Goal: Task Accomplishment & Management: Manage account settings

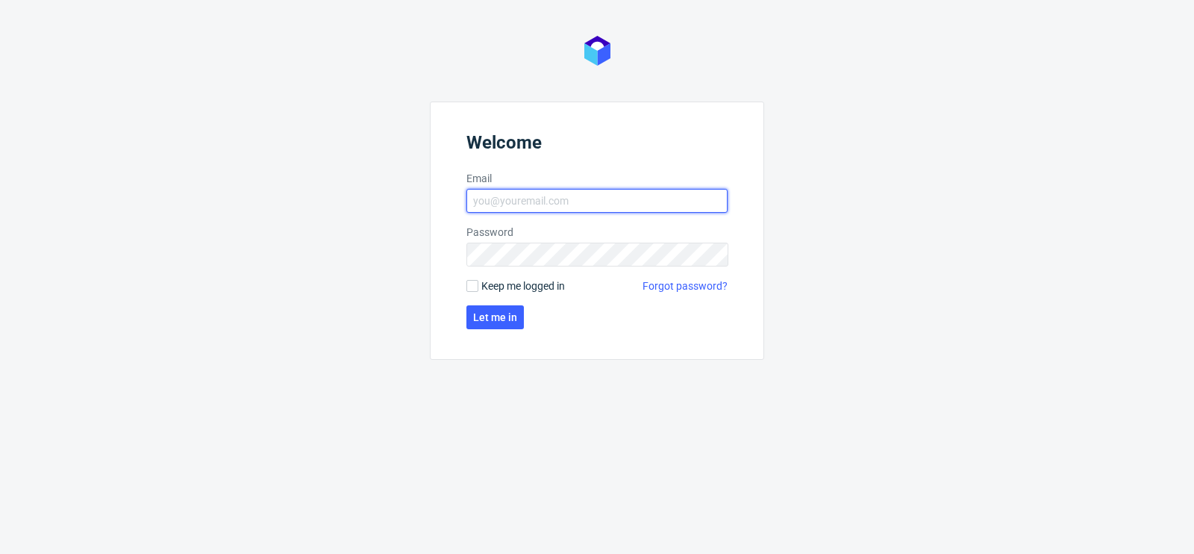
type input "[PERSON_NAME][EMAIL_ADDRESS][PERSON_NAME][DOMAIN_NAME]"
click at [496, 328] on form "Welcome Email maciej.sikora@packhelp.com Password Keep me logged in Forgot pass…" at bounding box center [597, 230] width 334 height 258
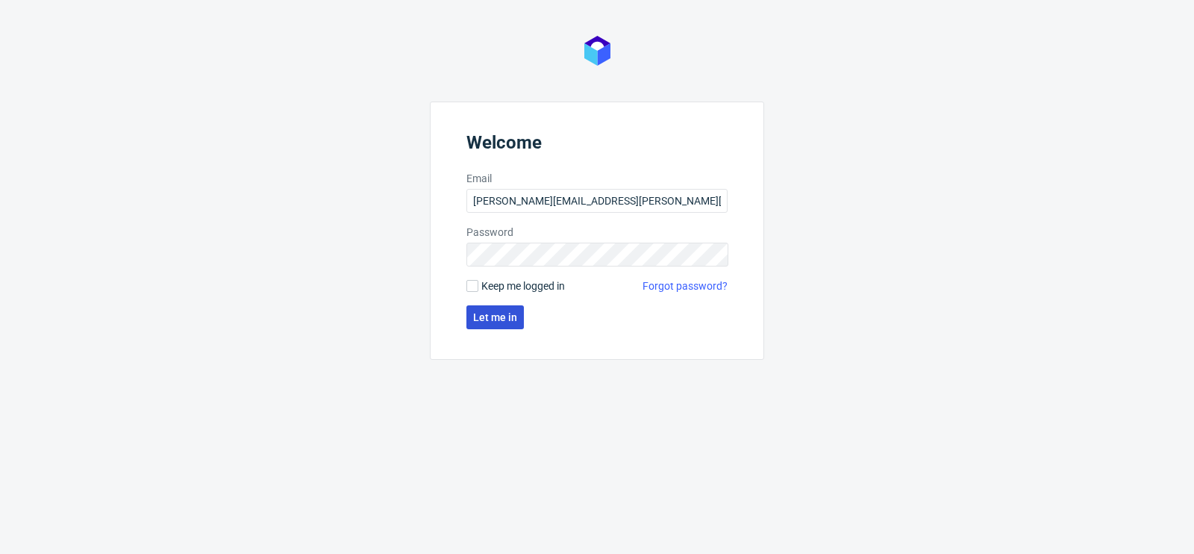
click at [504, 316] on span "Let me in" at bounding box center [495, 317] width 44 height 10
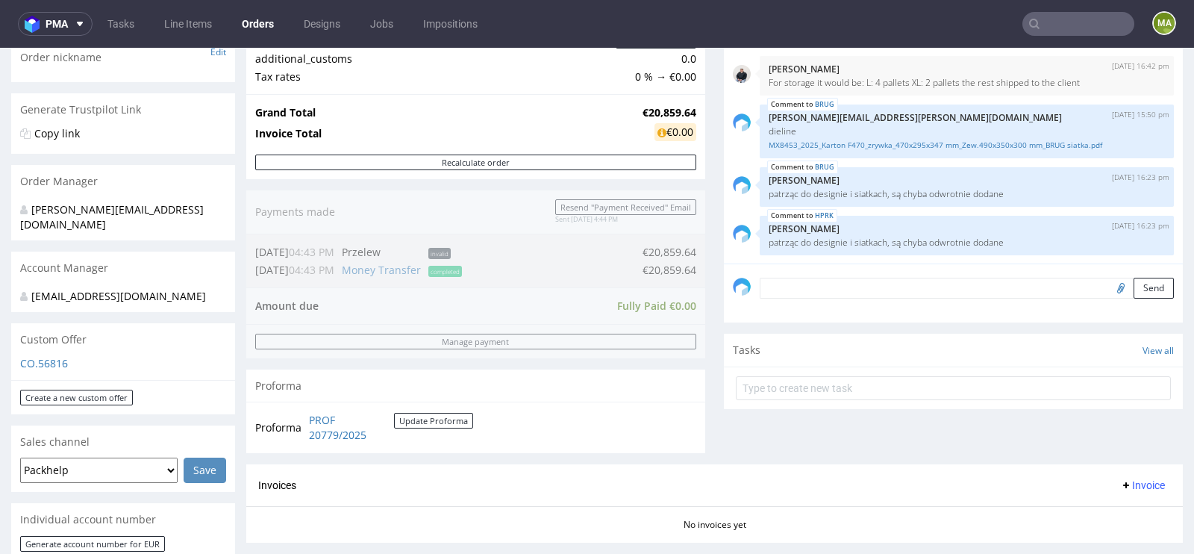
scroll to position [107, 0]
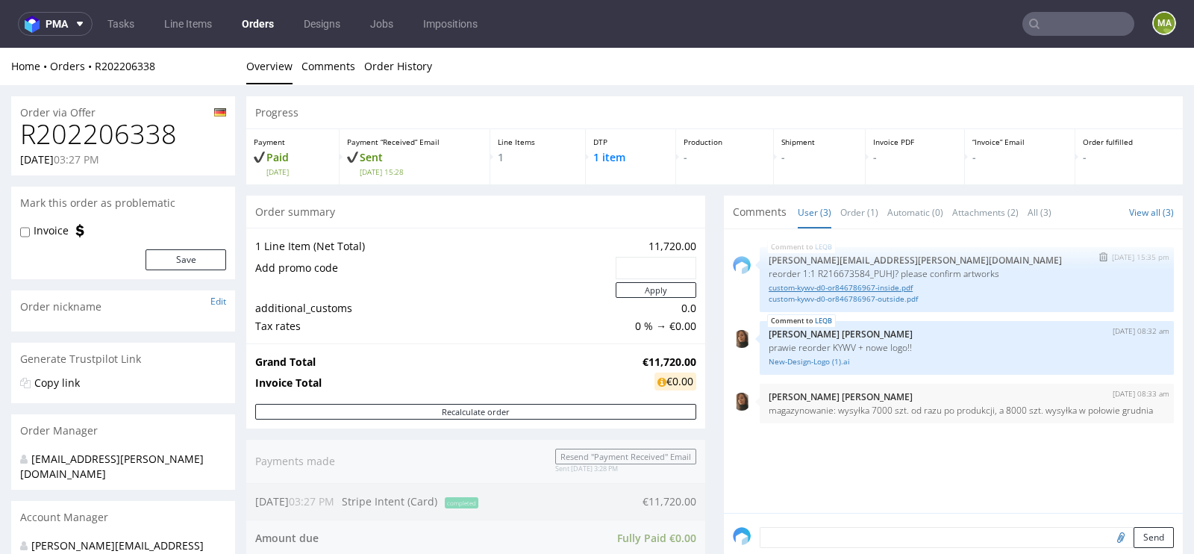
click at [877, 291] on link "custom-kywv-d0-or846786967-inside.pdf" at bounding box center [966, 287] width 396 height 11
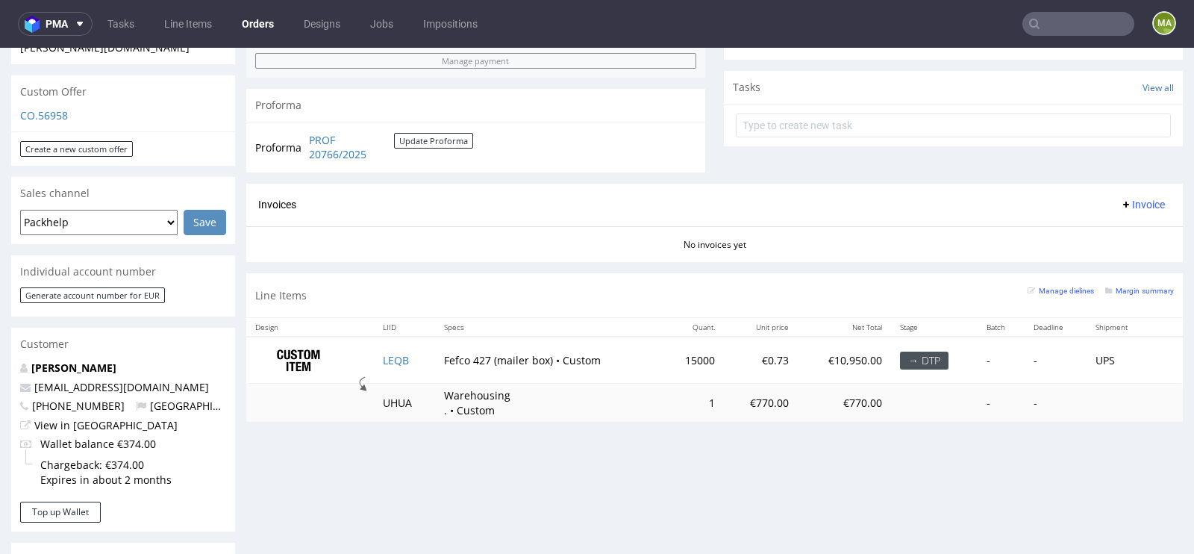
scroll to position [518, 0]
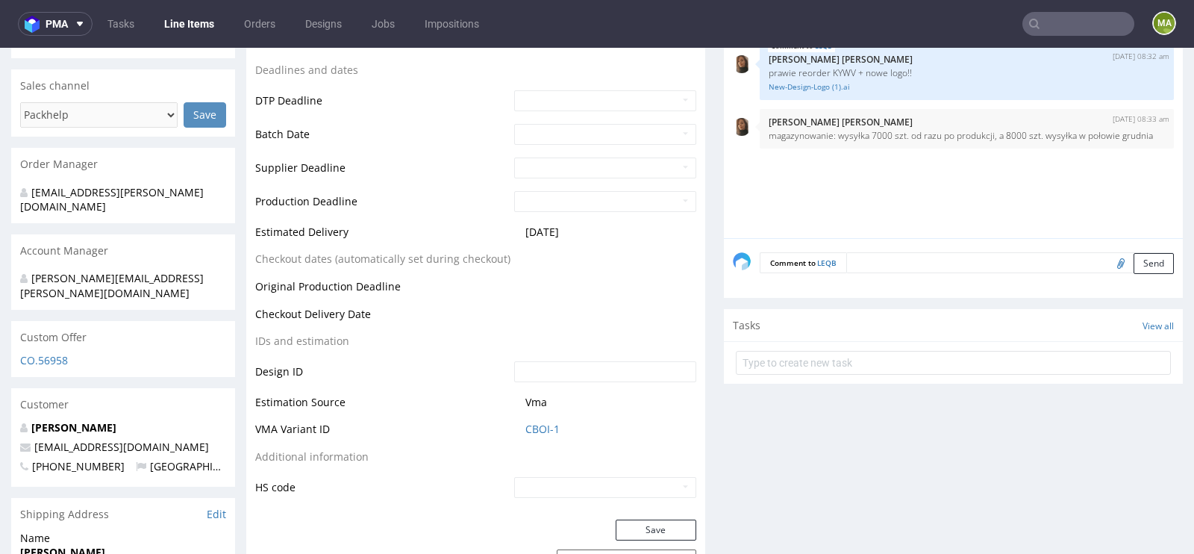
scroll to position [580, 0]
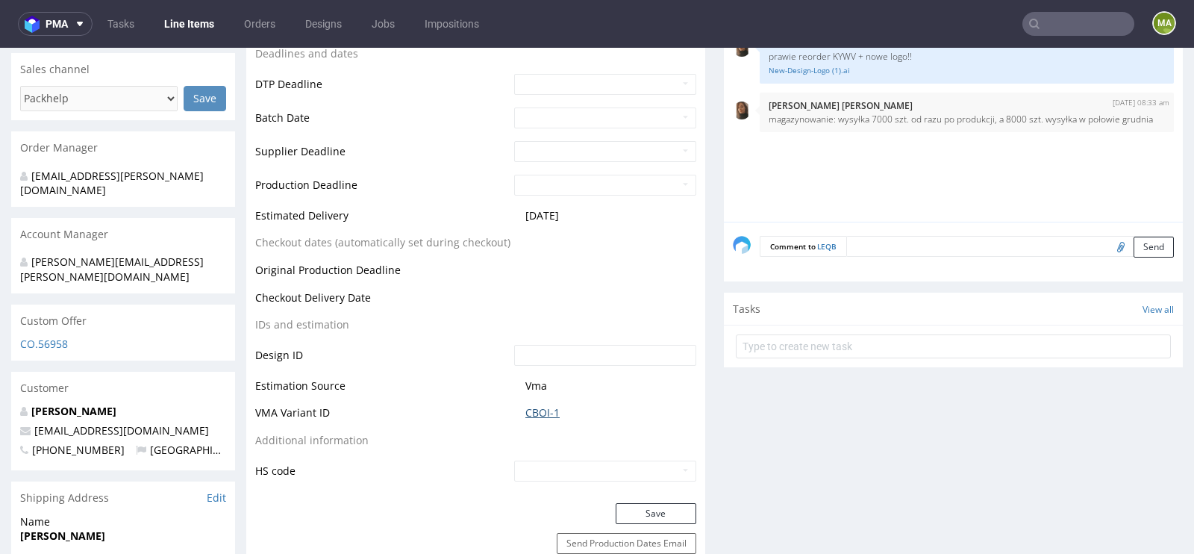
click at [538, 410] on link "CBOI-1" at bounding box center [542, 412] width 34 height 15
click at [533, 416] on link "CBOI-1" at bounding box center [542, 412] width 34 height 15
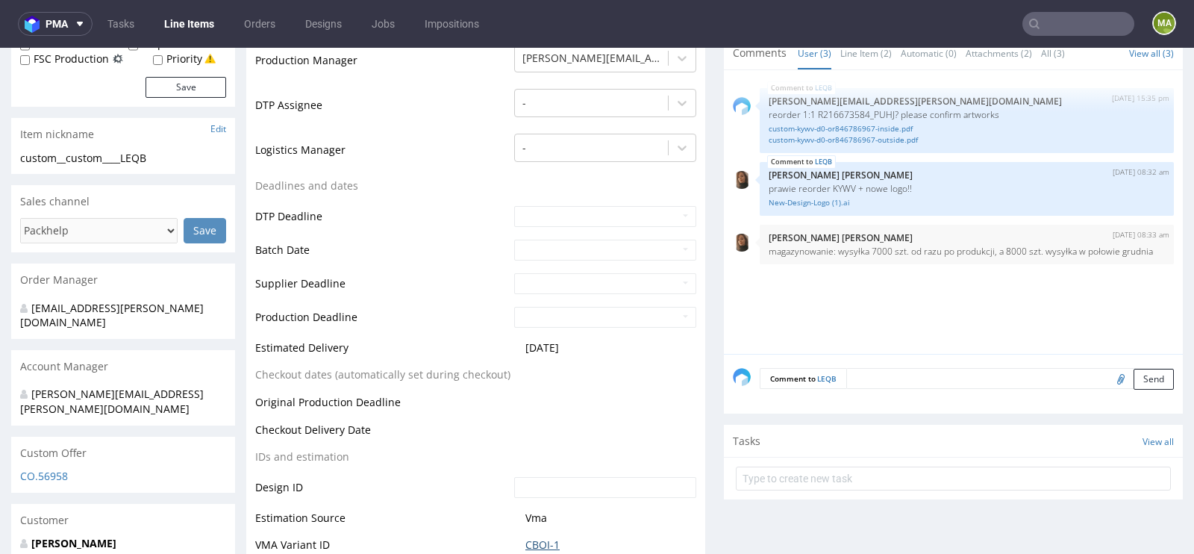
scroll to position [380, 0]
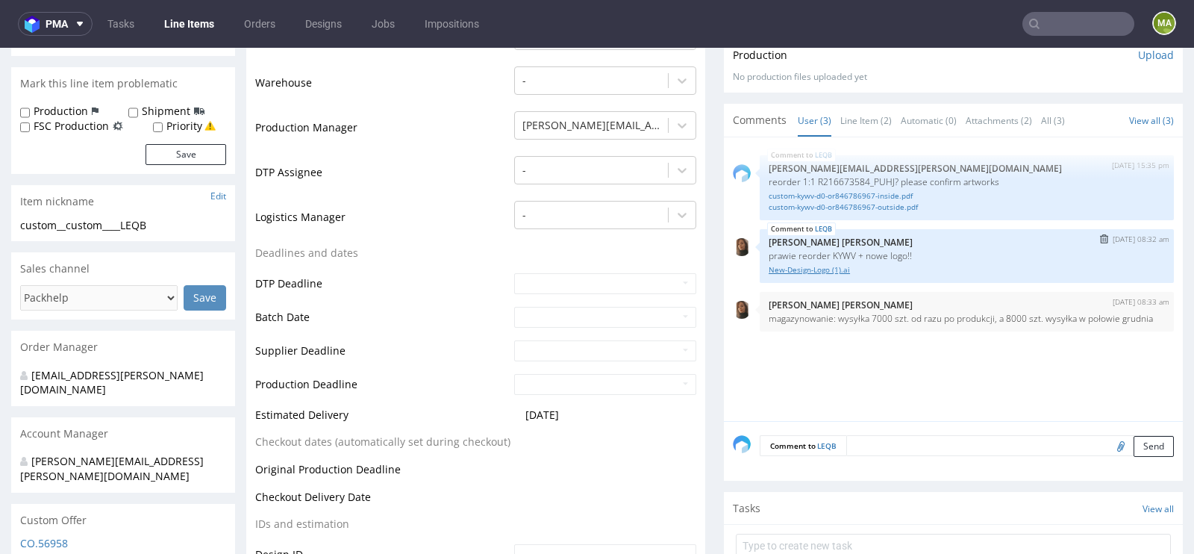
click at [835, 266] on link "New-Design-Logo (1).ai" at bounding box center [966, 269] width 396 height 11
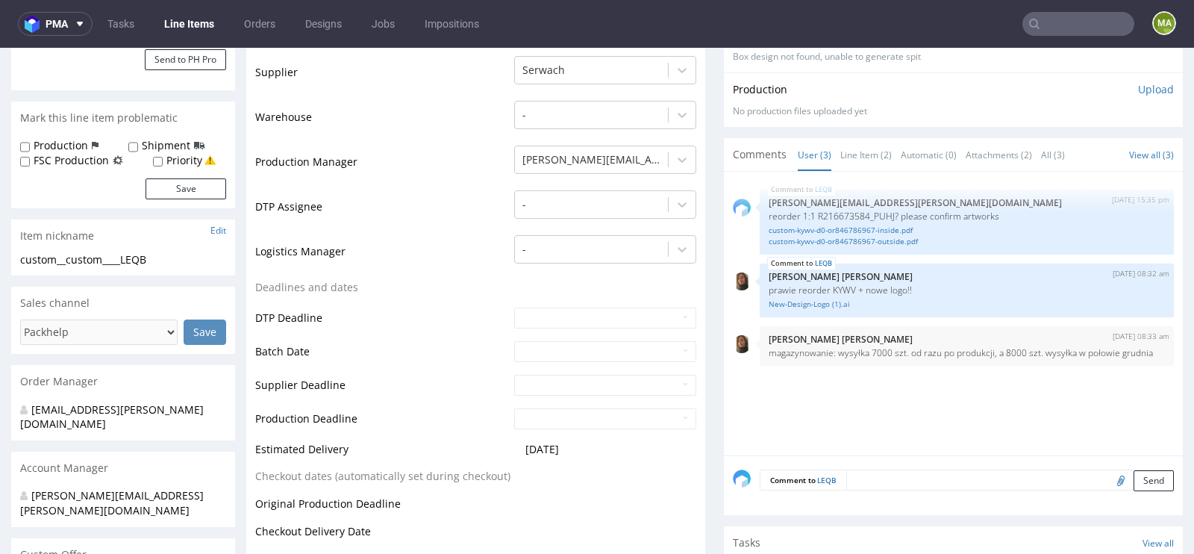
scroll to position [356, 0]
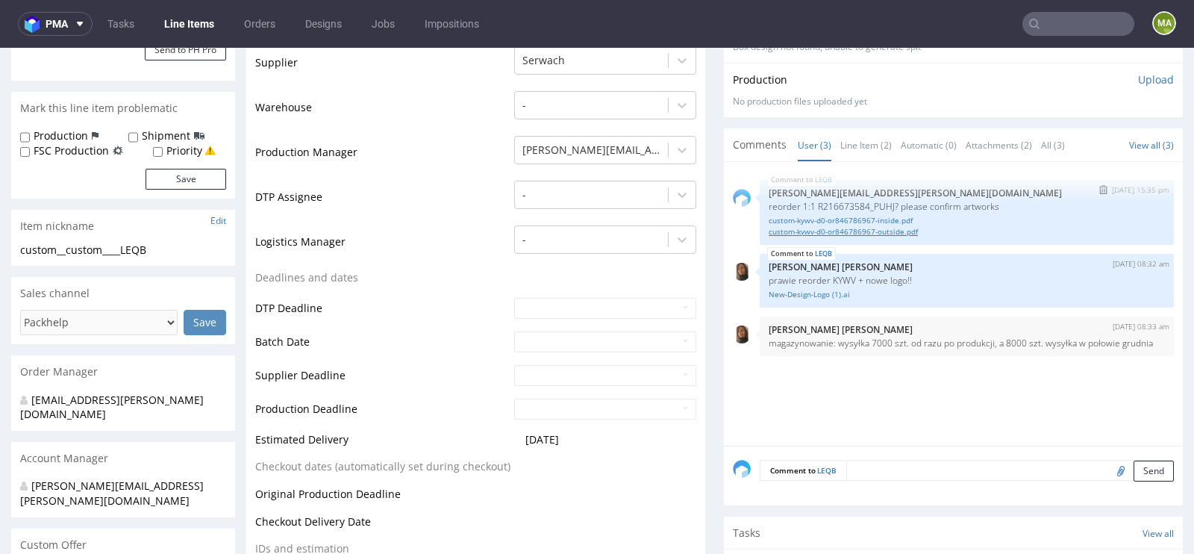
click at [862, 231] on link "custom-kywv-d0-or846786967-outside.pdf" at bounding box center [966, 231] width 396 height 11
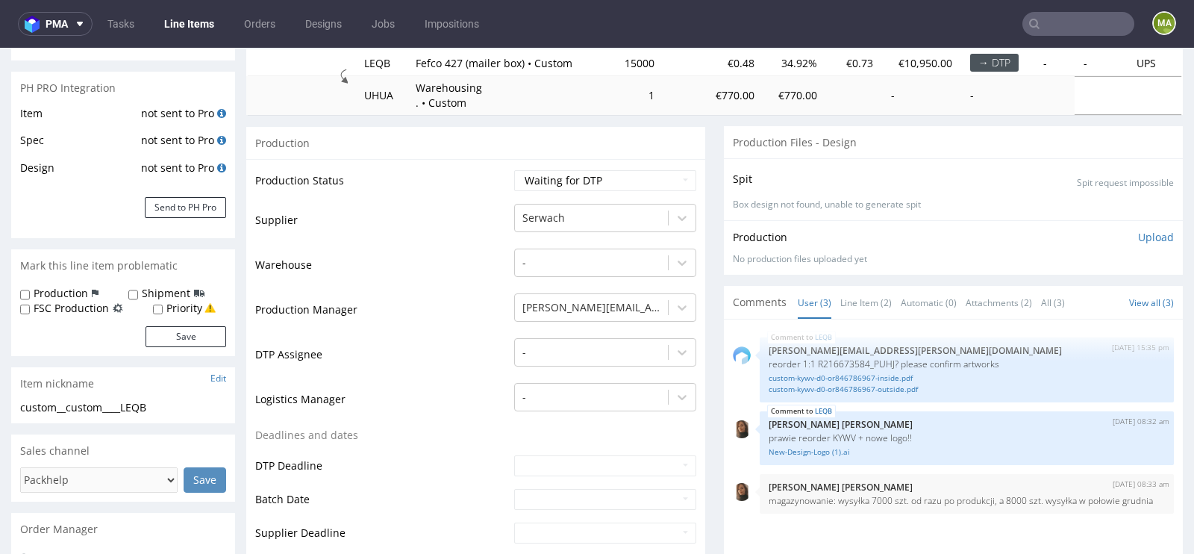
scroll to position [110, 0]
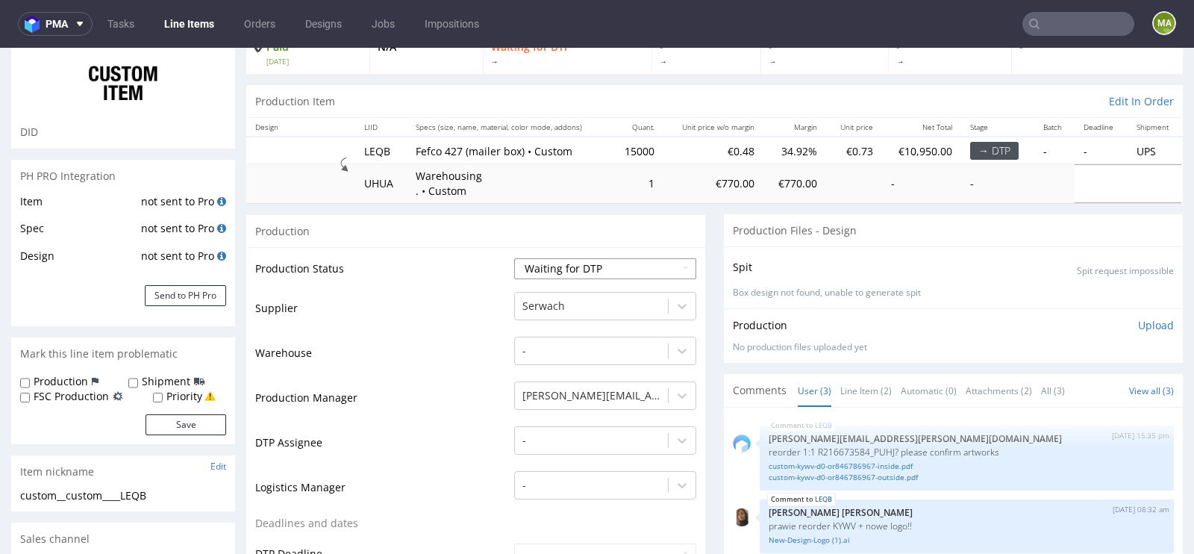
click at [542, 270] on select "Waiting for Artwork Waiting for Diecut Waiting for Mockup Waiting for DTP Waiti…" at bounding box center [605, 268] width 182 height 21
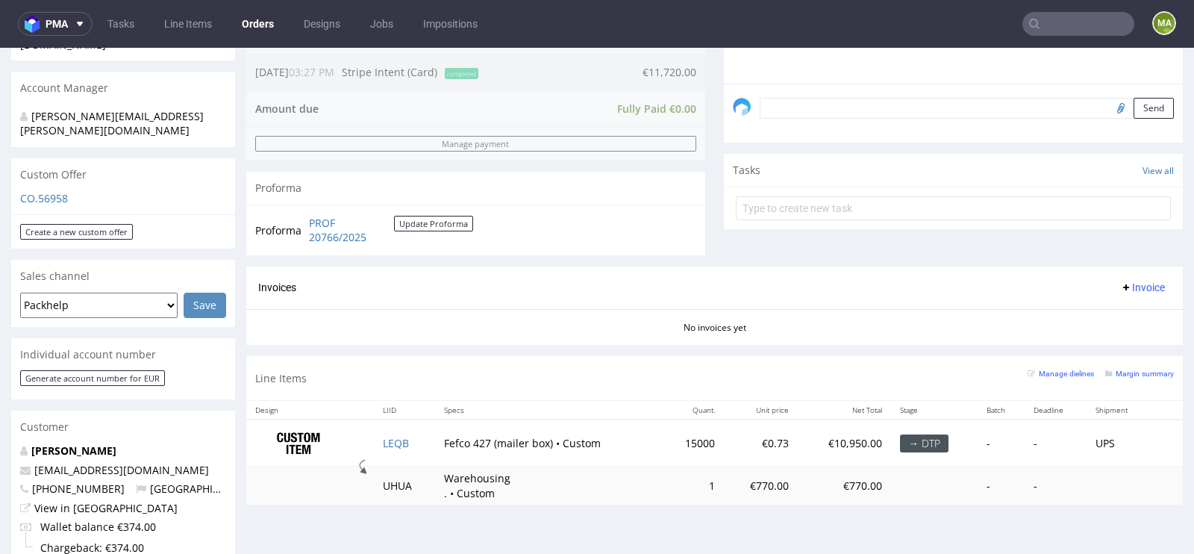
scroll to position [430, 0]
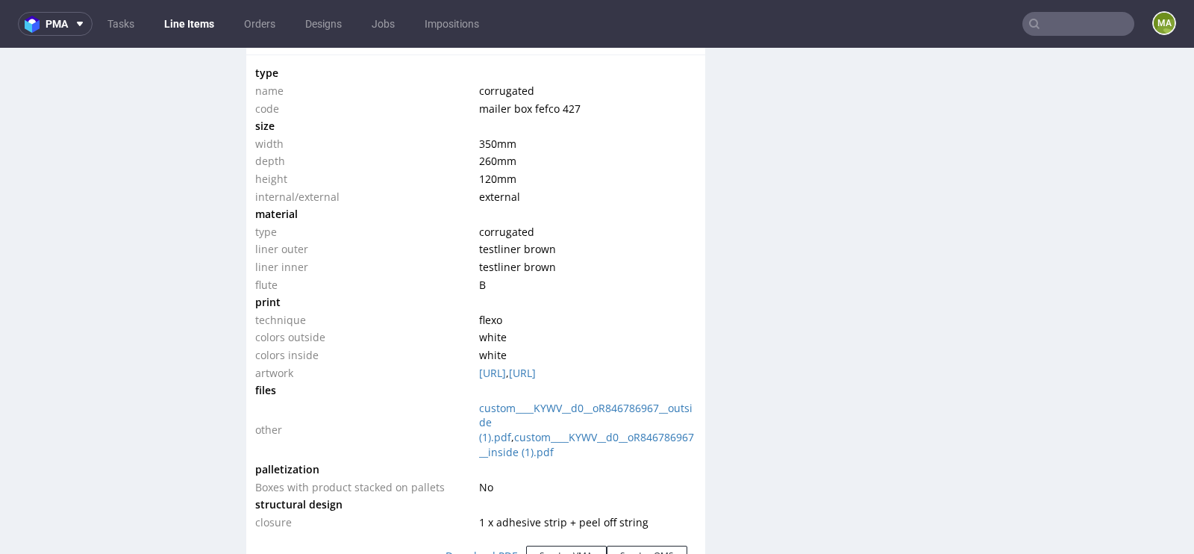
scroll to position [1488, 0]
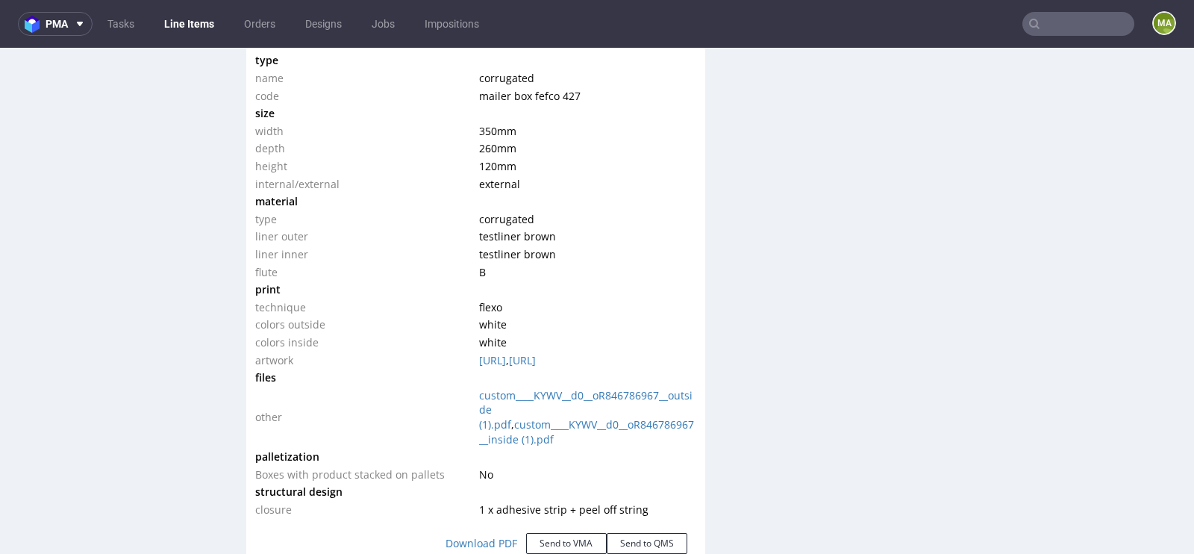
click at [1050, 6] on nav "pma Tasks Line Items Orders Designs Jobs Impositions ma" at bounding box center [597, 24] width 1194 height 48
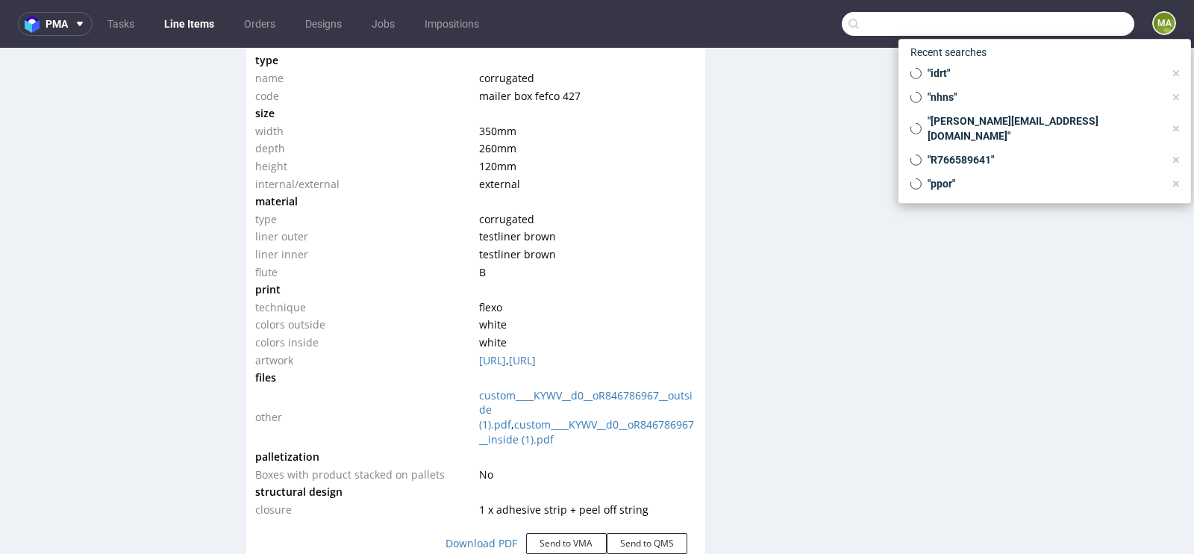
click at [1050, 17] on input "text" at bounding box center [987, 24] width 292 height 24
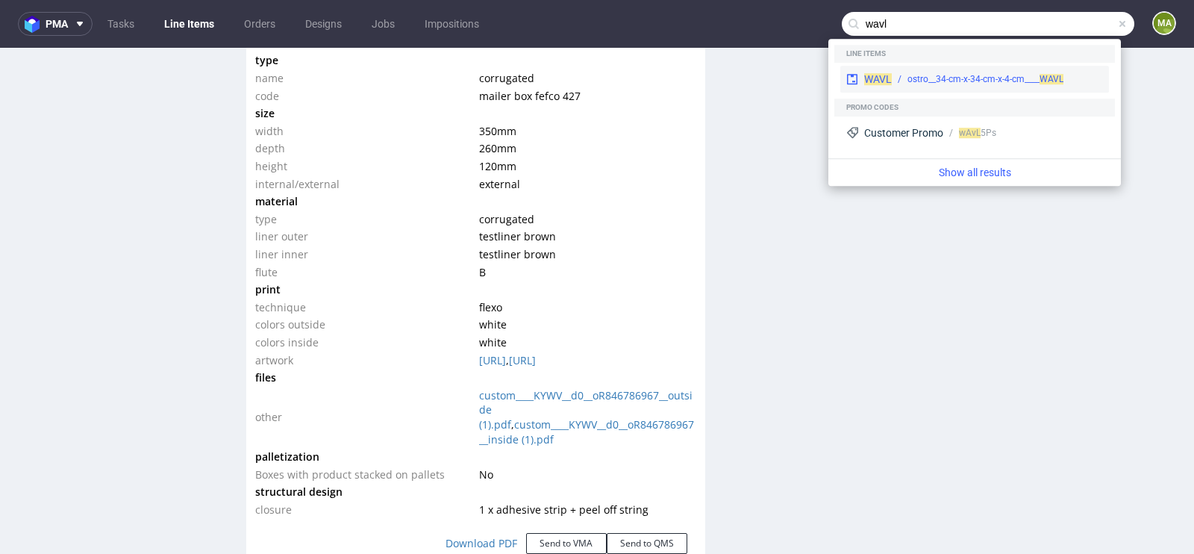
type input "wavl"
click at [945, 75] on div "ostro__34-cm-x-34-cm-x-4-cm____ WAVL" at bounding box center [985, 78] width 156 height 13
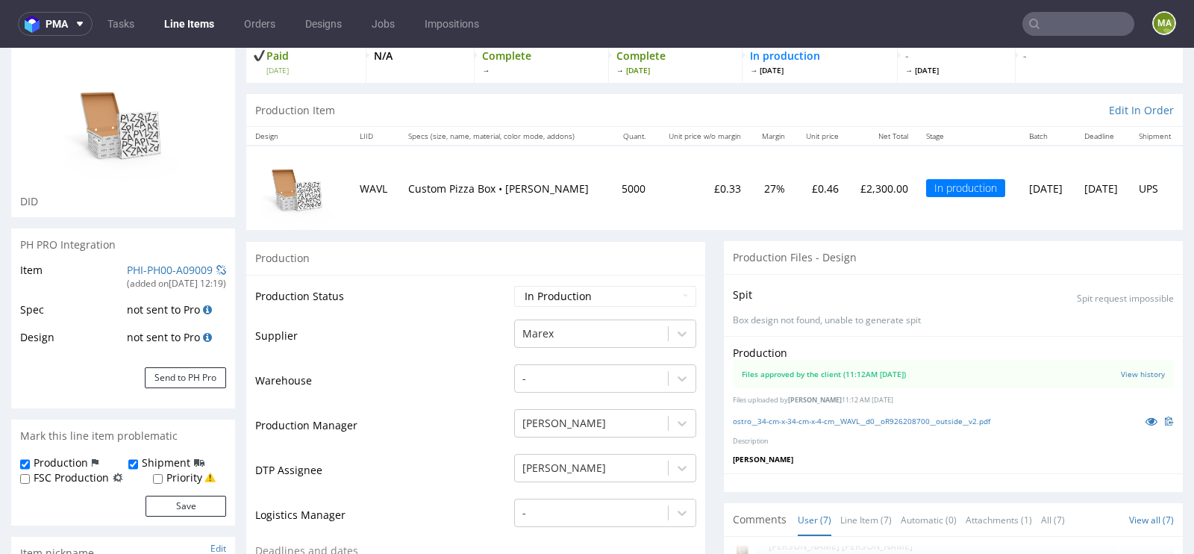
scroll to position [140, 0]
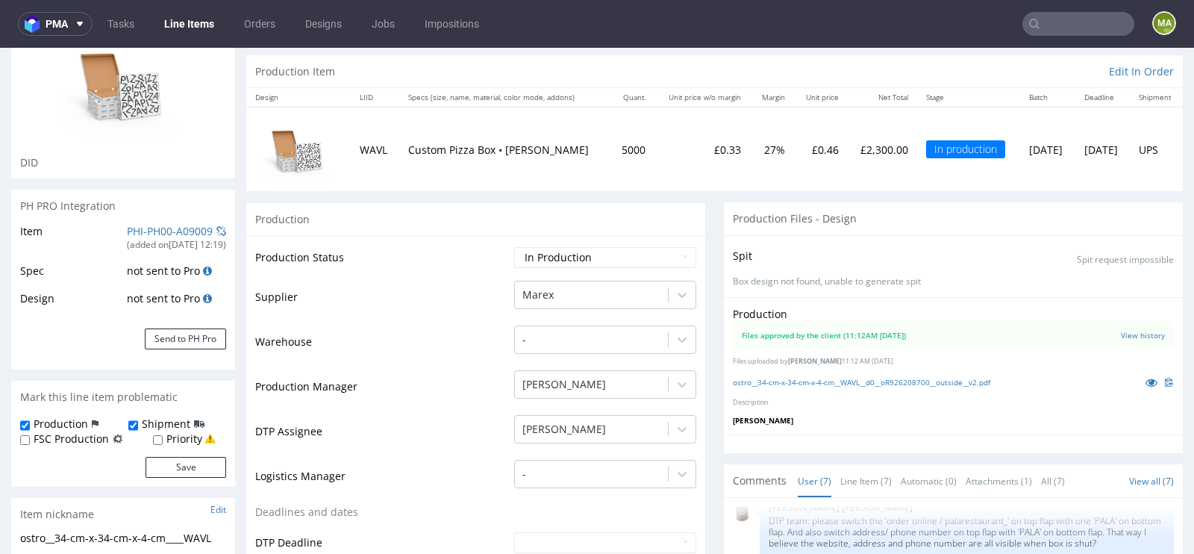
click at [1091, 24] on input "text" at bounding box center [1078, 24] width 112 height 24
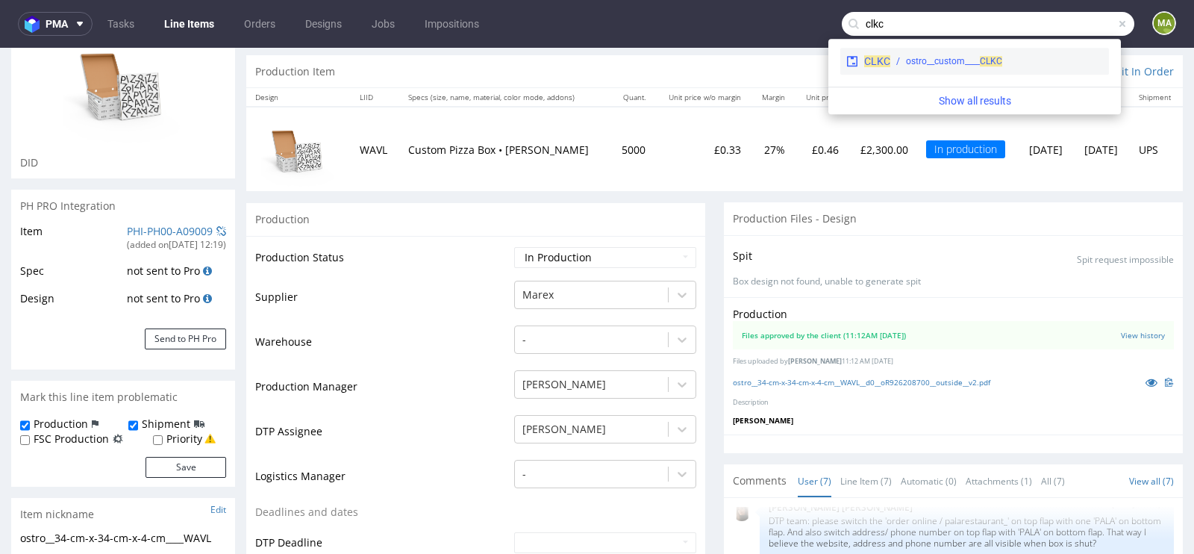
type input "clkc"
click at [942, 63] on div "ostro__custom____ CLKC" at bounding box center [954, 60] width 96 height 13
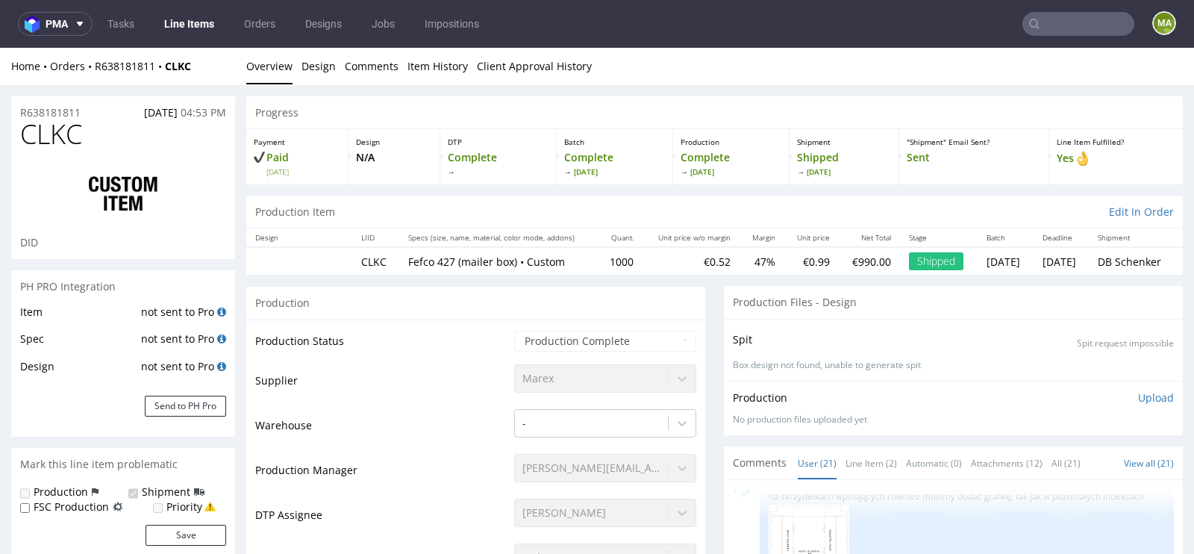
scroll to position [1145, 0]
select select "in_progress"
click at [1067, 22] on input "text" at bounding box center [1078, 24] width 112 height 24
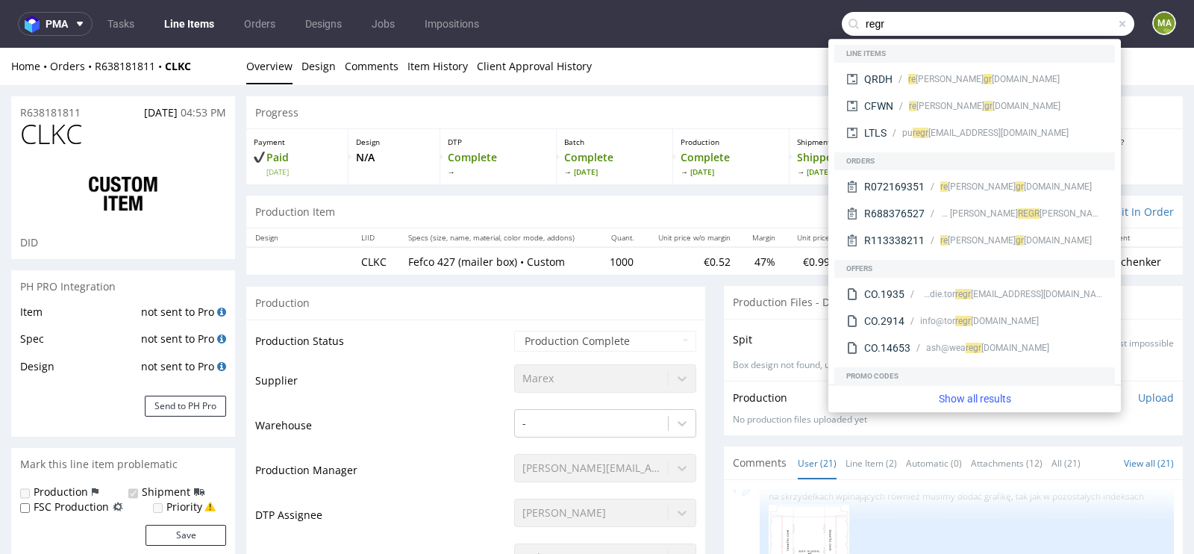
type input "regr"
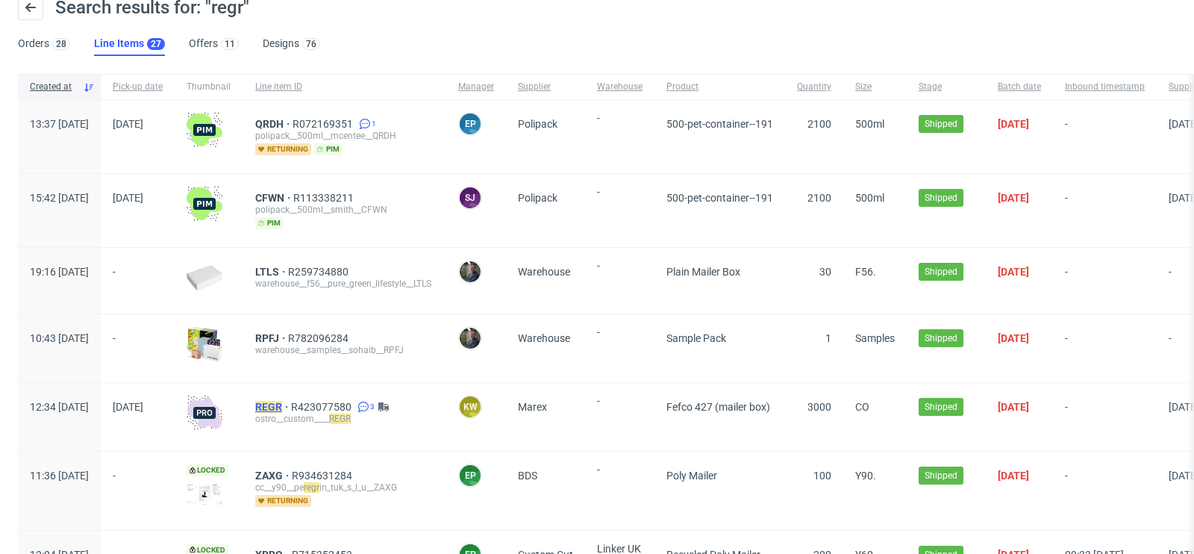
click at [282, 401] on mark "REGR" at bounding box center [268, 407] width 27 height 12
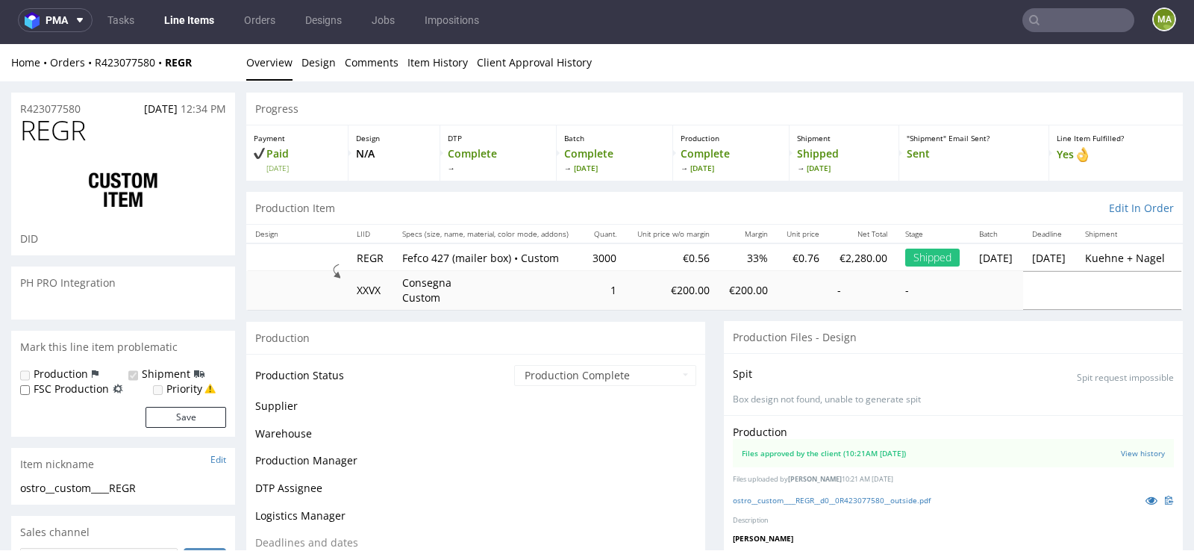
scroll to position [528, 0]
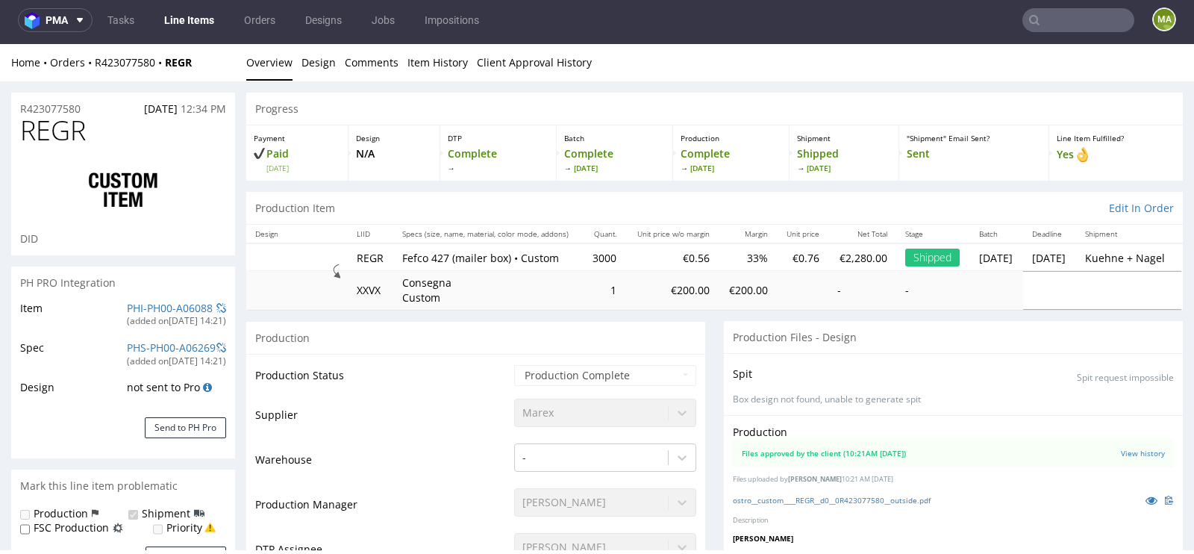
select select "in_progress"
click at [1061, 19] on input "text" at bounding box center [1078, 20] width 112 height 24
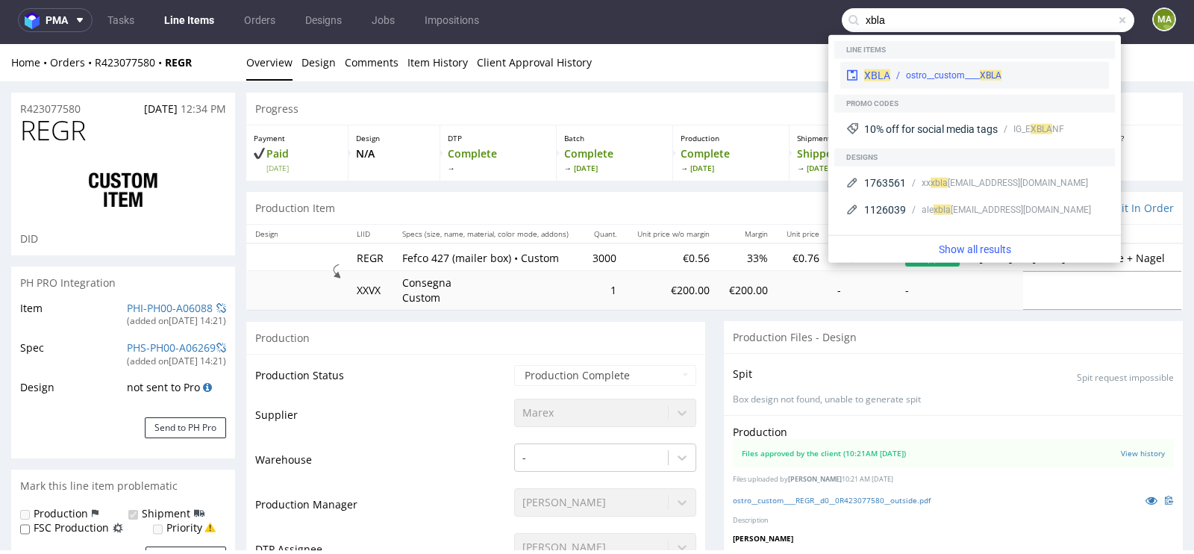
type input "xbla"
click at [930, 70] on div "ostro__custom____ XBLA" at bounding box center [953, 75] width 95 height 13
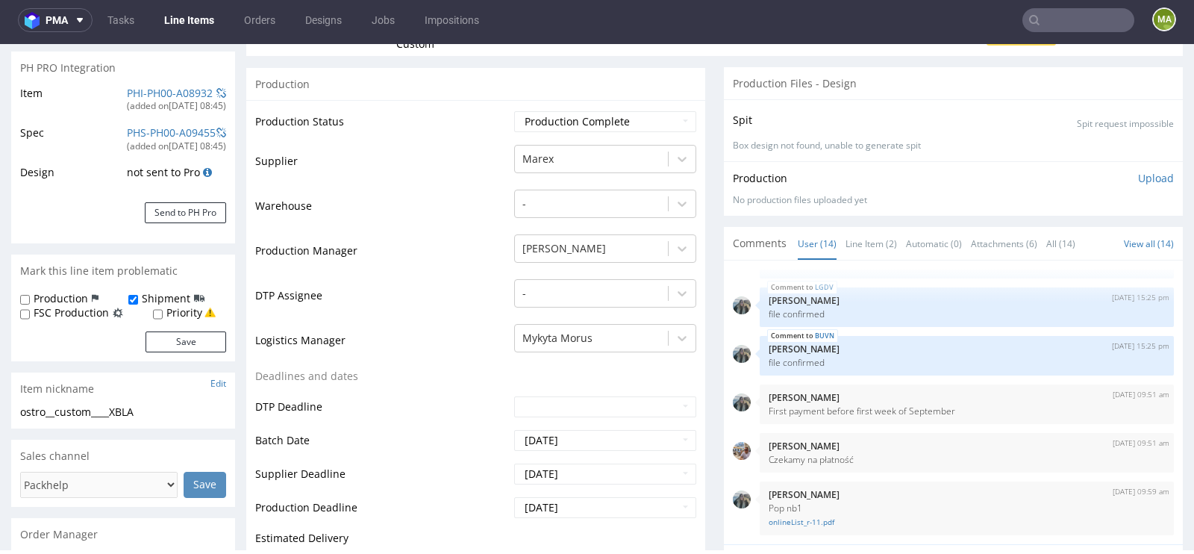
scroll to position [233, 0]
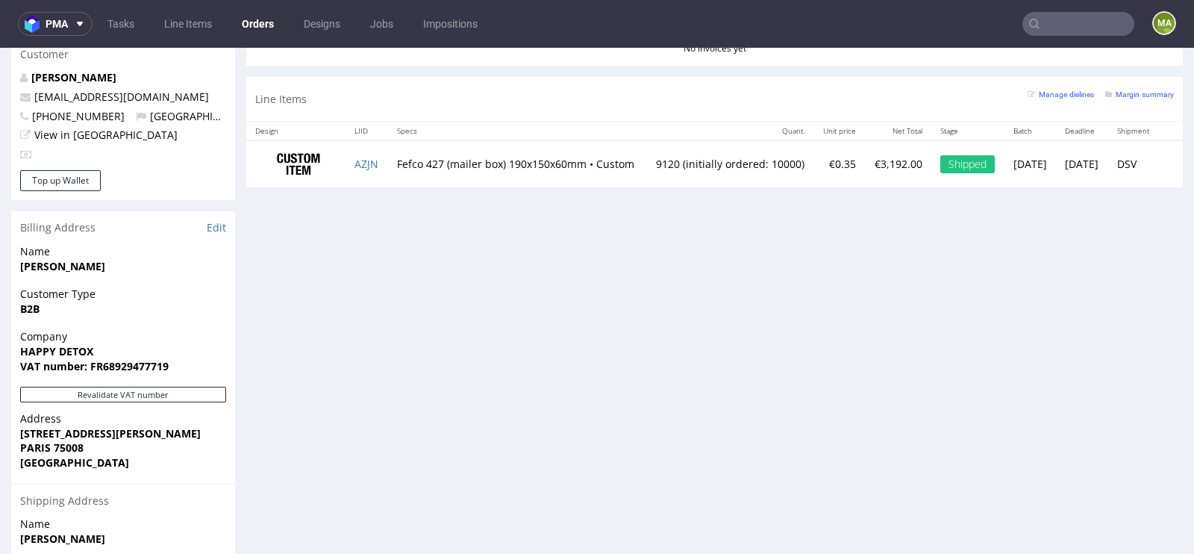
scroll to position [789, 0]
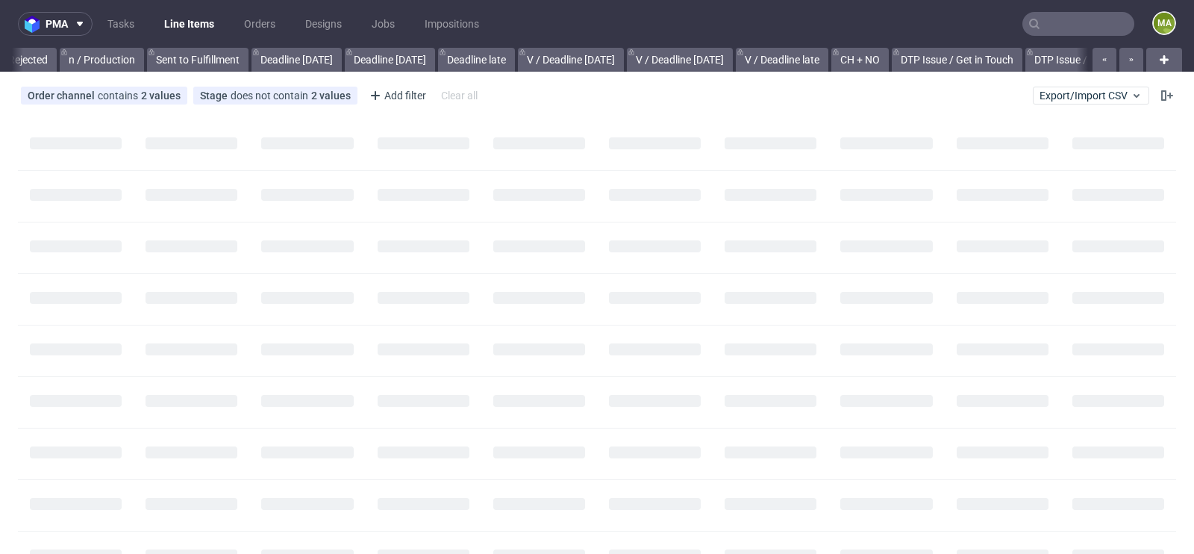
click at [1055, 19] on input "text" at bounding box center [1078, 24] width 112 height 24
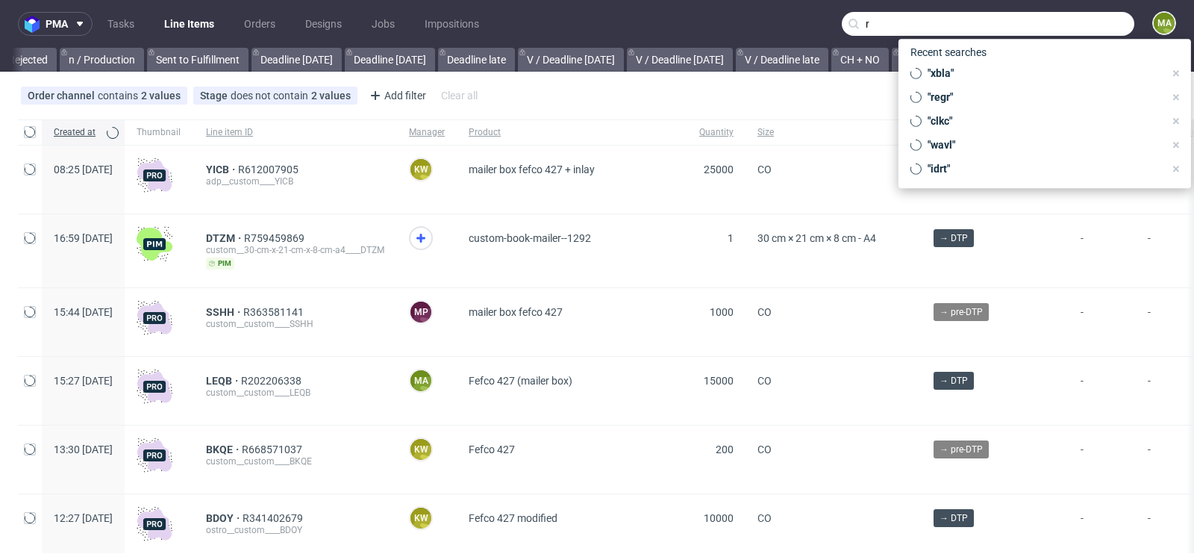
scroll to position [0, 1687]
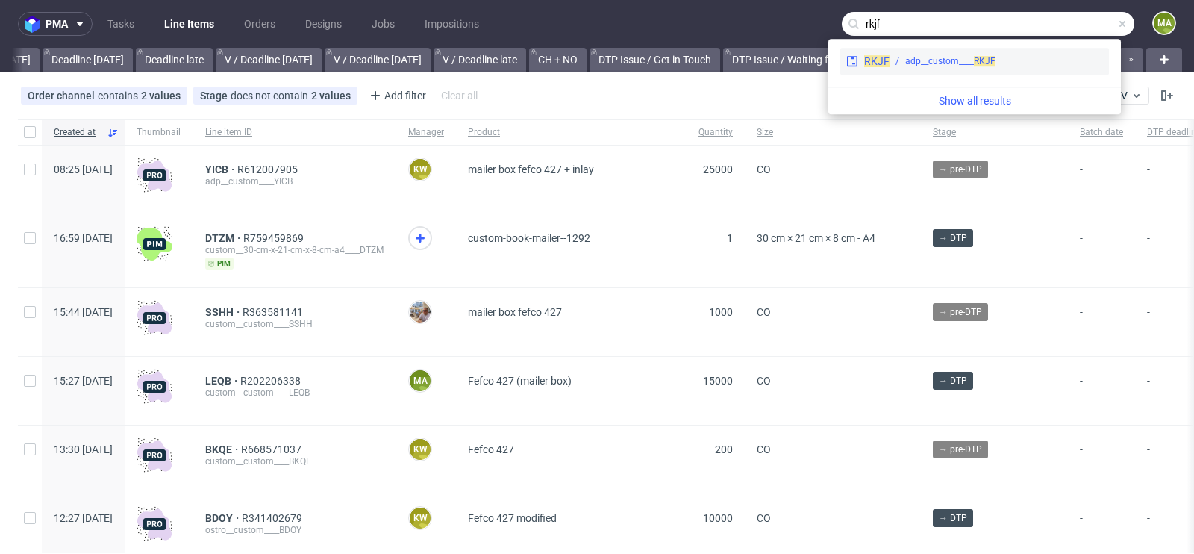
type input "rkjf"
click at [926, 66] on div "adp__custom____ RKJF" at bounding box center [950, 60] width 90 height 13
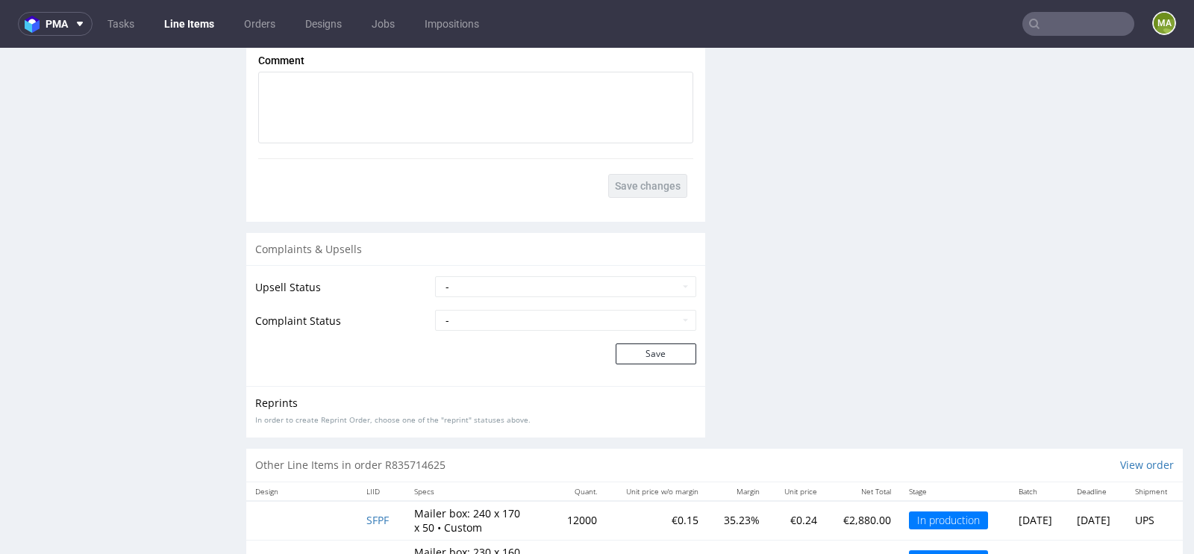
scroll to position [2827, 0]
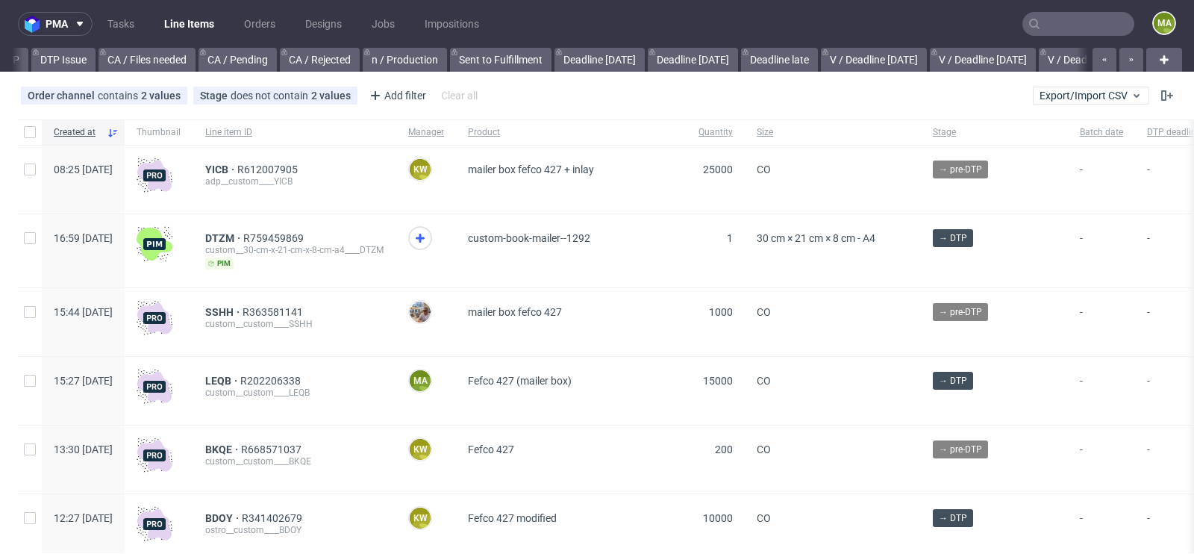
scroll to position [0, 1687]
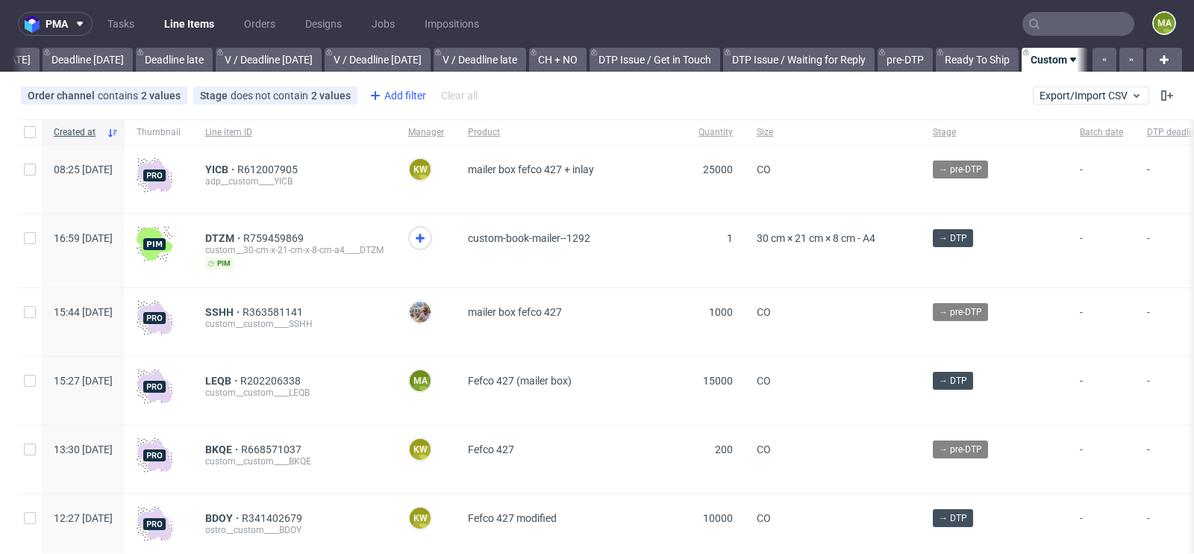
click at [407, 90] on div "Add filter" at bounding box center [396, 96] width 66 height 24
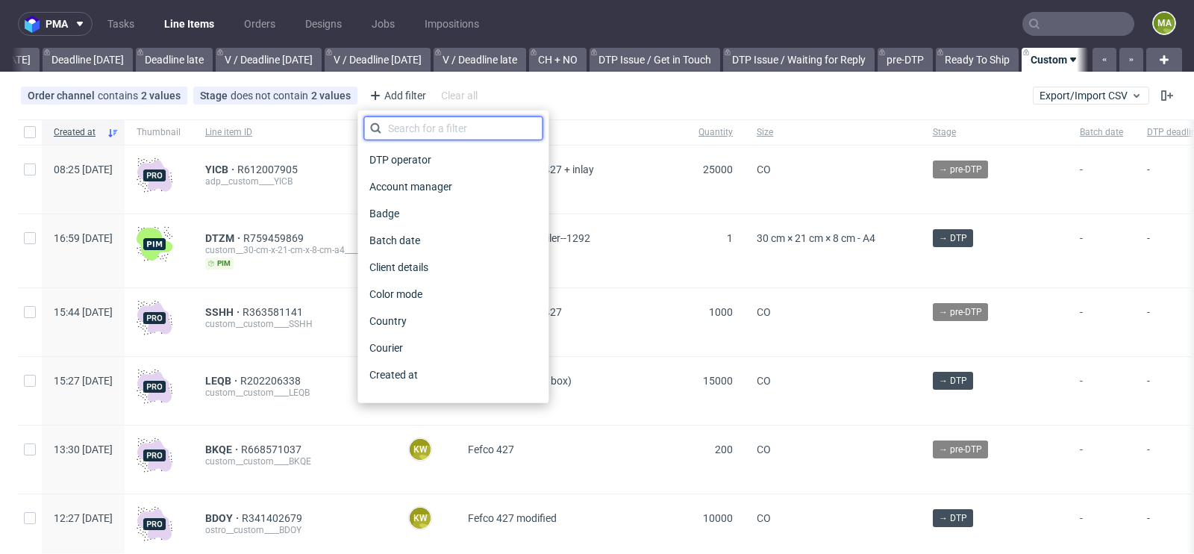
click at [408, 137] on input "text" at bounding box center [452, 128] width 179 height 24
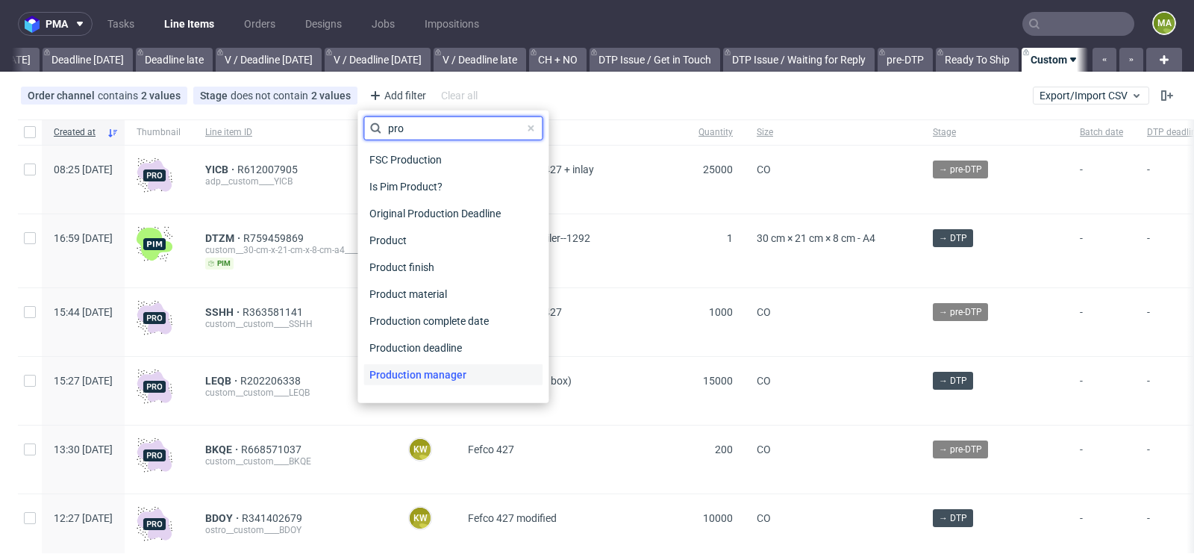
type input "pro"
click at [420, 379] on span "Production manager" at bounding box center [417, 374] width 109 height 21
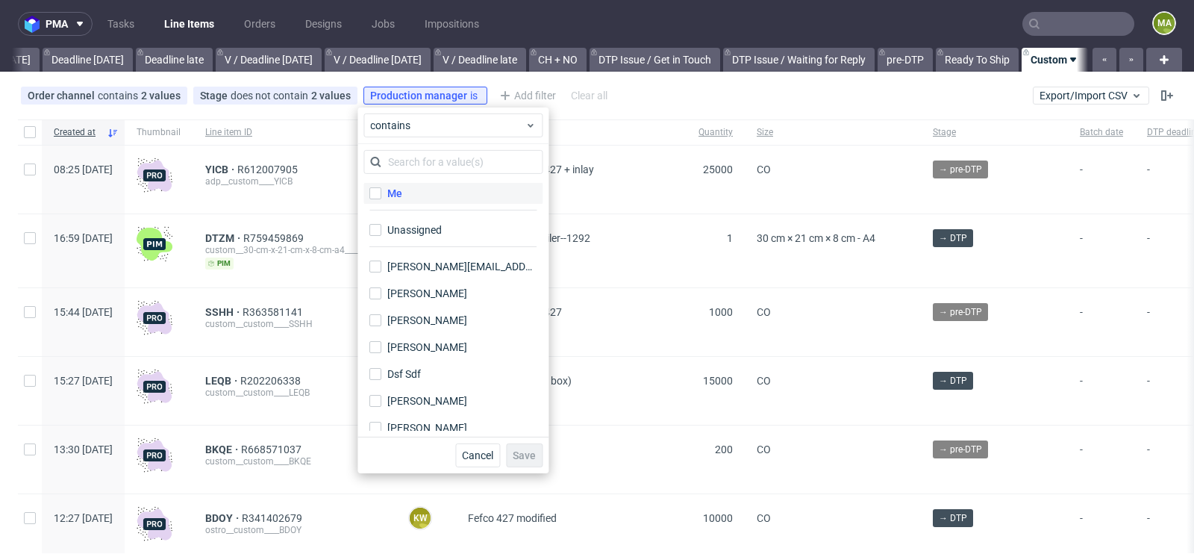
click at [418, 194] on label "Me" at bounding box center [452, 193] width 179 height 21
click at [381, 194] on input "Me" at bounding box center [375, 193] width 12 height 12
checkbox input "true"
click at [521, 456] on span "Save" at bounding box center [523, 455] width 23 height 10
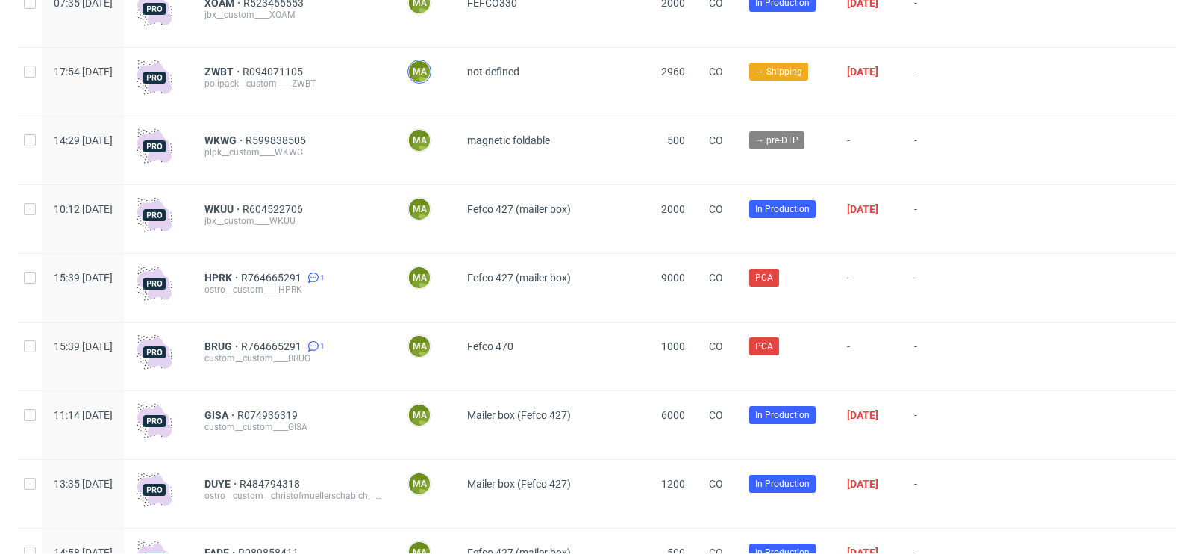
scroll to position [296, 0]
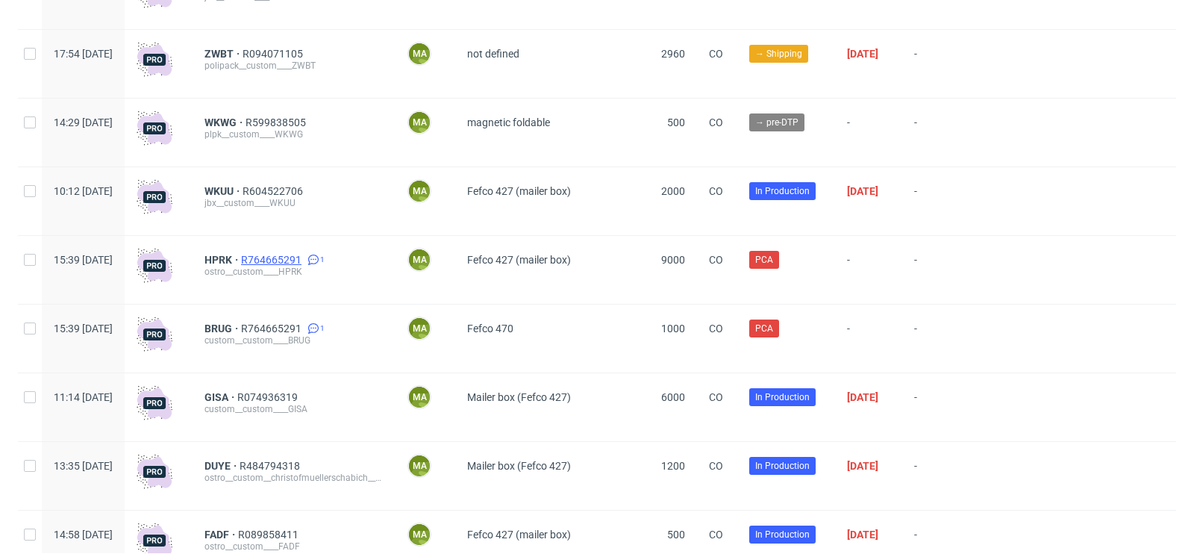
click at [304, 263] on span "R764665291" at bounding box center [272, 260] width 63 height 12
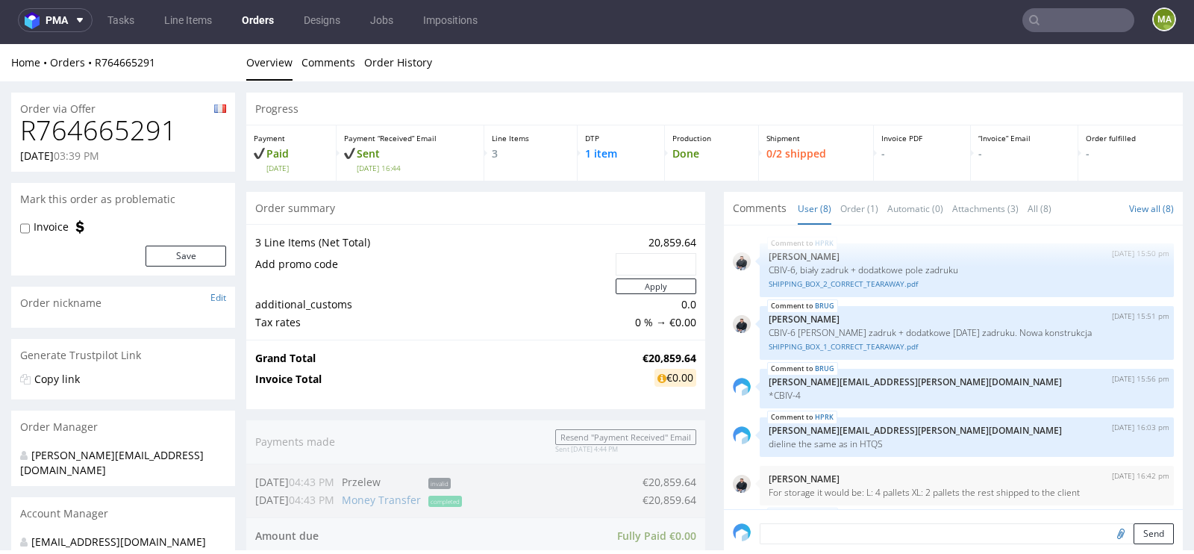
scroll to position [165, 0]
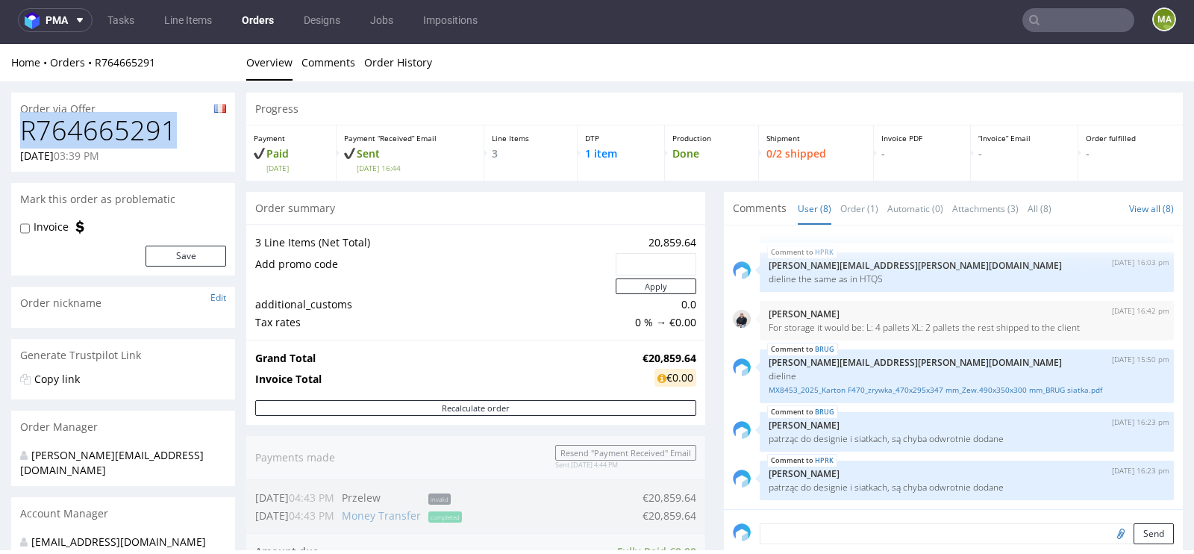
drag, startPoint x: 187, startPoint y: 138, endPoint x: 0, endPoint y: 138, distance: 187.2
copy h1 "R764665291"
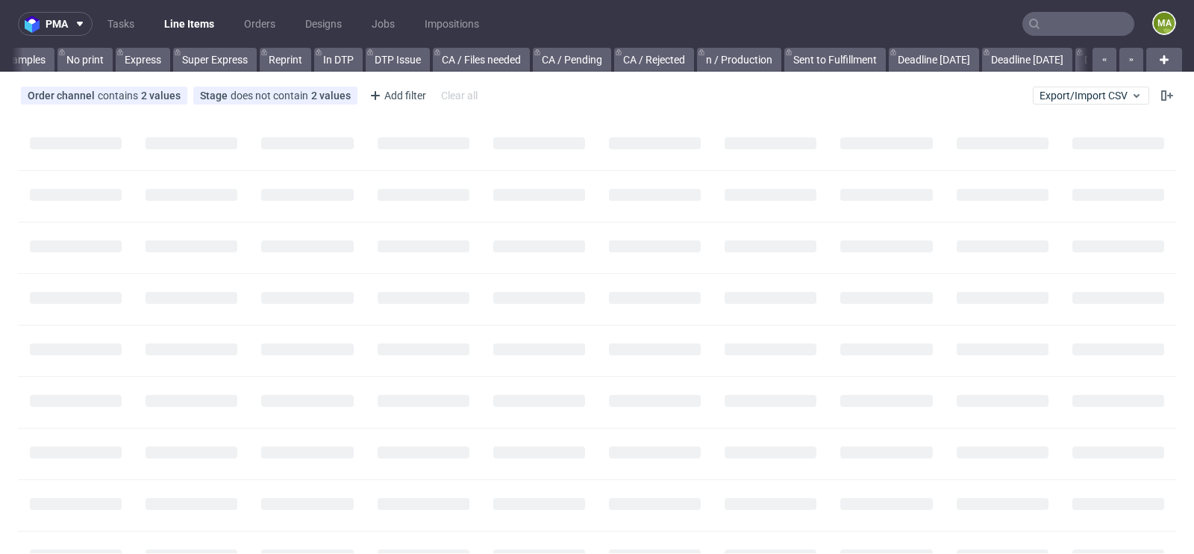
click at [1064, 27] on input "text" at bounding box center [1078, 24] width 112 height 24
paste input "R764665291"
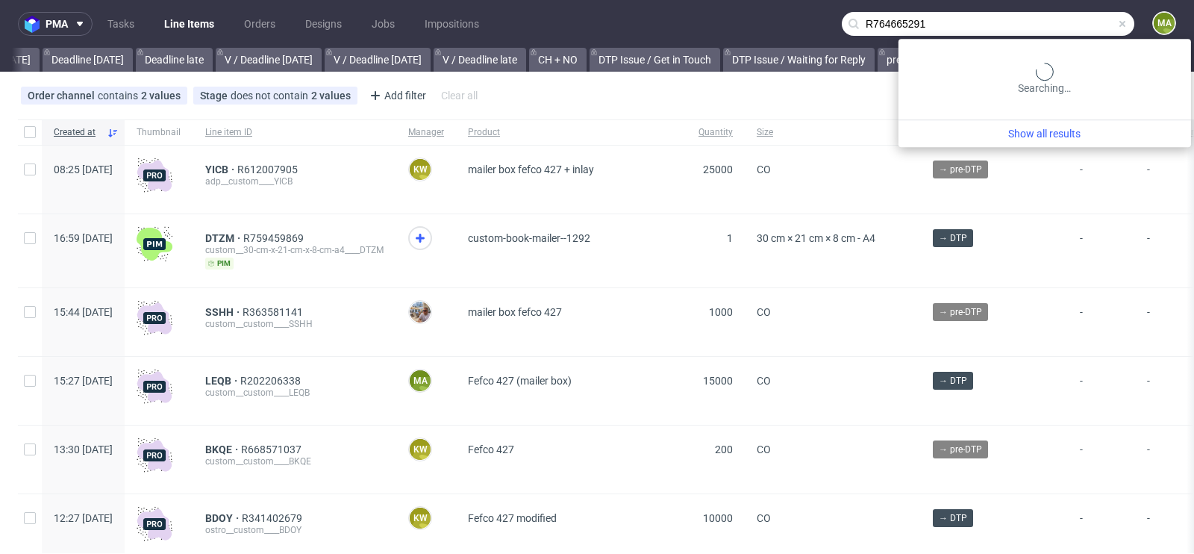
scroll to position [0, 1687]
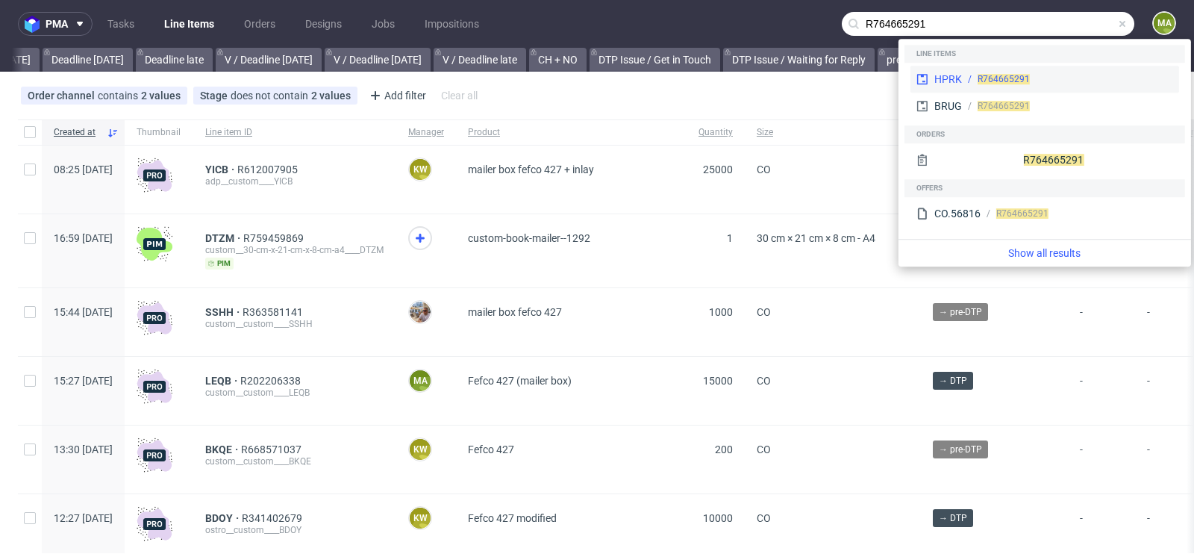
type input "R764665291"
click at [965, 77] on div "R764665291" at bounding box center [1067, 78] width 211 height 13
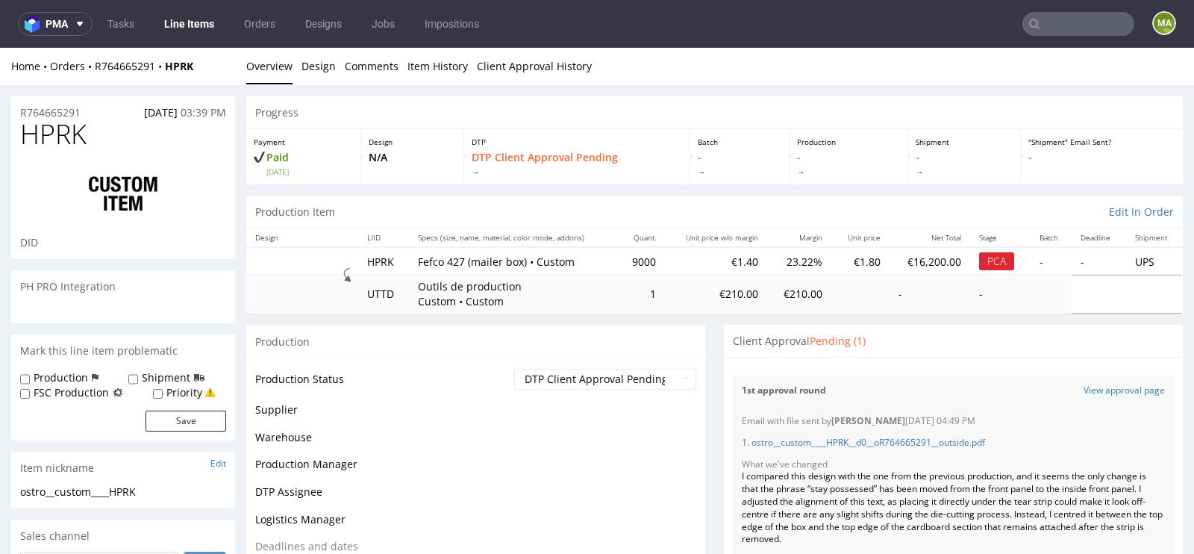
scroll to position [165, 0]
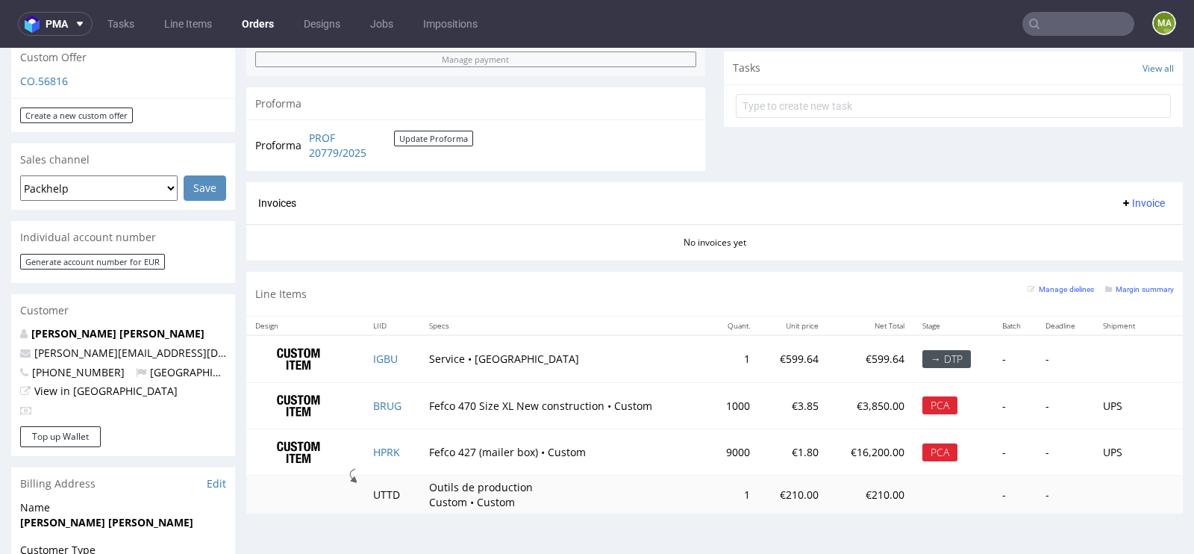
scroll to position [558, 0]
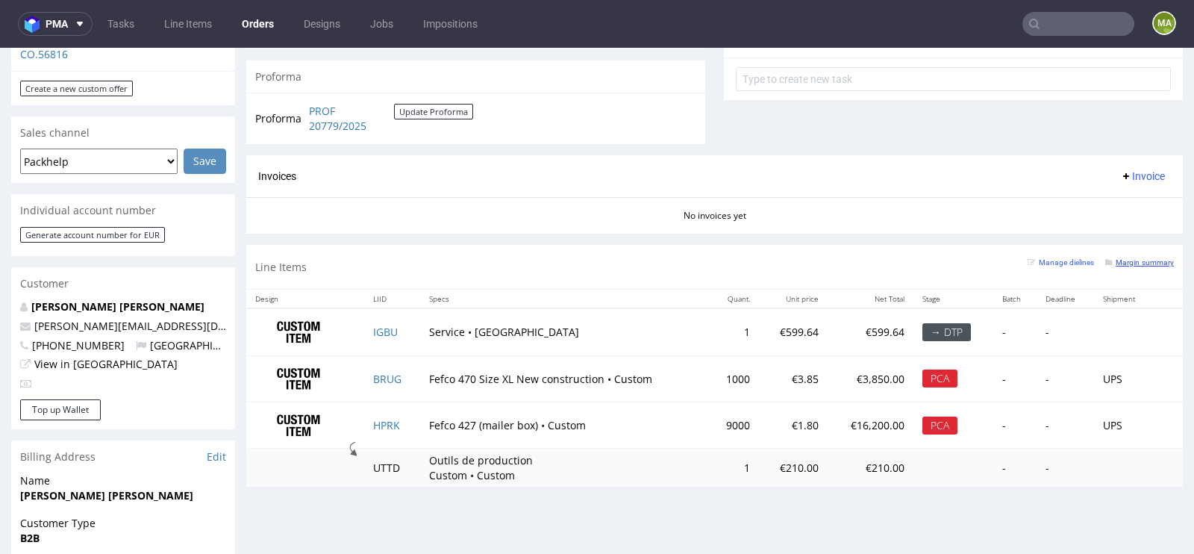
click at [1120, 258] on small "Margin summary" at bounding box center [1139, 262] width 69 height 8
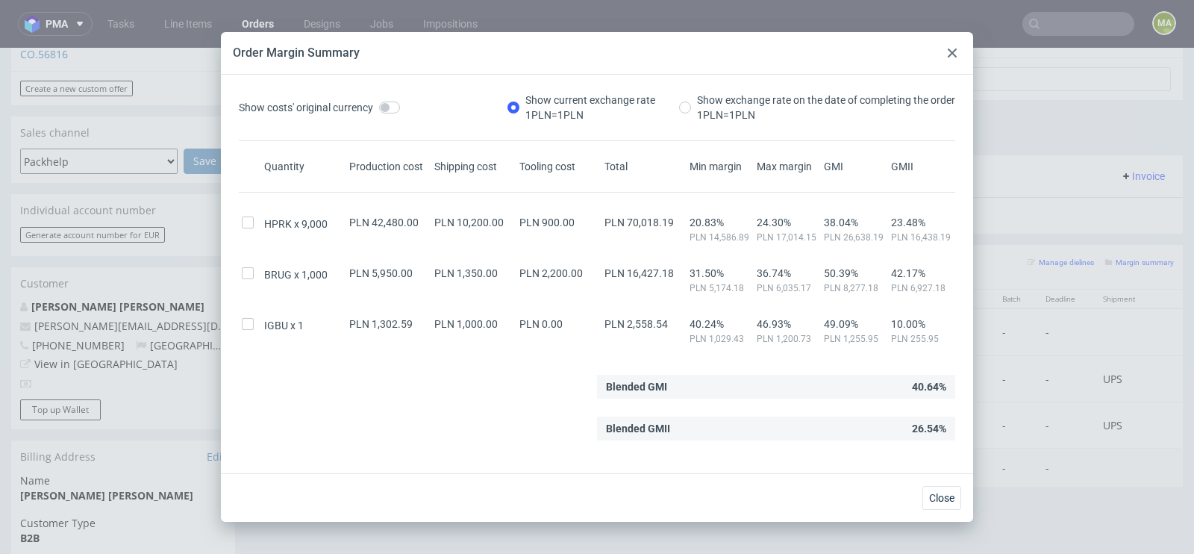
click at [953, 56] on icon at bounding box center [951, 52] width 9 height 9
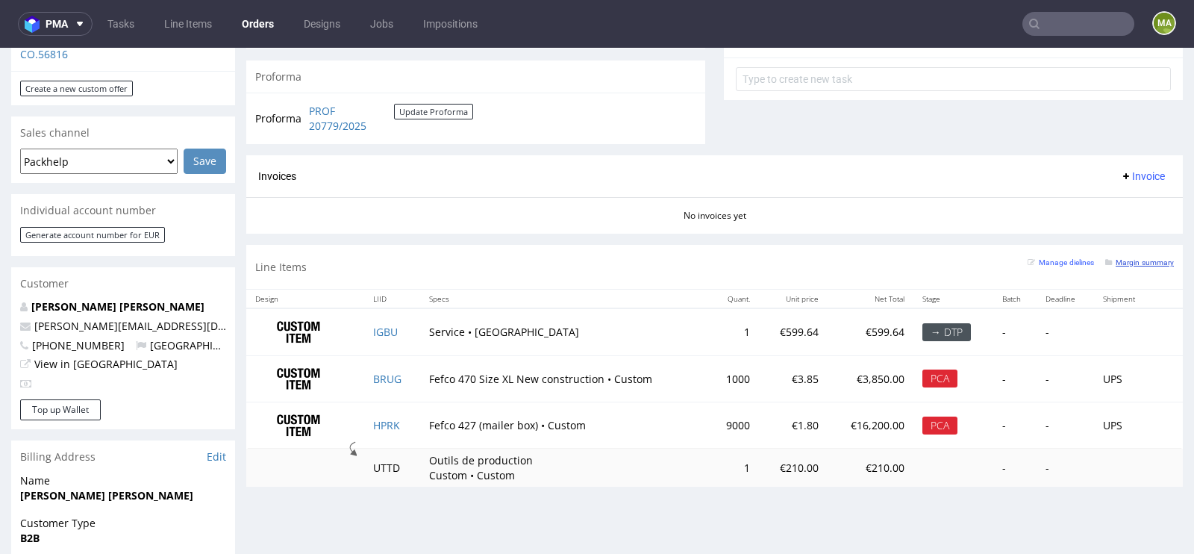
click at [1137, 260] on small "Margin summary" at bounding box center [1139, 262] width 69 height 8
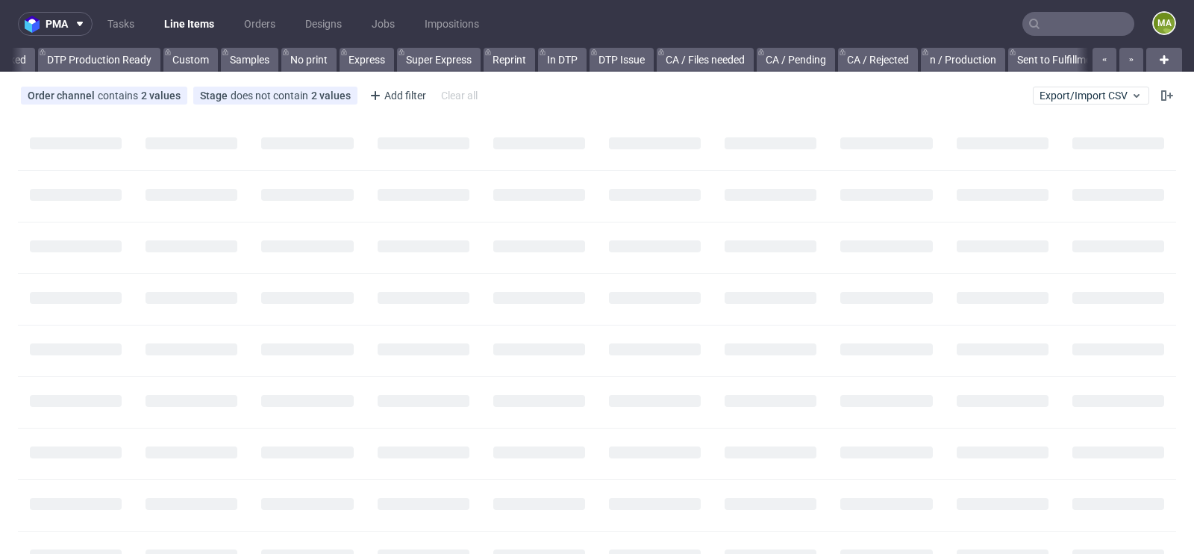
click at [1056, 26] on input "text" at bounding box center [1078, 24] width 112 height 24
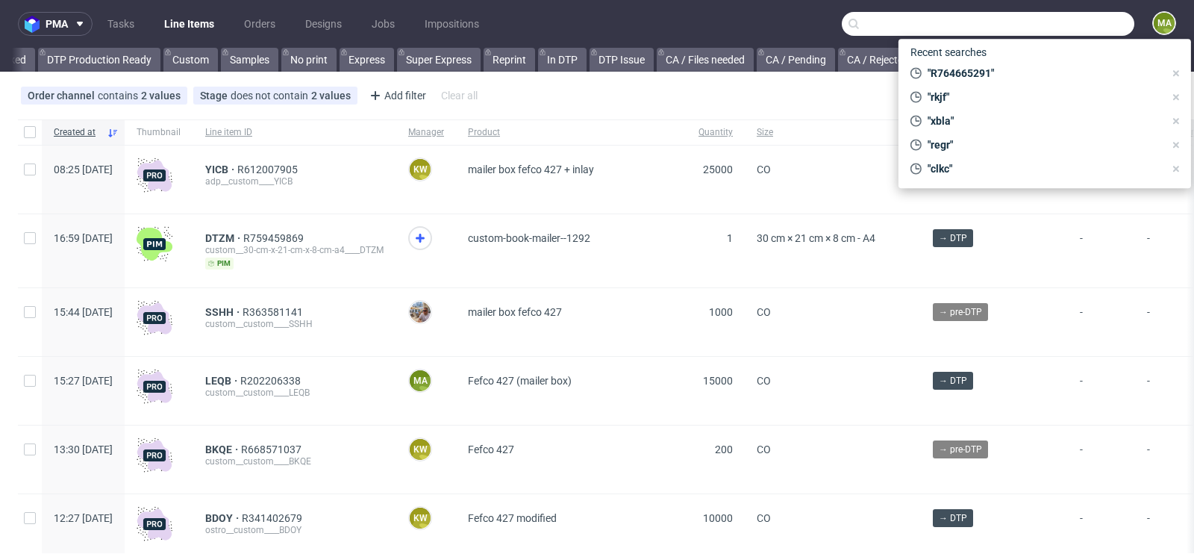
scroll to position [0, 1687]
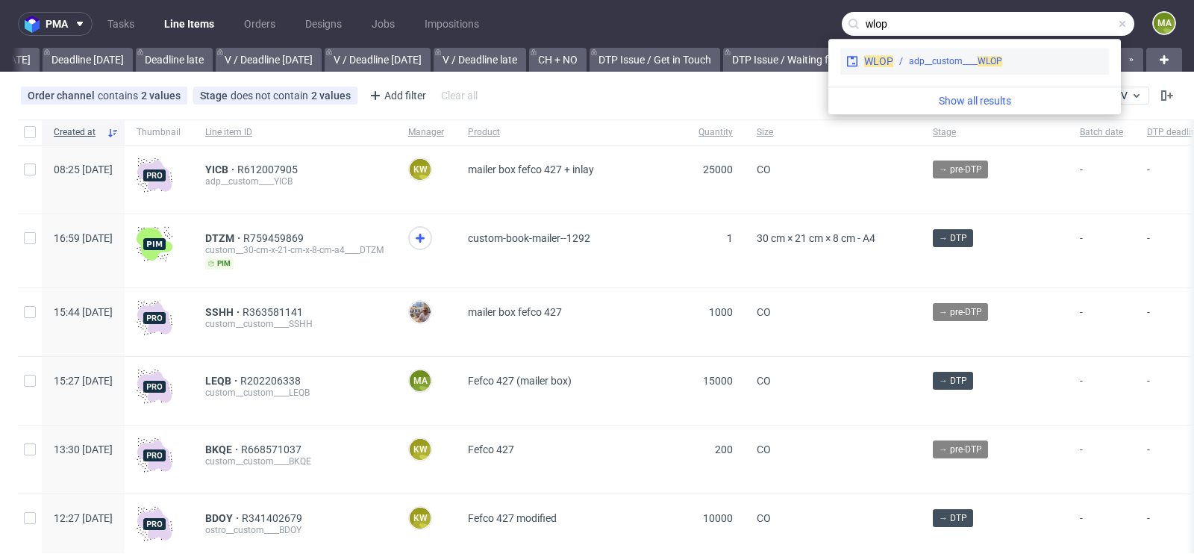
type input "wlop"
click at [955, 69] on div "WLOP adp__custom____ WLOP" at bounding box center [974, 61] width 269 height 27
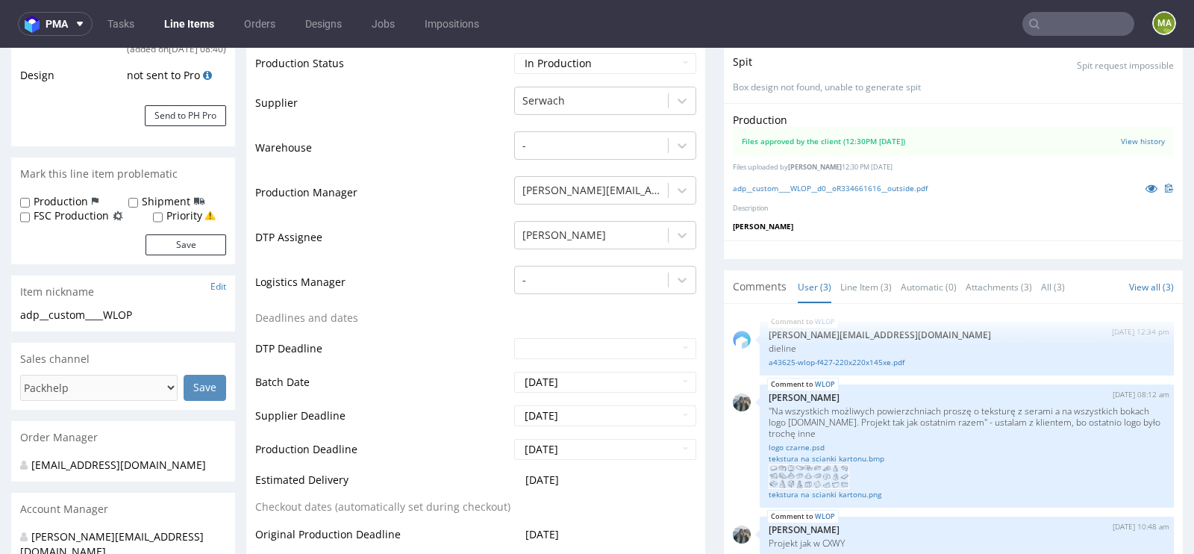
scroll to position [318, 0]
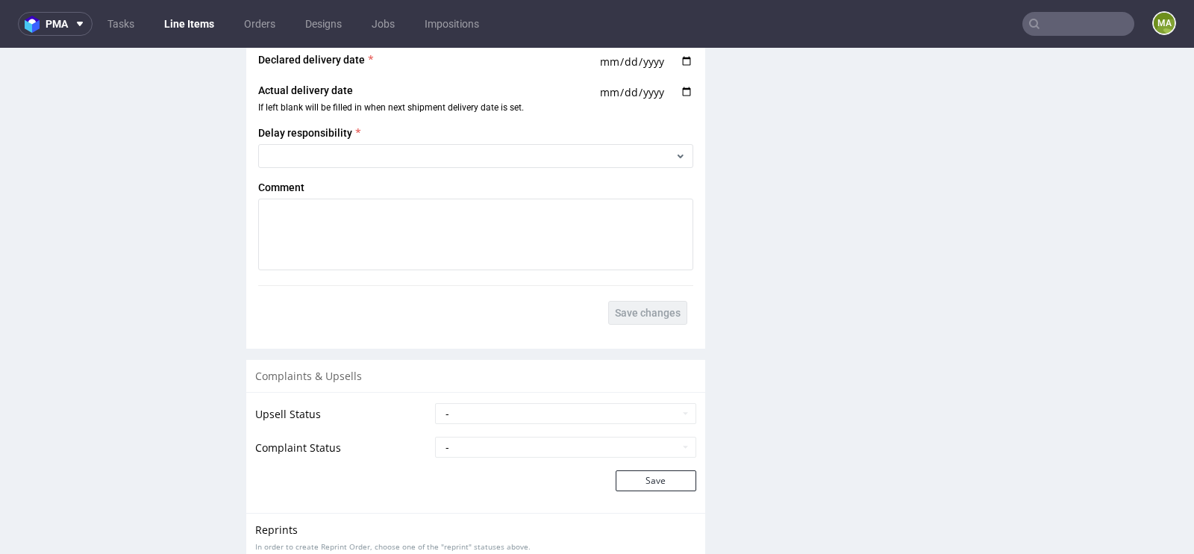
scroll to position [2557, 0]
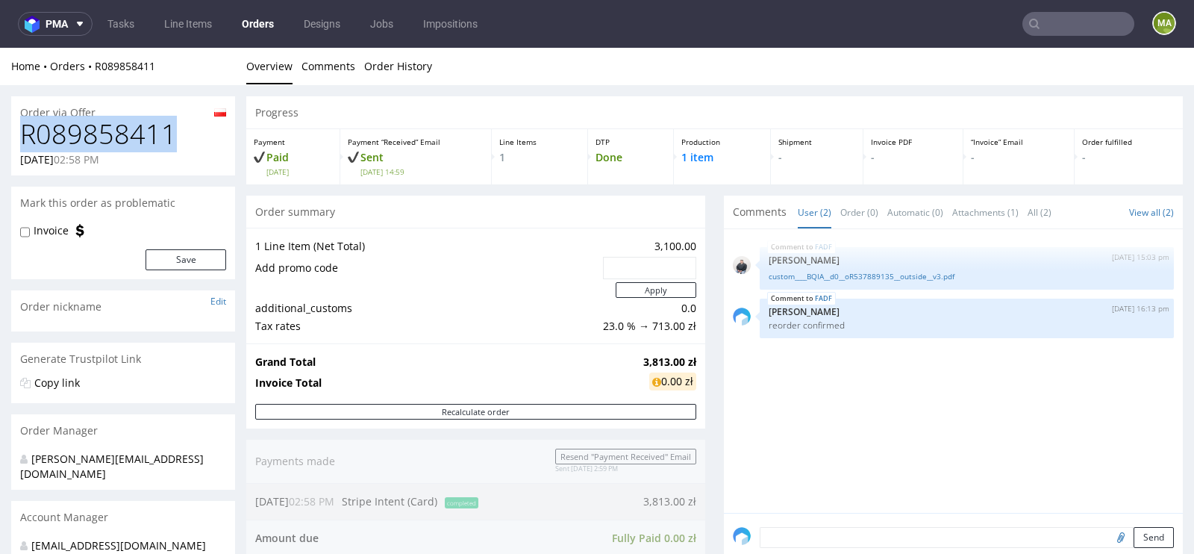
drag, startPoint x: 177, startPoint y: 131, endPoint x: 0, endPoint y: 131, distance: 176.8
copy h1 "R089858411"
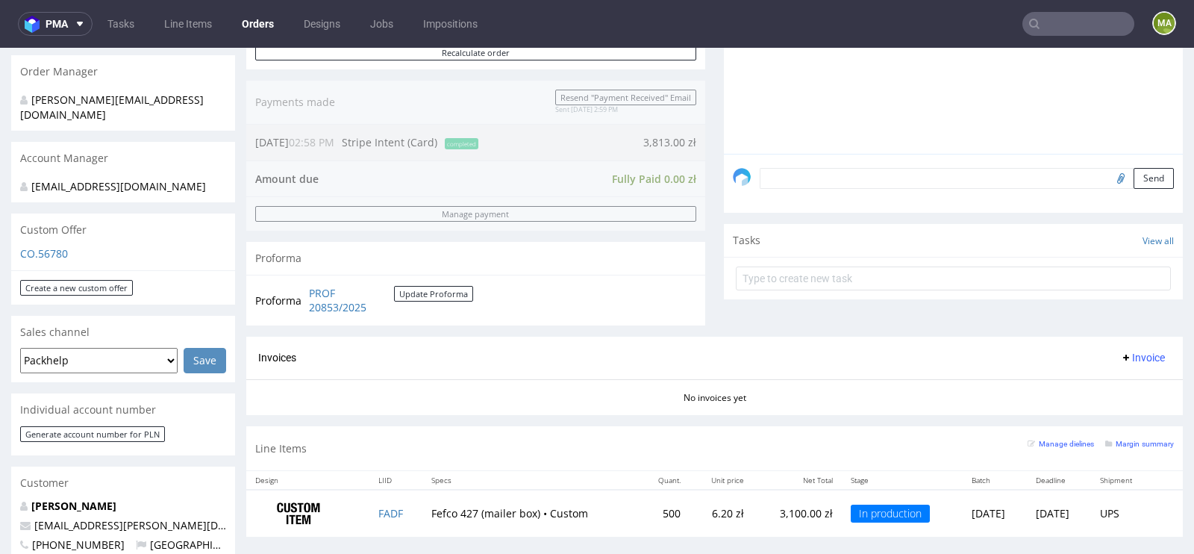
scroll to position [413, 0]
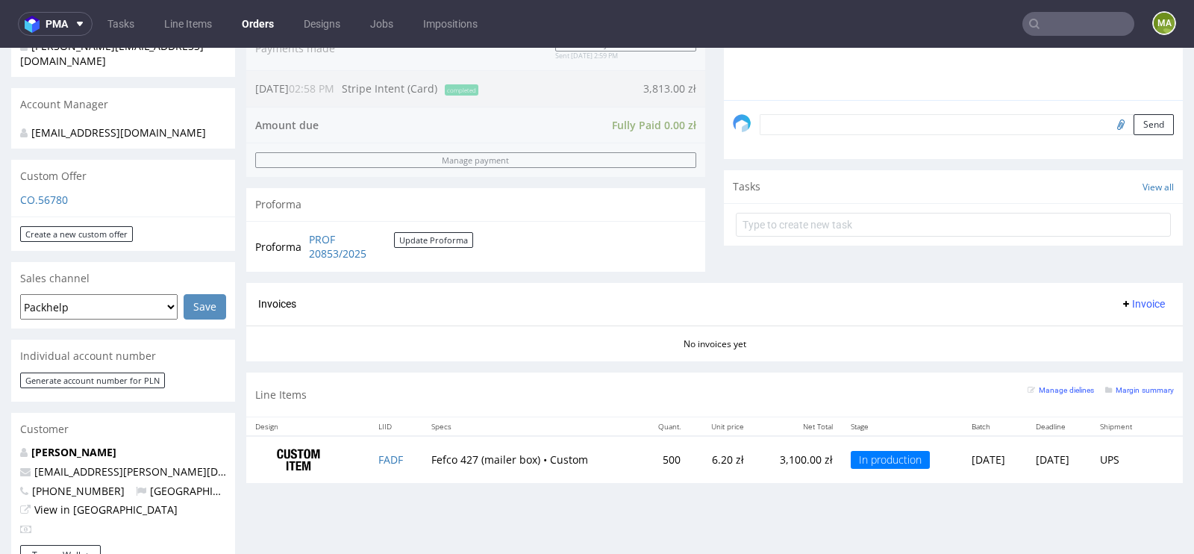
click at [373, 448] on td "FADF" at bounding box center [395, 459] width 53 height 47
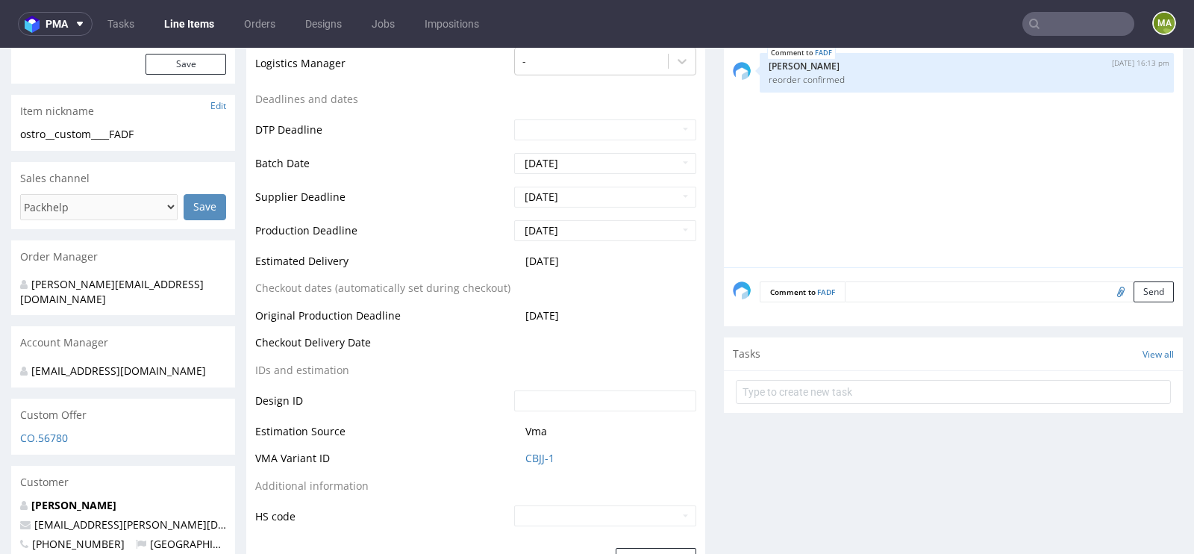
scroll to position [498, 0]
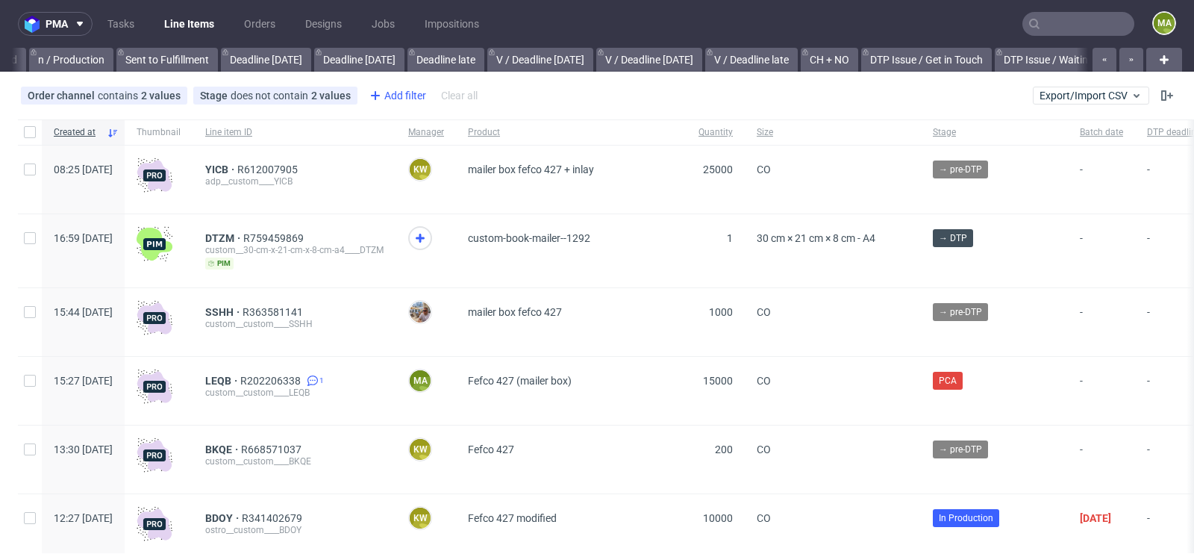
scroll to position [0, 1687]
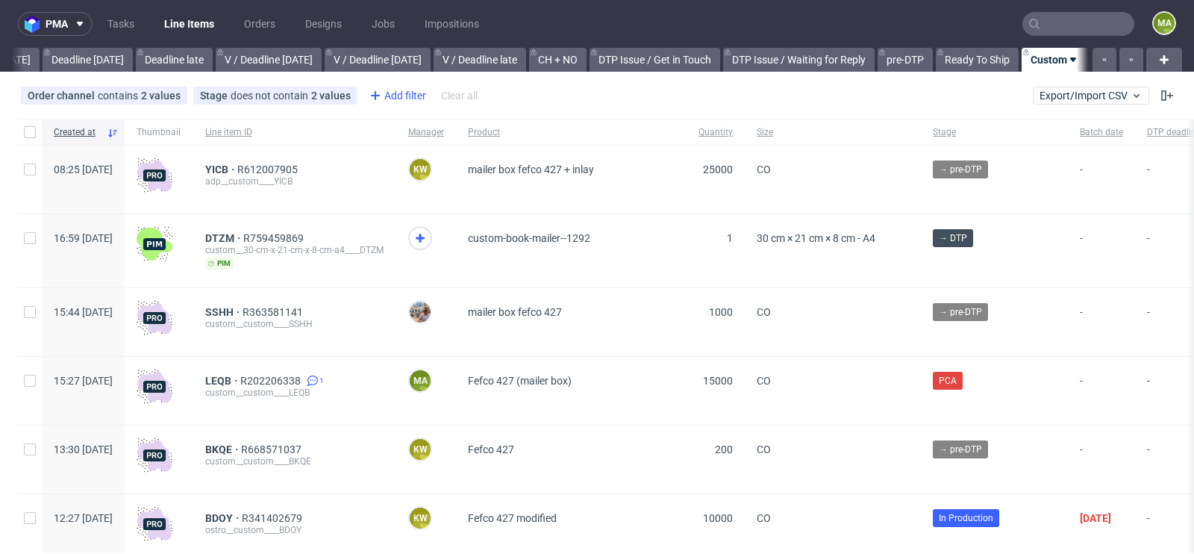
click at [399, 95] on div "Add filter" at bounding box center [396, 96] width 66 height 24
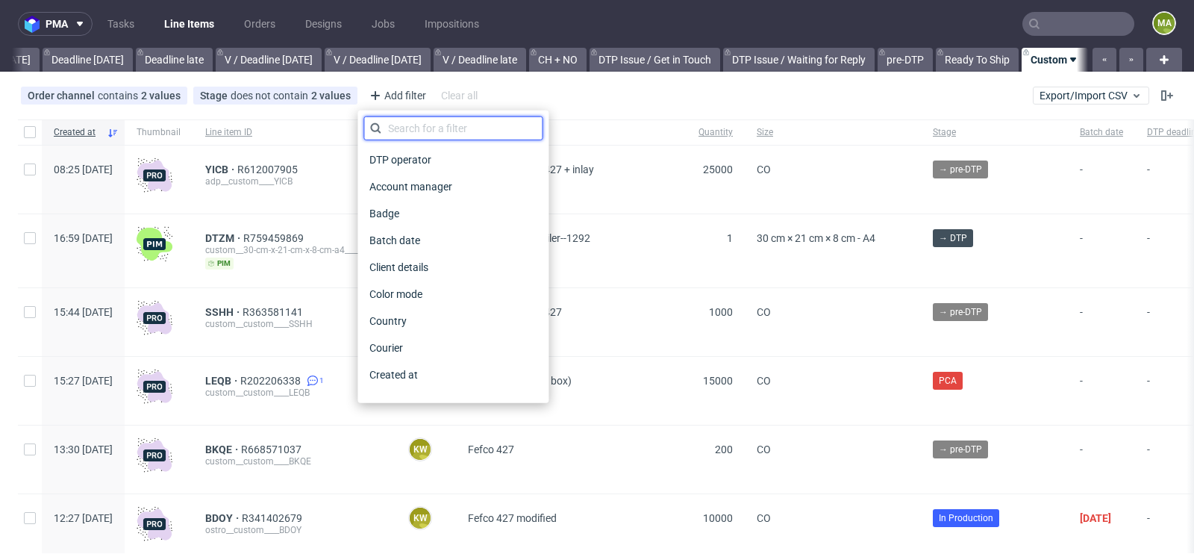
click at [413, 125] on input "text" at bounding box center [452, 128] width 179 height 24
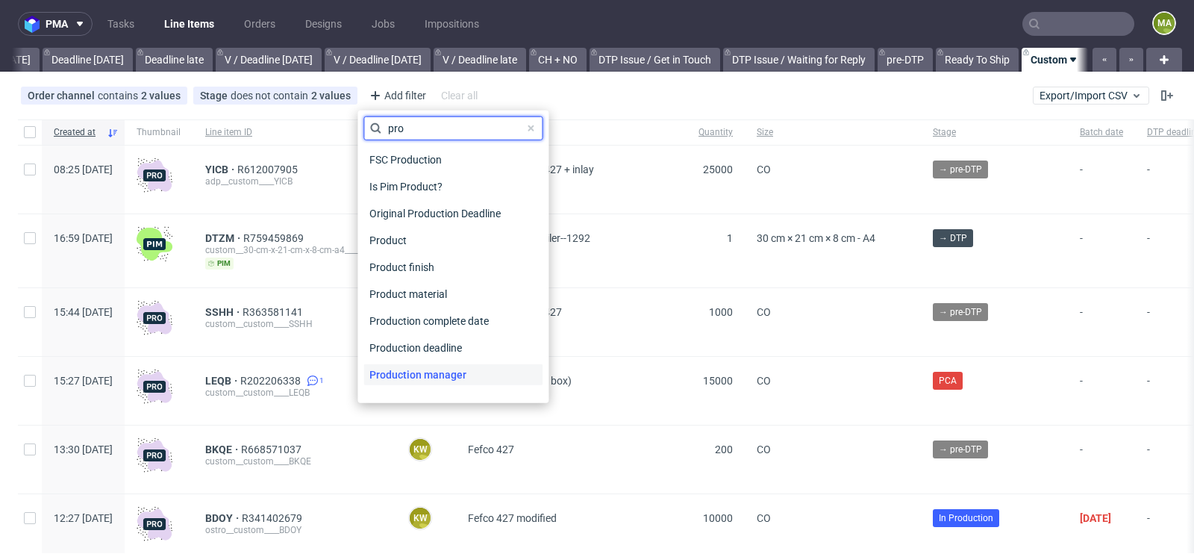
type input "pro"
click at [424, 377] on span "Production manager" at bounding box center [417, 374] width 109 height 21
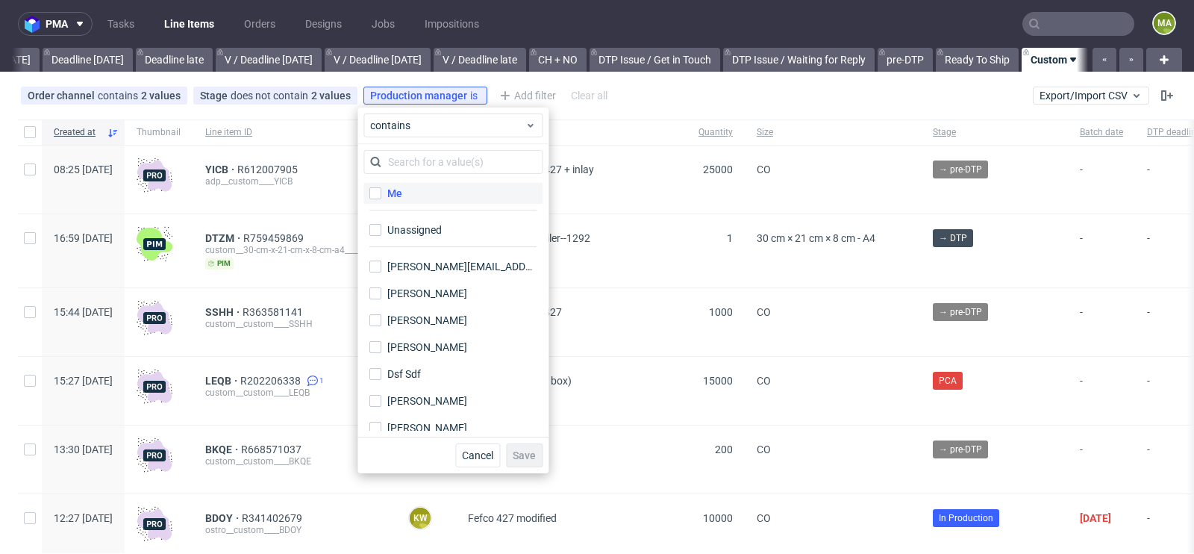
click at [404, 201] on label "Me" at bounding box center [452, 193] width 179 height 21
click at [381, 199] on input "Me" at bounding box center [375, 193] width 12 height 12
checkbox input "true"
click at [532, 456] on span "Save" at bounding box center [523, 455] width 23 height 10
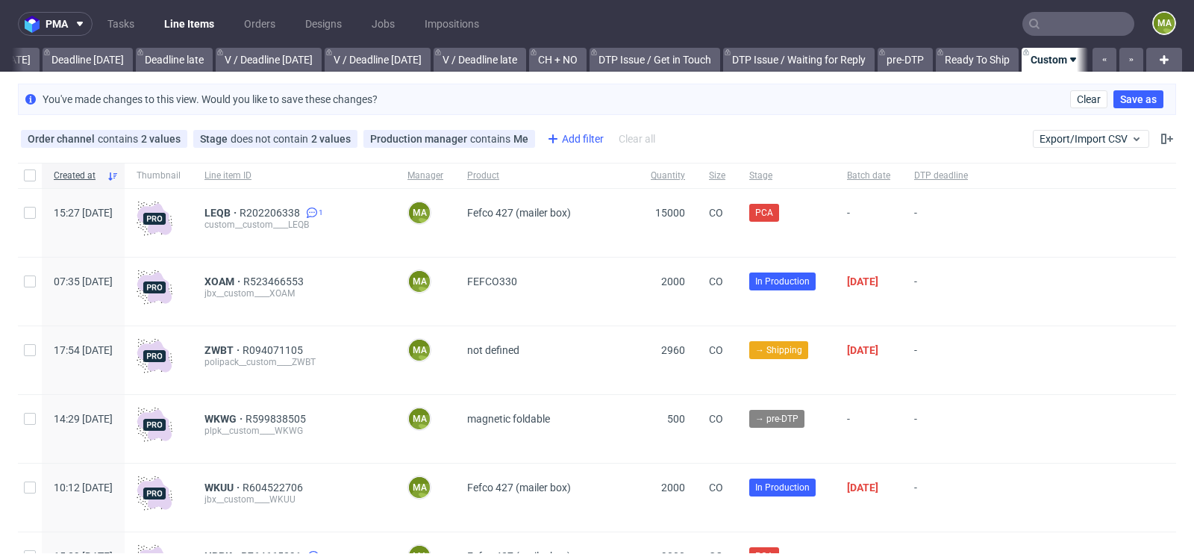
click at [567, 136] on div "Add filter" at bounding box center [574, 139] width 66 height 24
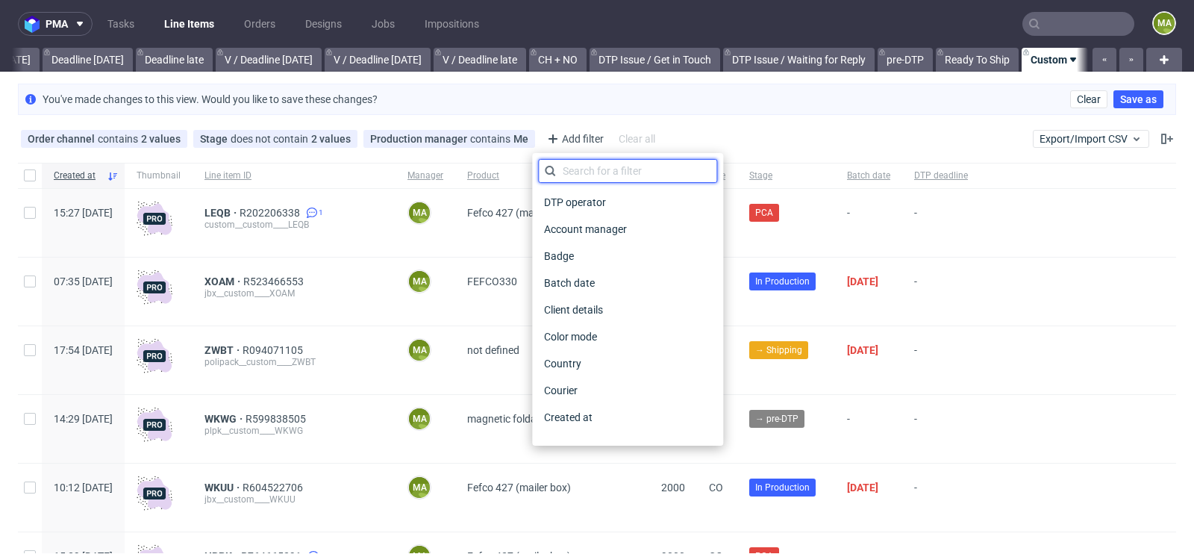
click at [582, 166] on input "text" at bounding box center [627, 171] width 179 height 24
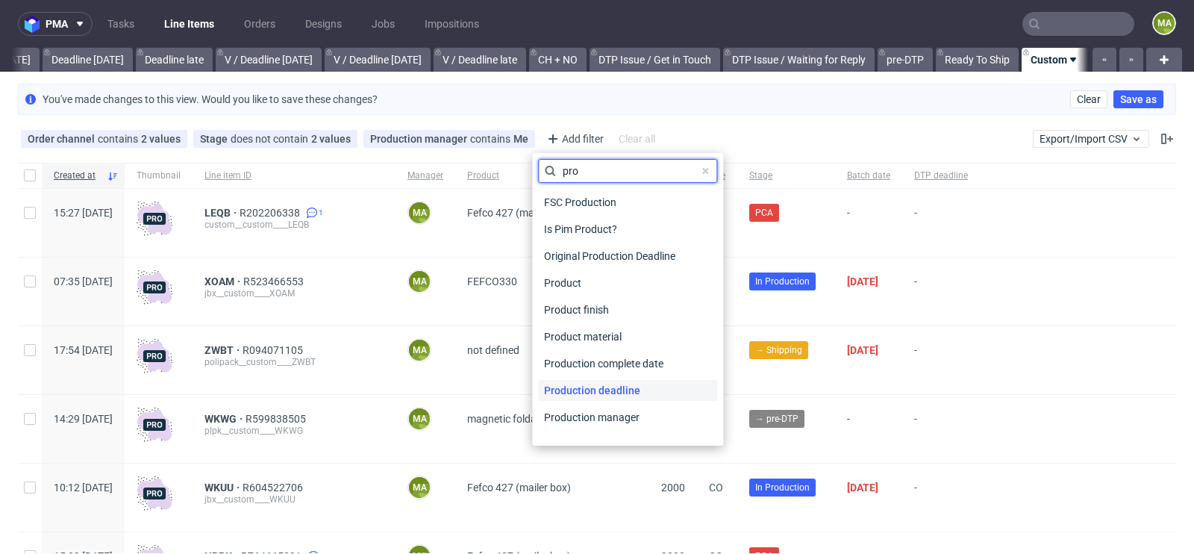
type input "pro"
click at [583, 393] on span "Production deadline" at bounding box center [592, 390] width 108 height 21
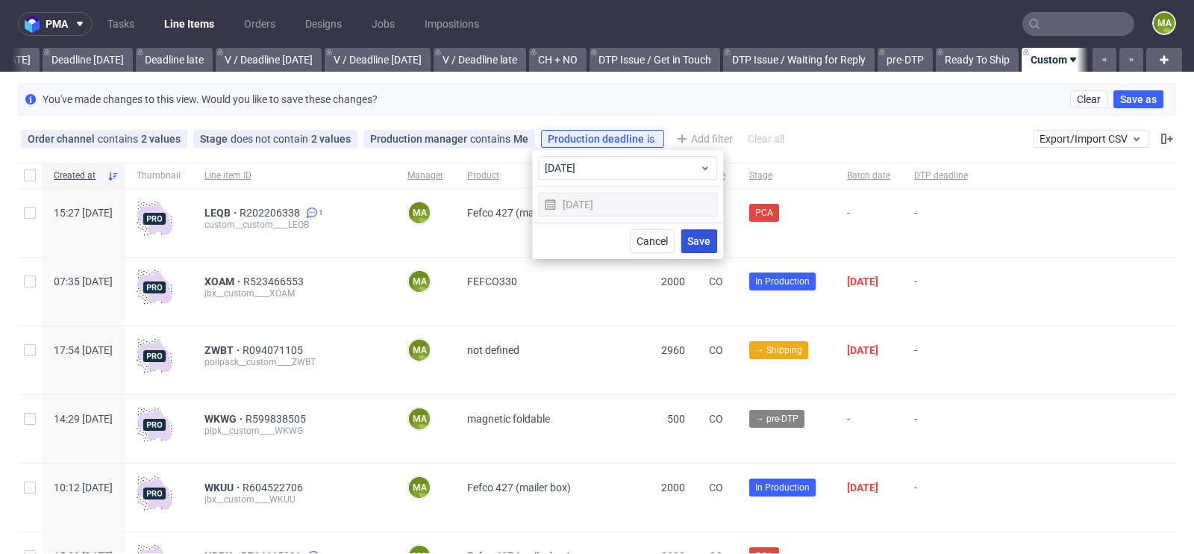
click at [695, 236] on span "Save" at bounding box center [698, 241] width 23 height 10
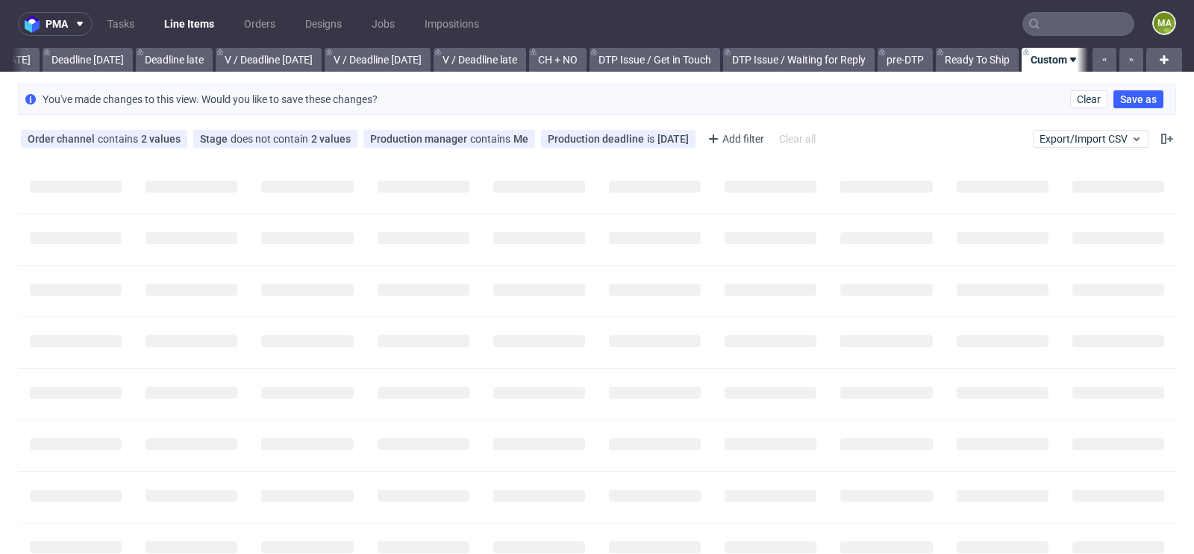
scroll to position [0, 1673]
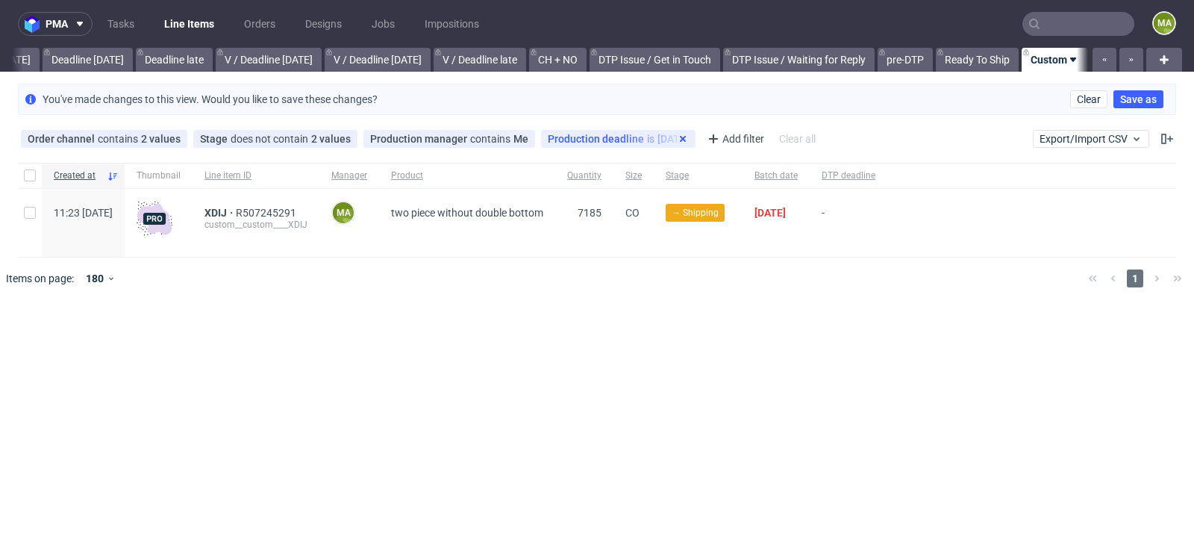
click at [677, 137] on icon at bounding box center [683, 139] width 12 height 12
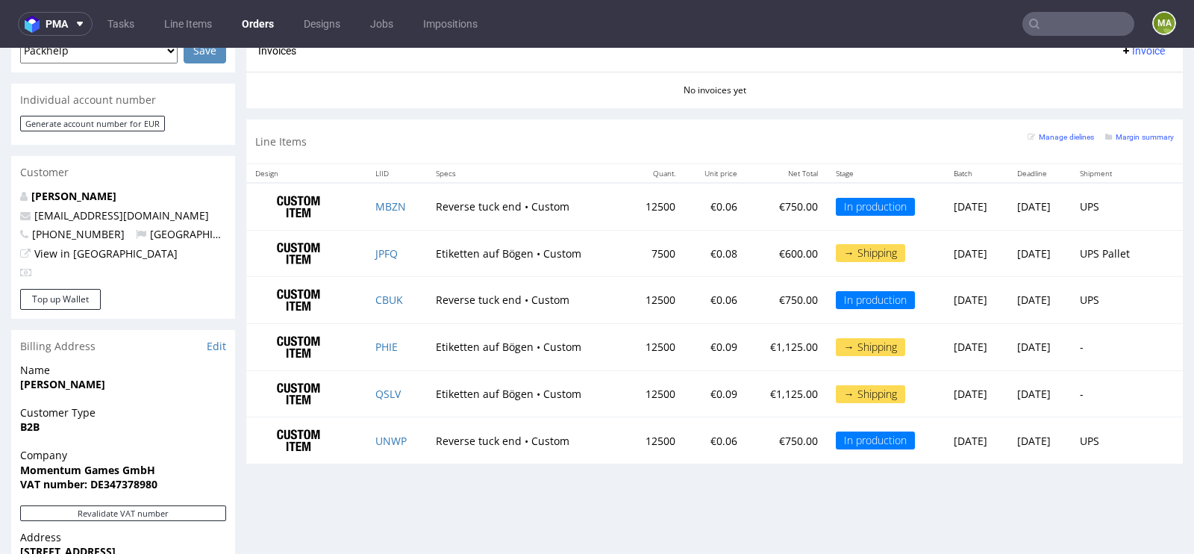
scroll to position [682, 0]
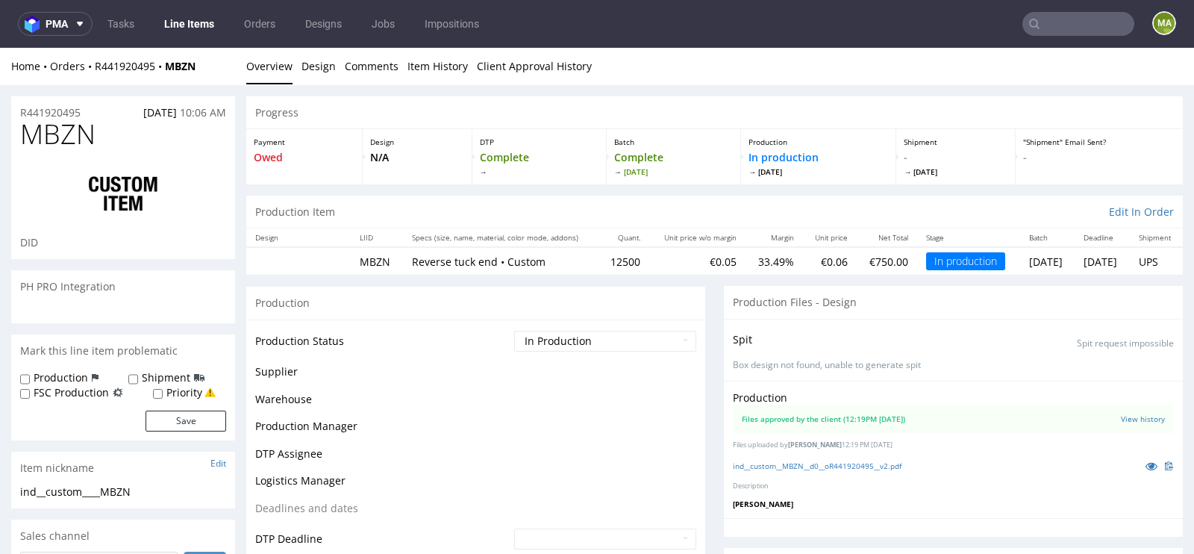
scroll to position [1997, 0]
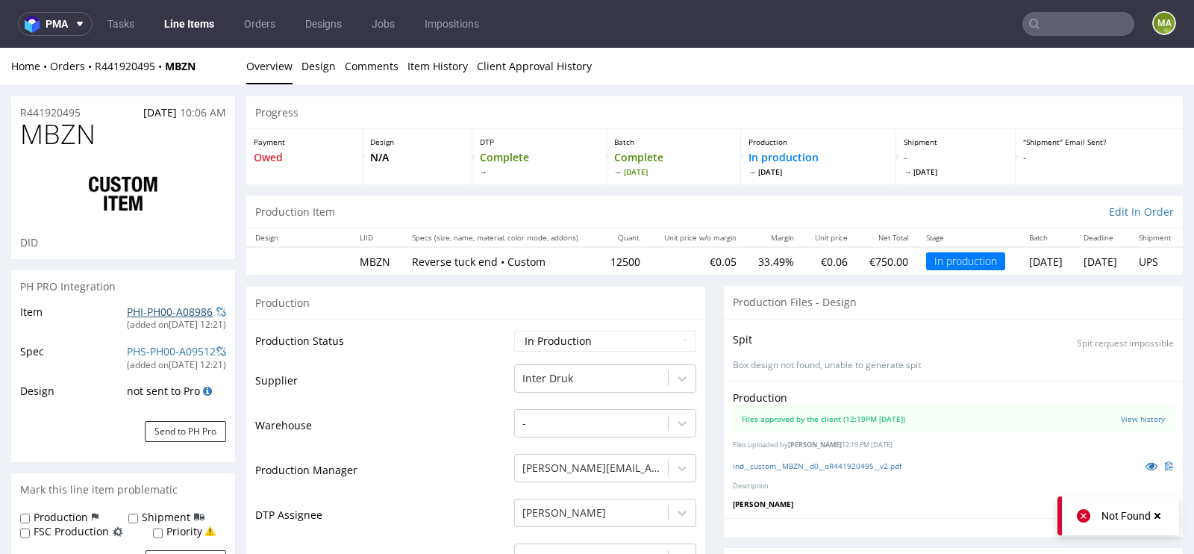
click at [128, 317] on link "PHI-PH00-A08986" at bounding box center [170, 311] width 86 height 14
click at [1059, 14] on input "text" at bounding box center [1078, 24] width 112 height 24
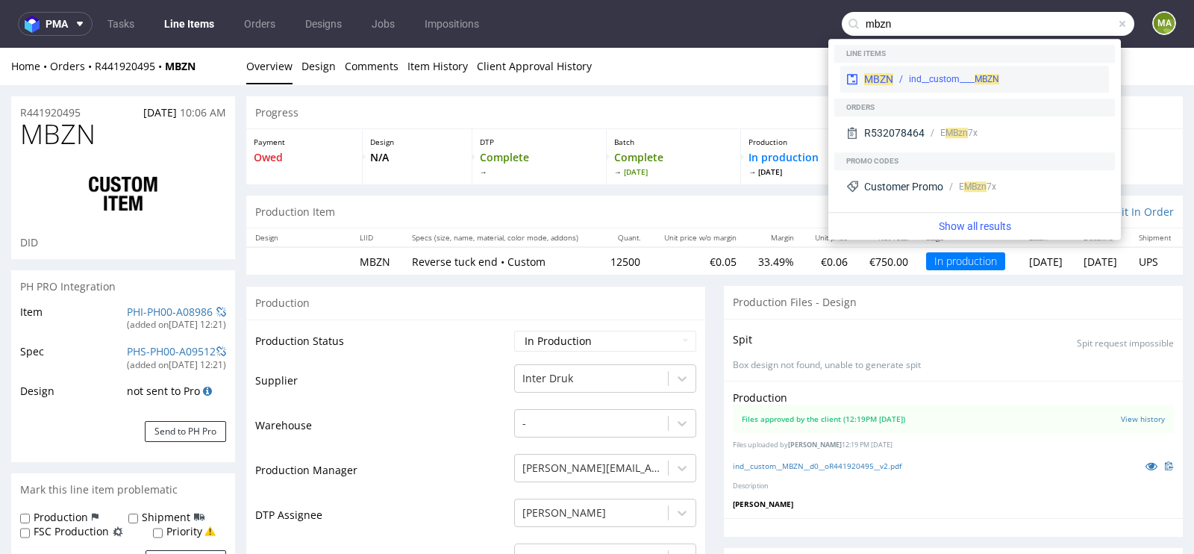
type input "mbzn"
click at [971, 75] on div "ind__custom____ MBZN" at bounding box center [954, 78] width 90 height 13
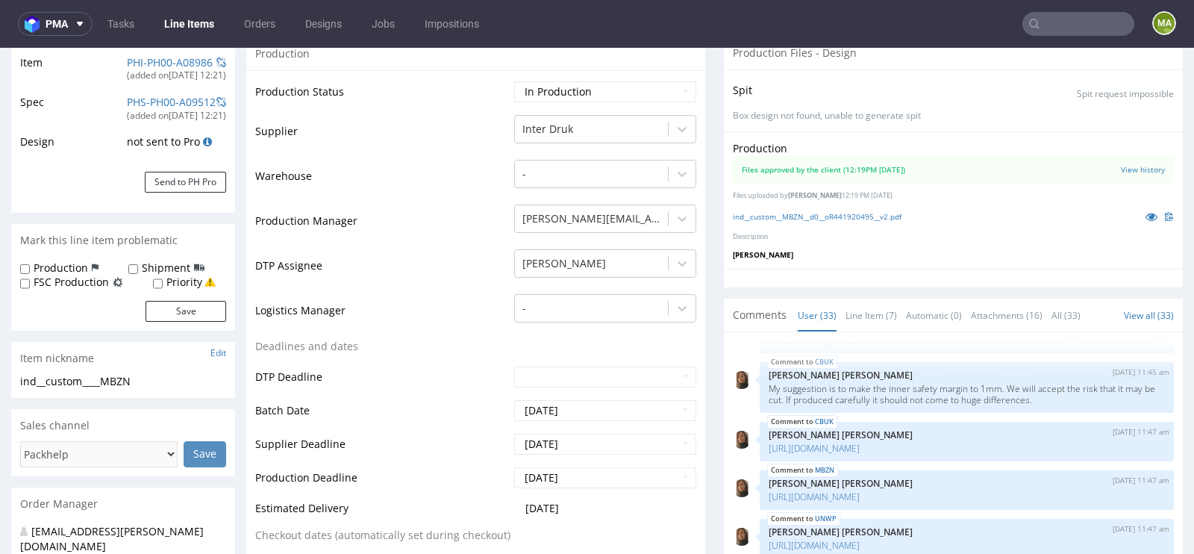
scroll to position [0, 0]
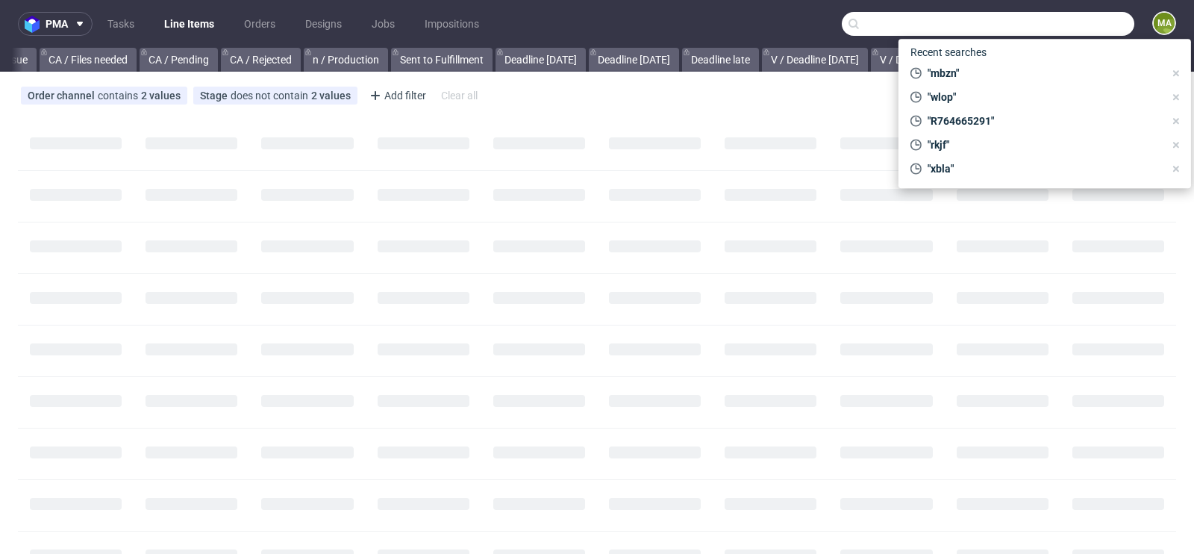
click at [1053, 25] on input "text" at bounding box center [987, 24] width 292 height 24
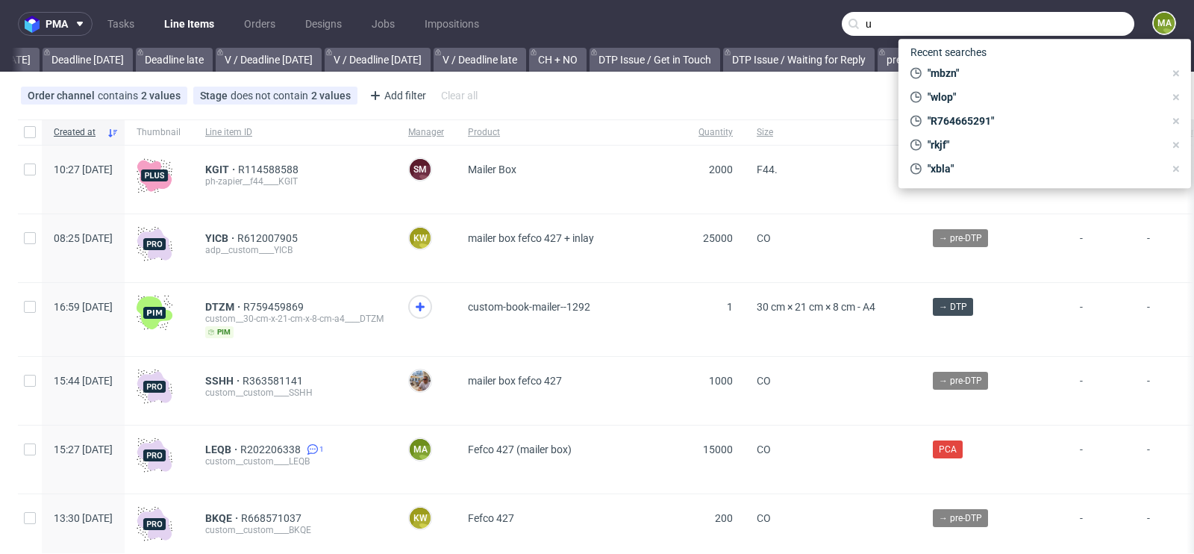
scroll to position [0, 1687]
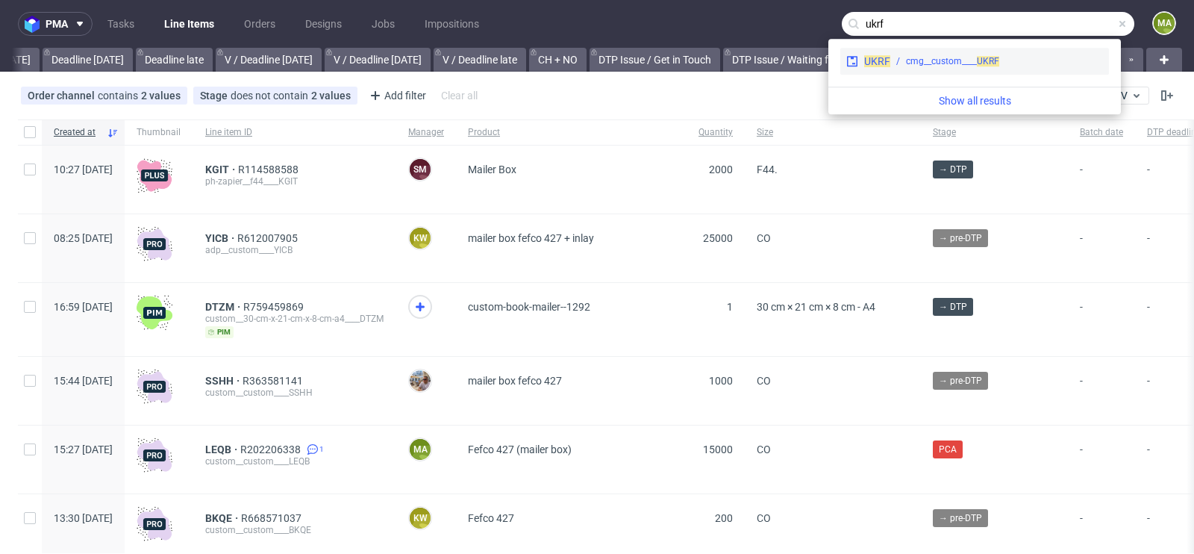
type input "ukrf"
click at [953, 53] on div "UKRF cmg__custom____ UKRF" at bounding box center [974, 61] width 269 height 27
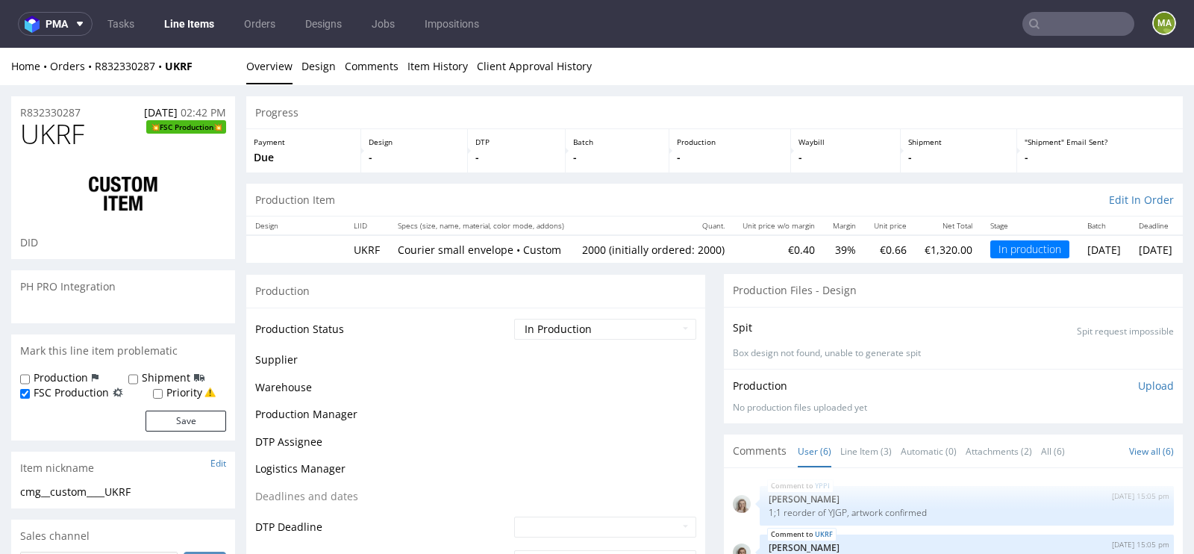
scroll to position [76, 0]
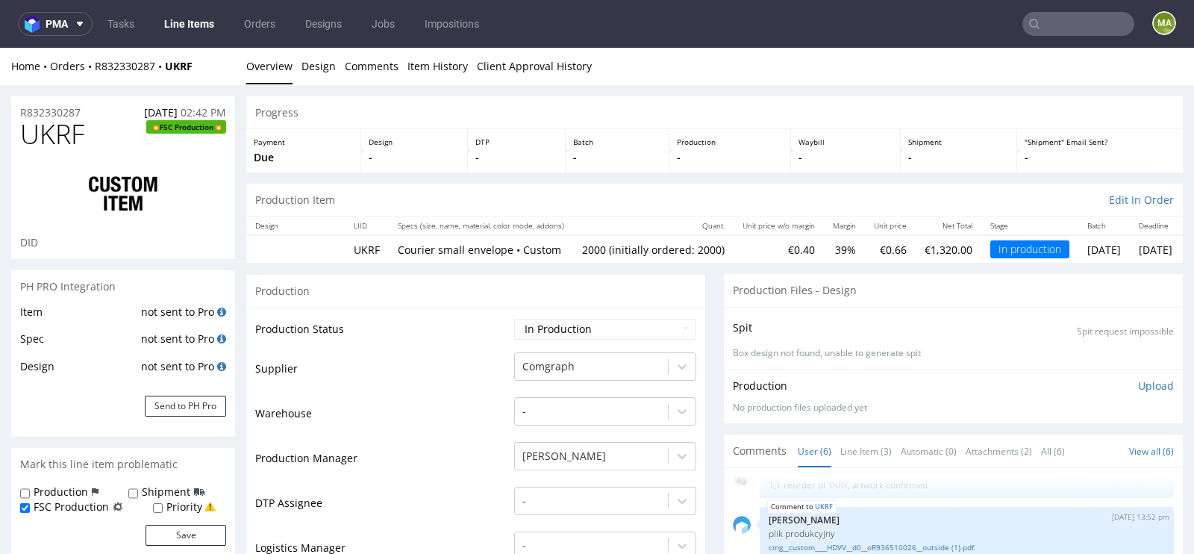
click at [1035, 19] on input "text" at bounding box center [1078, 24] width 112 height 24
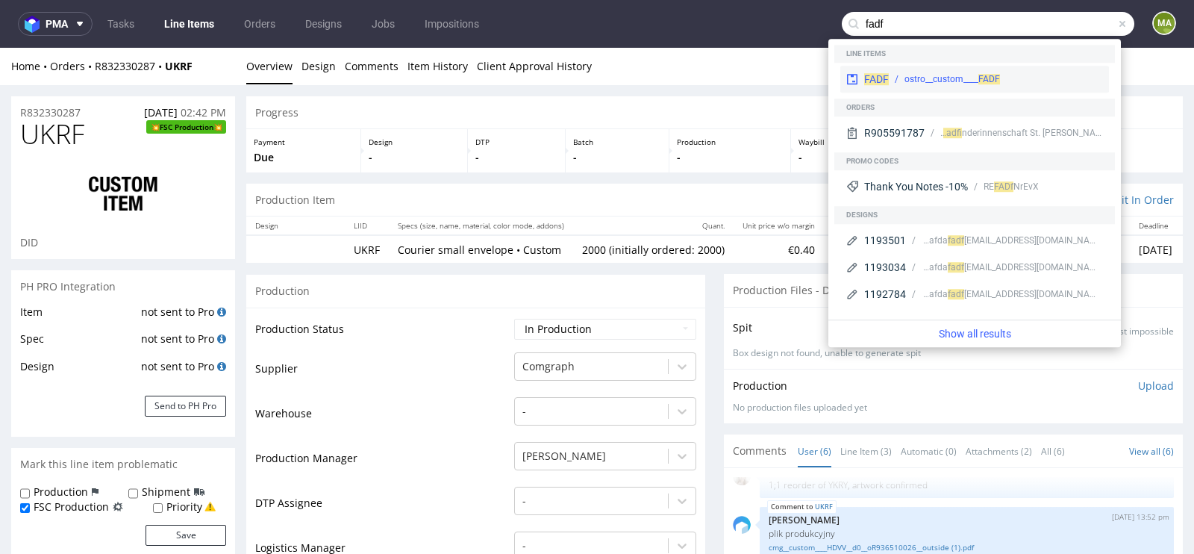
type input "fadf"
click at [977, 74] on div "ostro__custom____ FADF" at bounding box center [951, 78] width 95 height 13
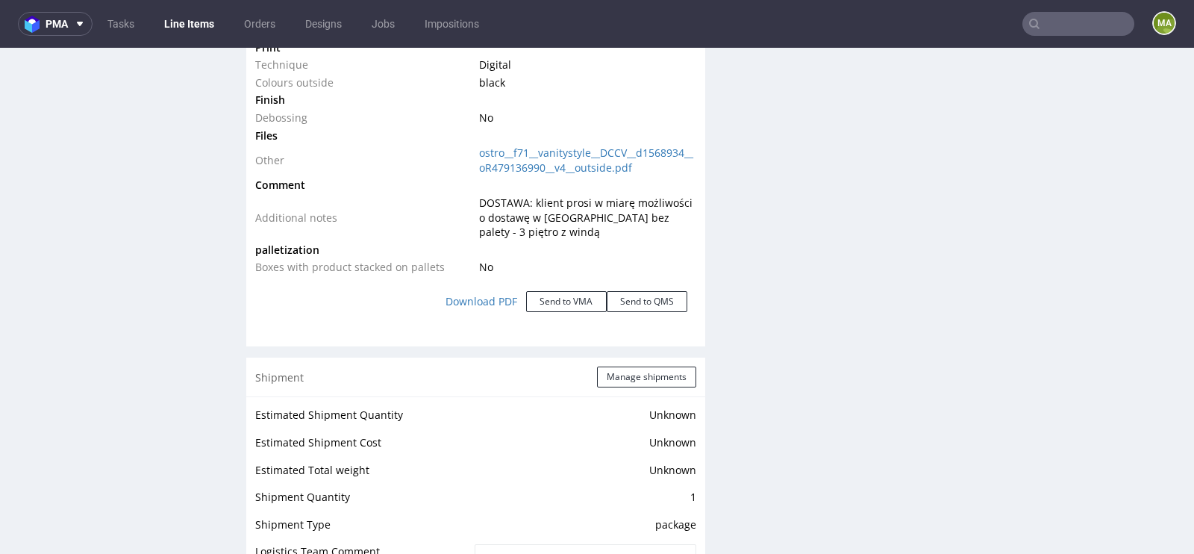
scroll to position [1727, 0]
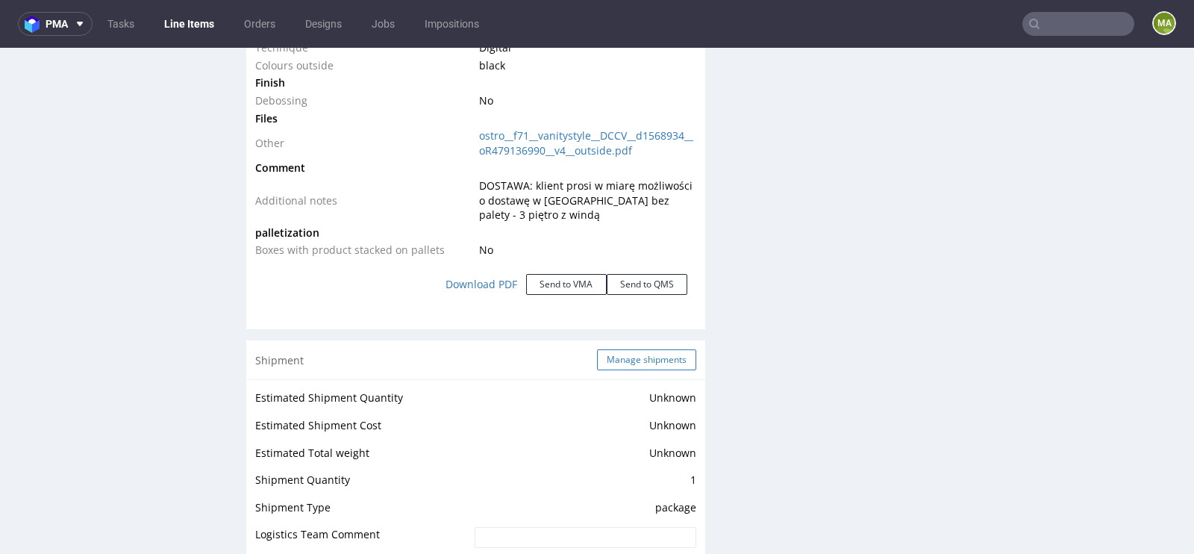
click at [638, 357] on button "Manage shipments" at bounding box center [646, 359] width 99 height 21
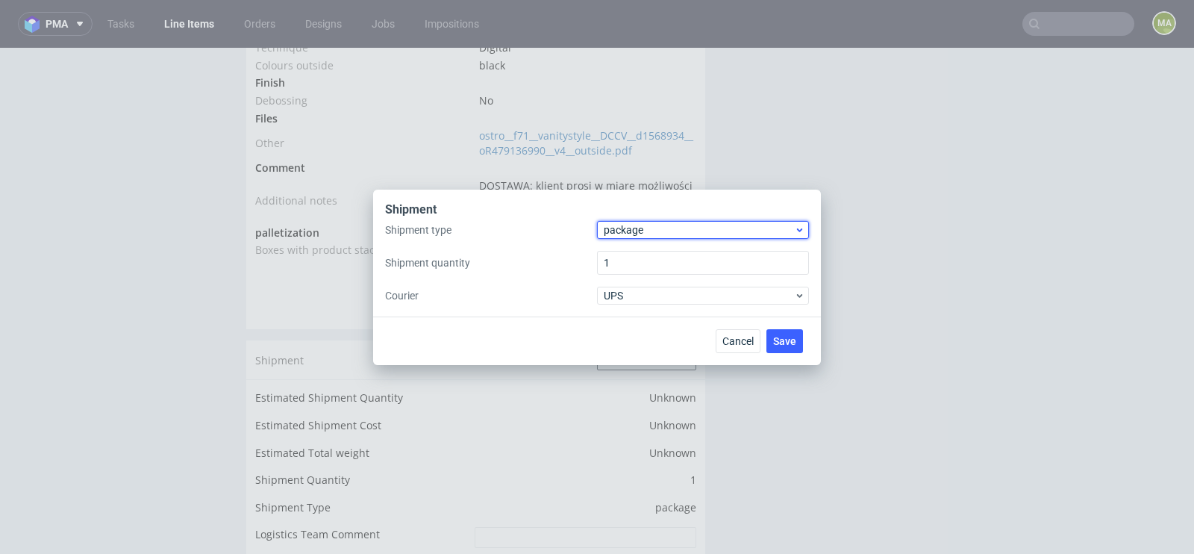
click at [652, 236] on span "package" at bounding box center [699, 229] width 190 height 15
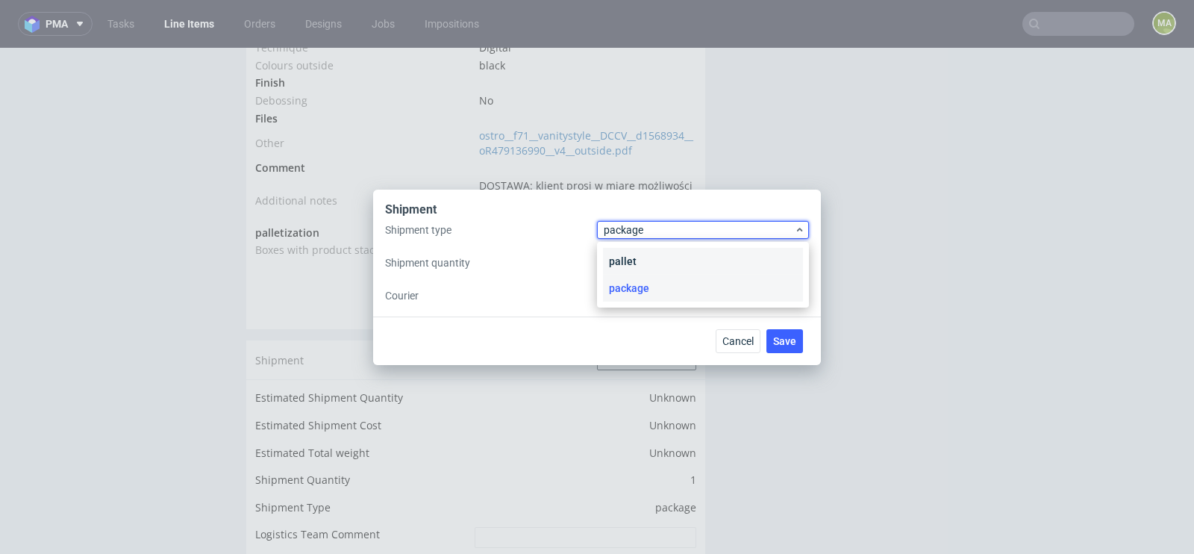
click at [643, 263] on div "pallet" at bounding box center [703, 261] width 200 height 27
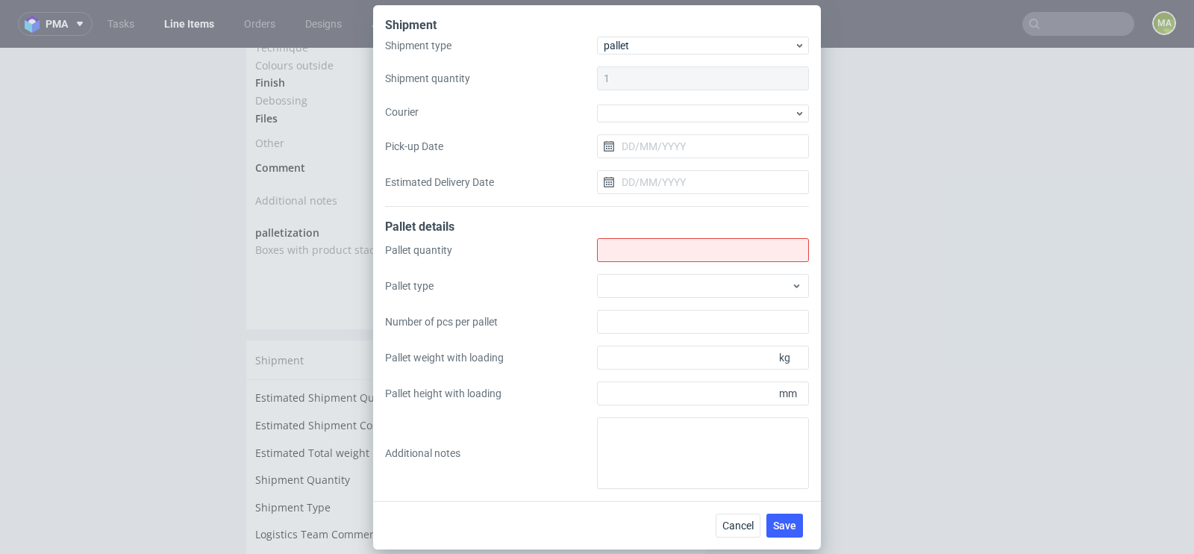
click at [643, 263] on div "Pallet quantity Pallet type Number of pcs per pallet Pallet weight with loading…" at bounding box center [597, 363] width 424 height 251
click at [648, 242] on input "Shipment type" at bounding box center [703, 250] width 212 height 24
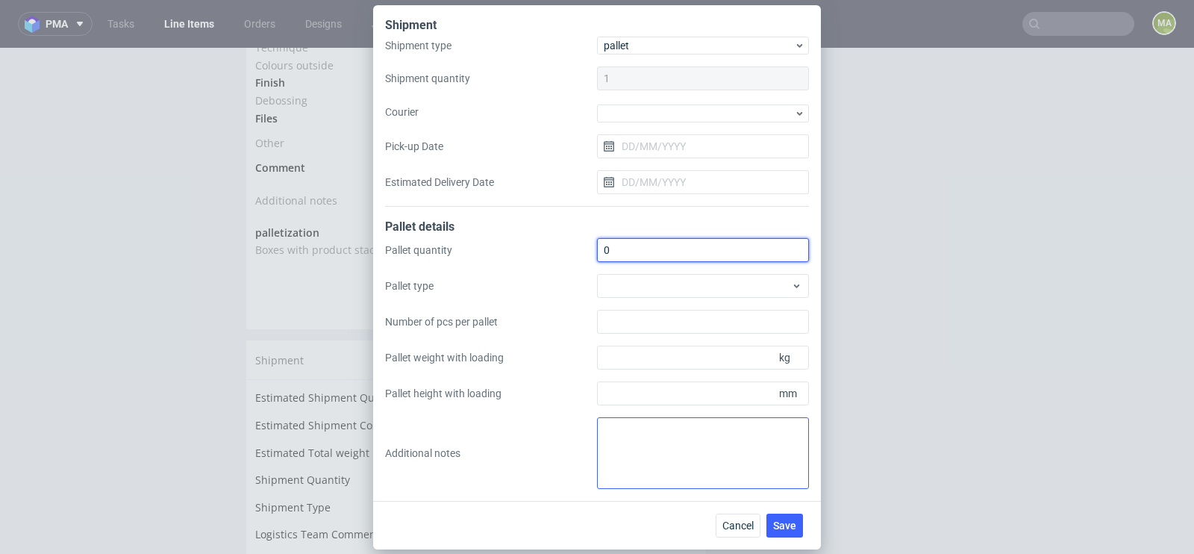
type input "0"
click at [657, 436] on textarea at bounding box center [703, 453] width 212 height 72
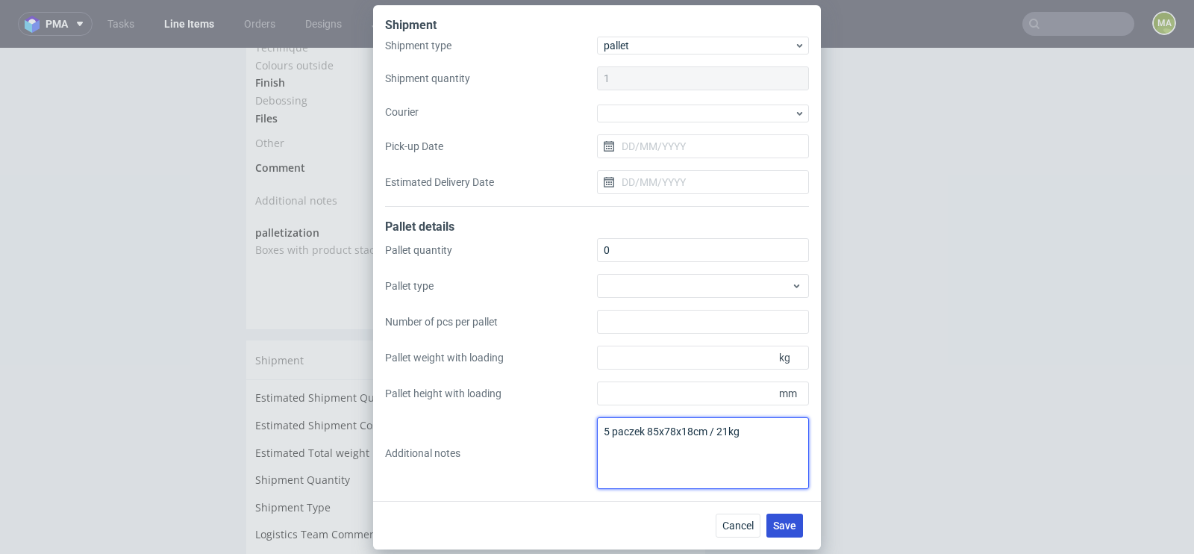
type textarea "5 paczek 85x78x18cm / 21kg"
click at [790, 524] on span "Save" at bounding box center [784, 525] width 23 height 10
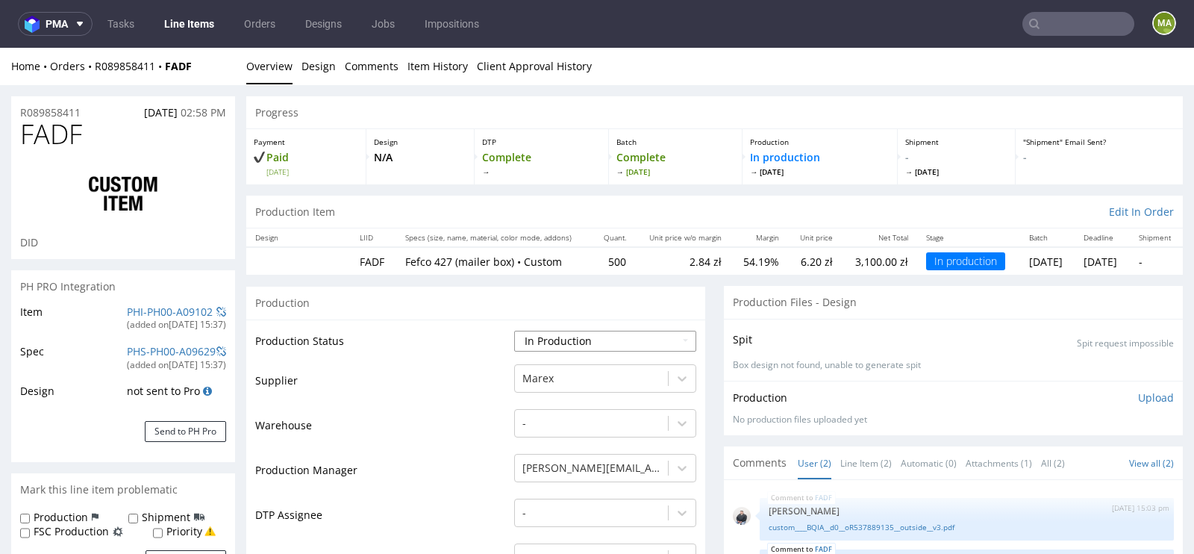
click at [565, 348] on select "Waiting for Artwork Waiting for Diecut Waiting for Mockup Waiting for DTP Waiti…" at bounding box center [605, 340] width 182 height 21
select select "production_complete"
click at [514, 330] on select "Waiting for Artwork Waiting for Diecut Waiting for Mockup Waiting for DTP Waiti…" at bounding box center [605, 340] width 182 height 21
click at [424, 436] on td "Warehouse" at bounding box center [382, 429] width 255 height 45
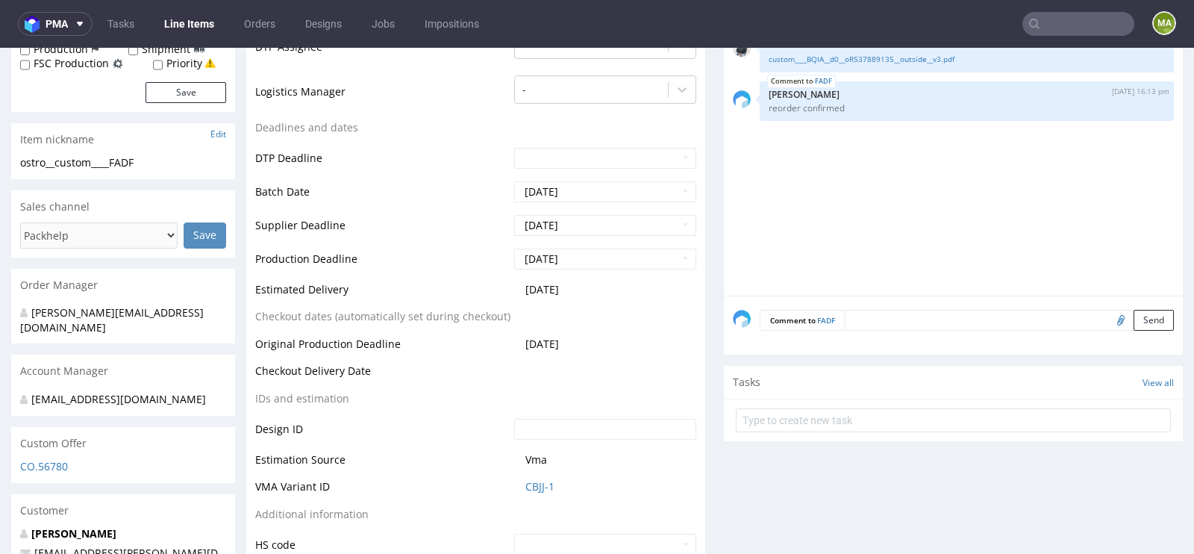
scroll to position [627, 0]
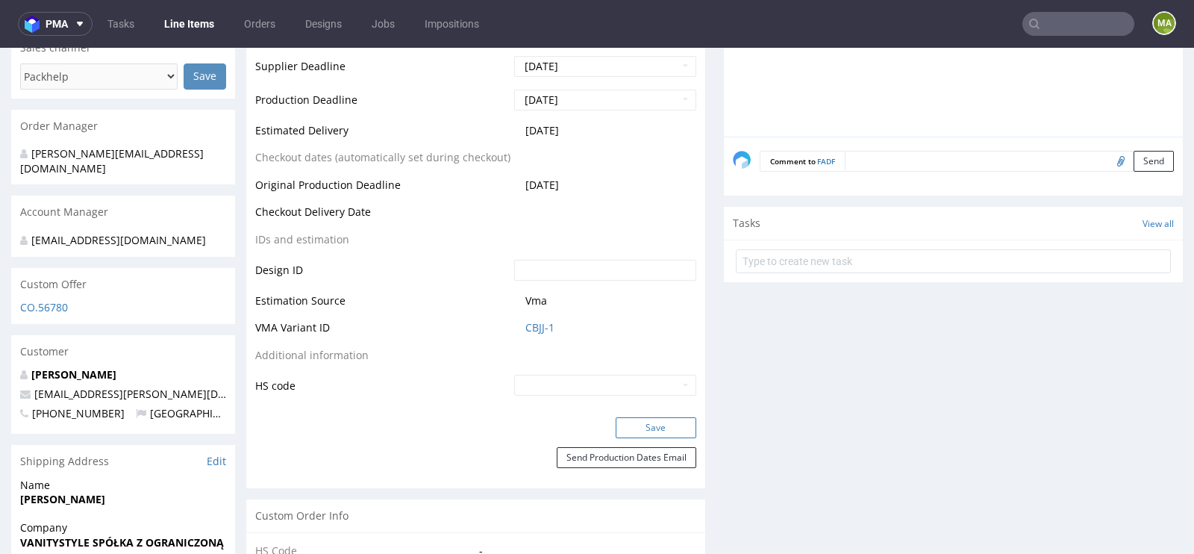
click at [633, 427] on button "Save" at bounding box center [655, 427] width 81 height 21
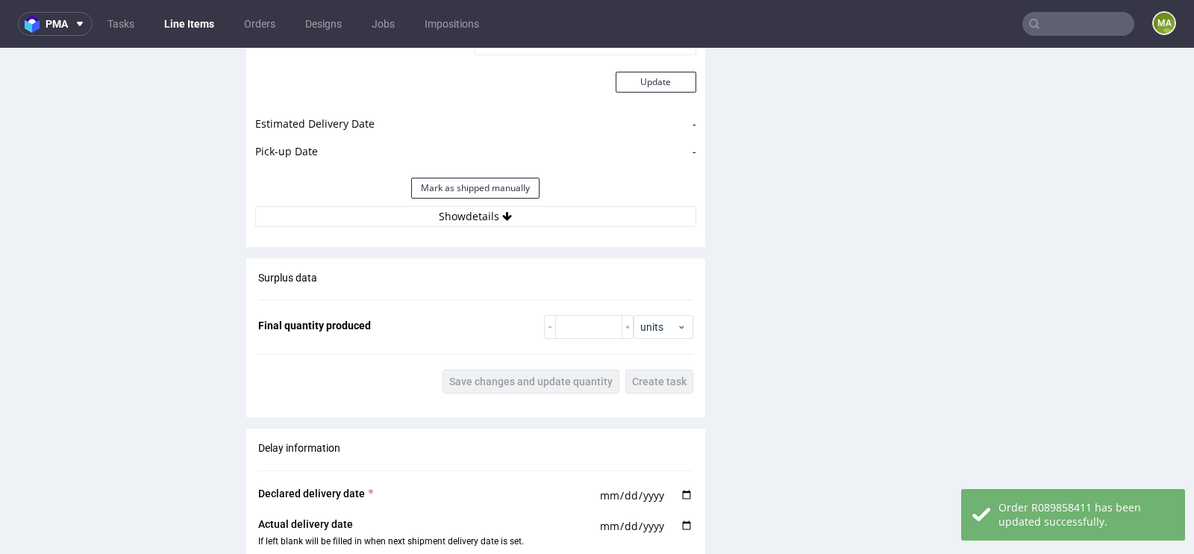
scroll to position [2229, 0]
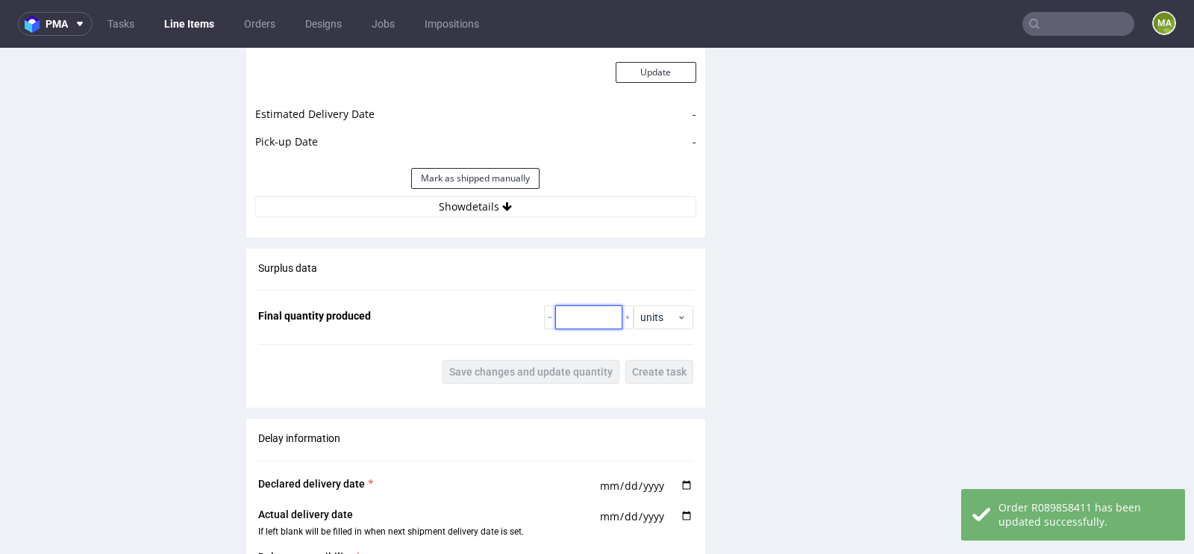
click at [590, 319] on input "number" at bounding box center [588, 317] width 67 height 24
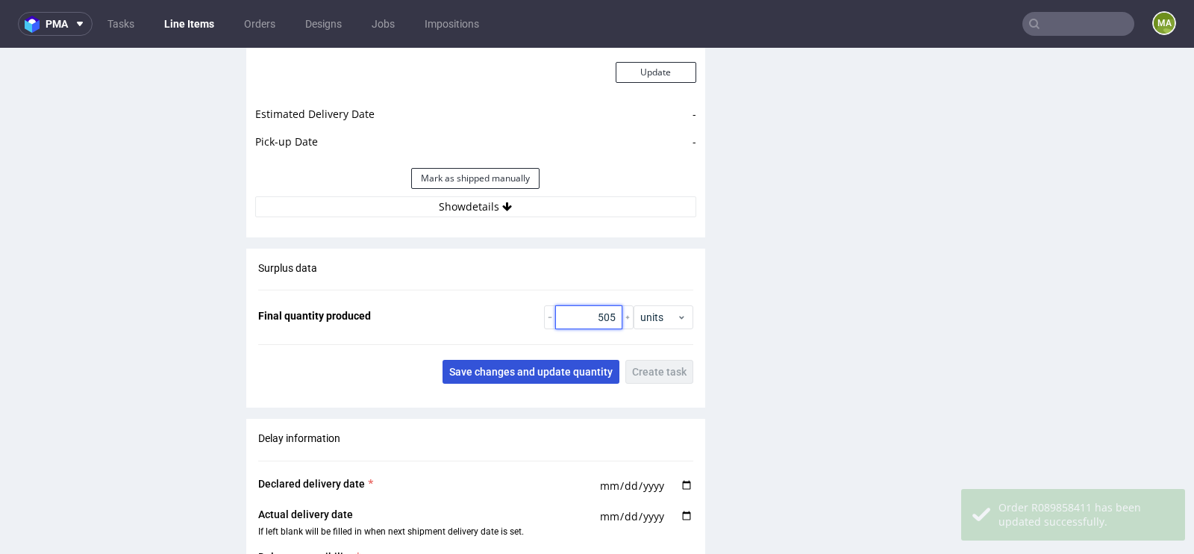
type input "505"
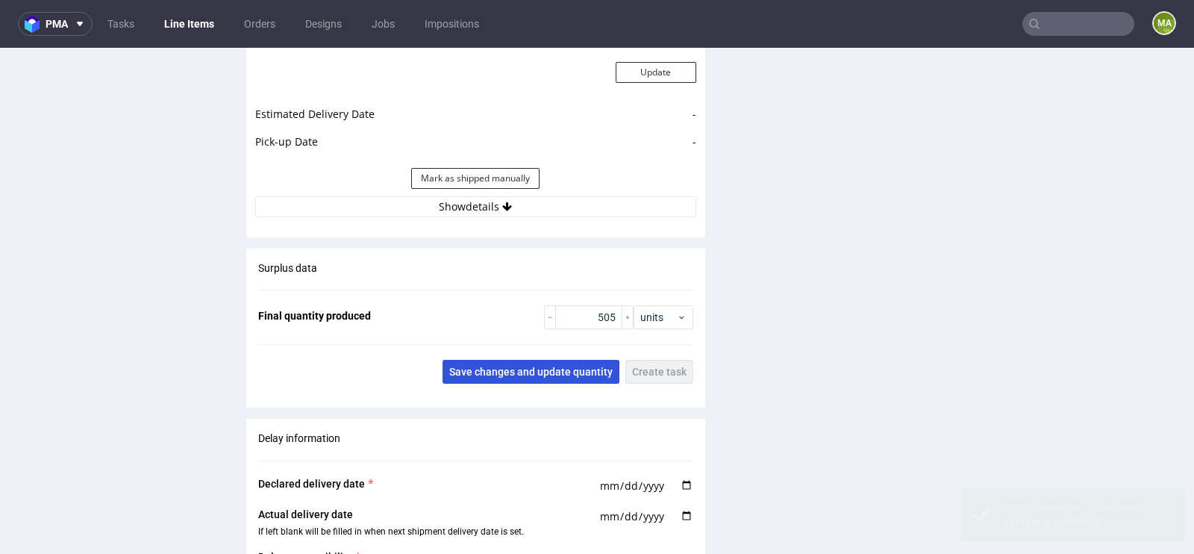
click at [555, 369] on span "Save changes and update quantity" at bounding box center [530, 371] width 163 height 10
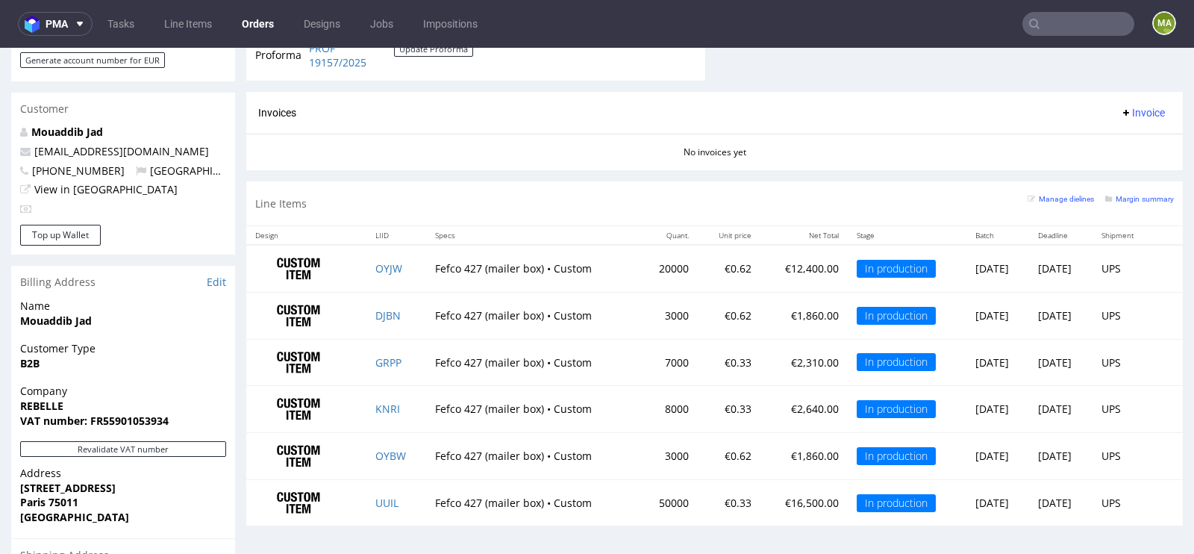
scroll to position [750, 0]
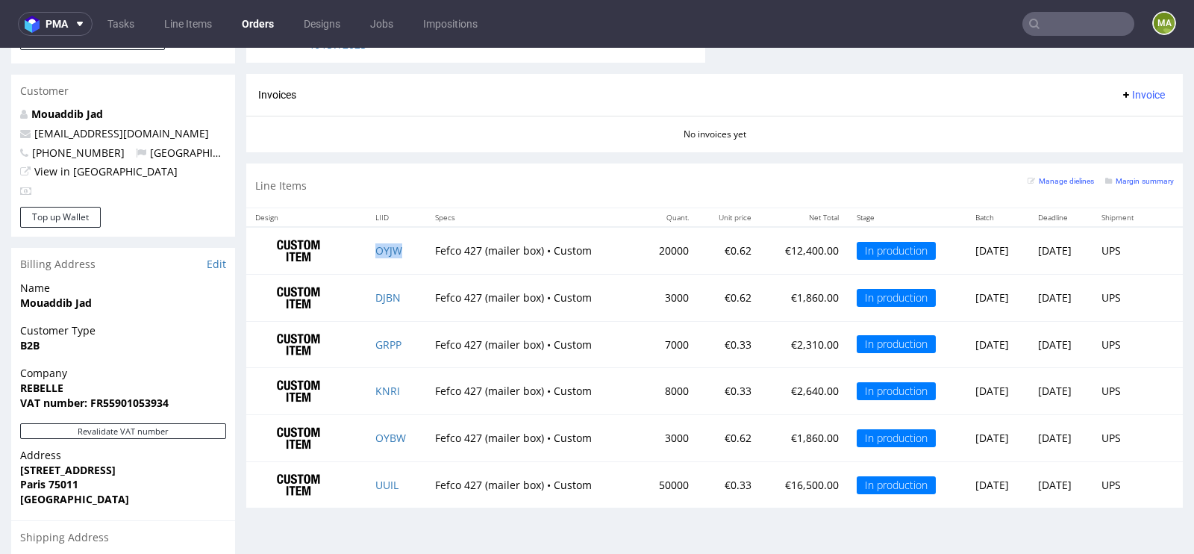
click at [386, 239] on td "OYJW" at bounding box center [396, 250] width 60 height 47
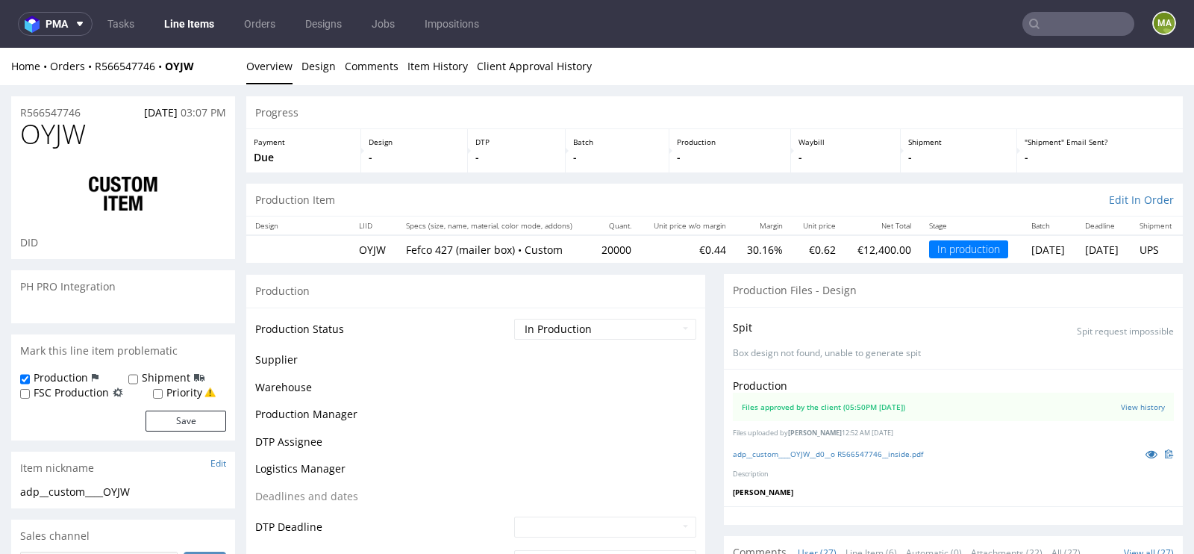
scroll to position [1808, 0]
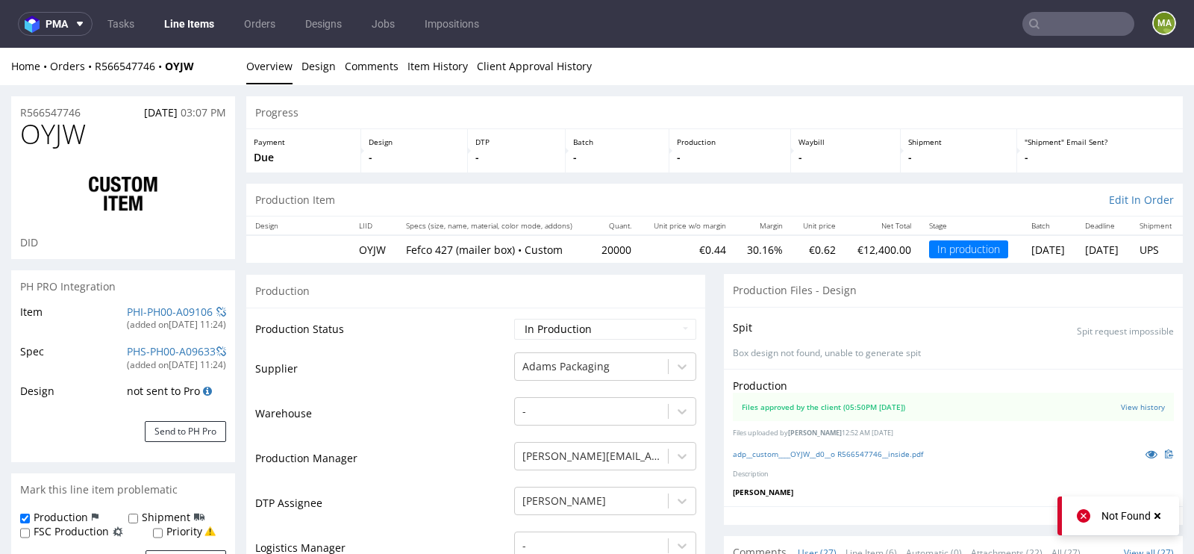
click at [148, 304] on div "PHI-PH00-A09106" at bounding box center [170, 311] width 86 height 15
click at [143, 310] on link "PHI-PH00-A09106" at bounding box center [170, 311] width 86 height 14
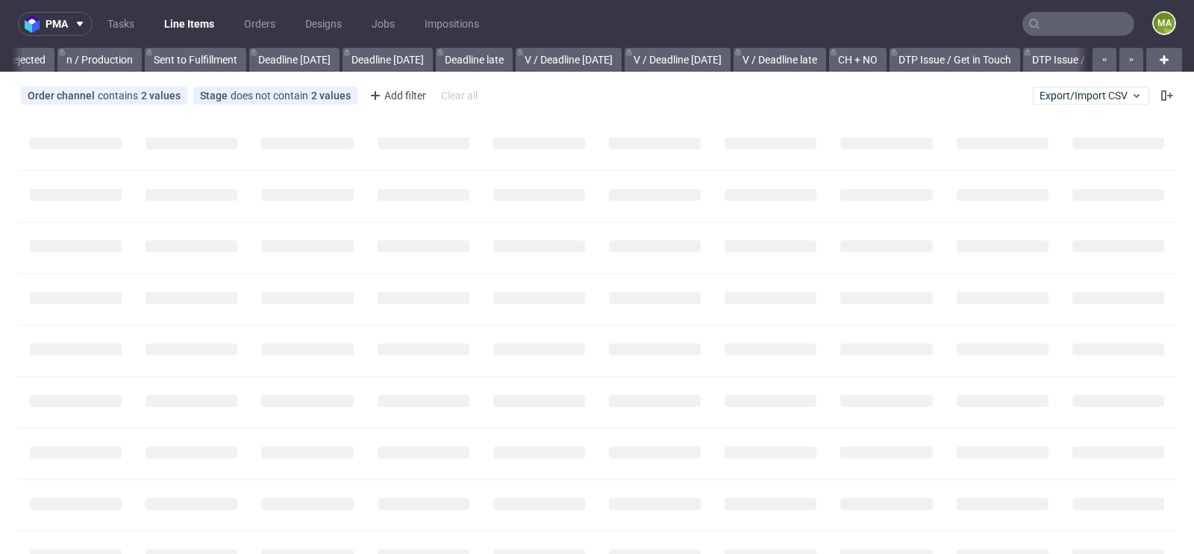
click at [1059, 23] on input "text" at bounding box center [1078, 24] width 112 height 24
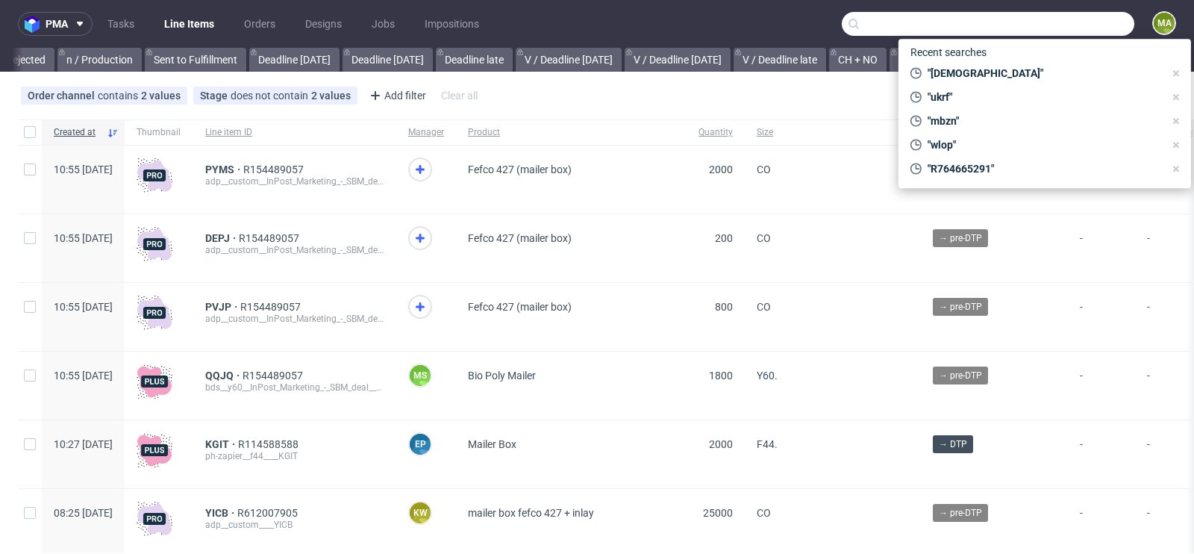
scroll to position [0, 1687]
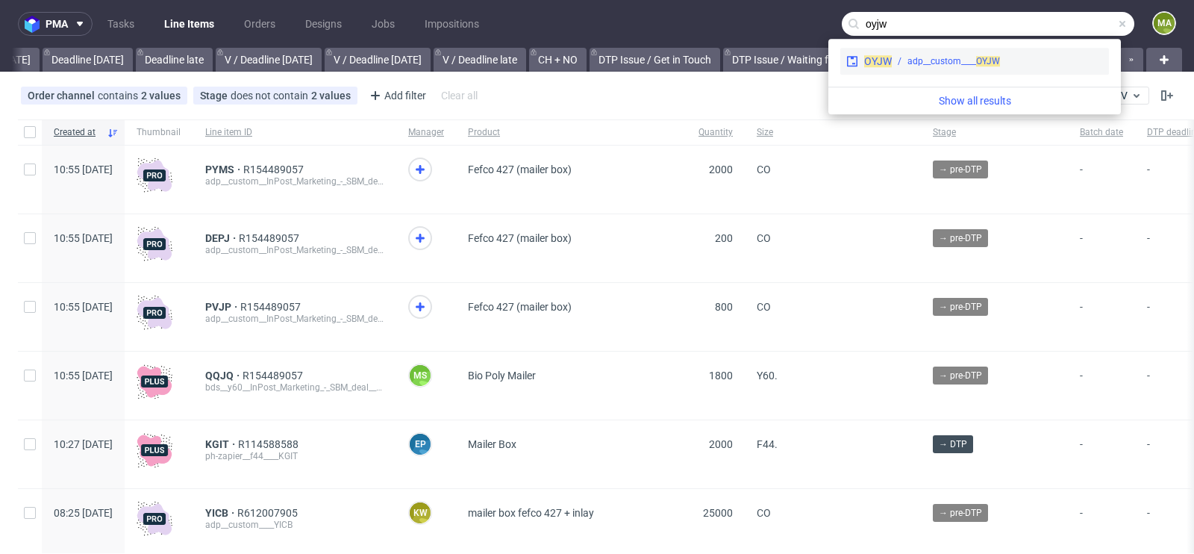
type input "oyjw"
click at [949, 54] on div "adp__custom____ OYJW" at bounding box center [953, 60] width 93 height 13
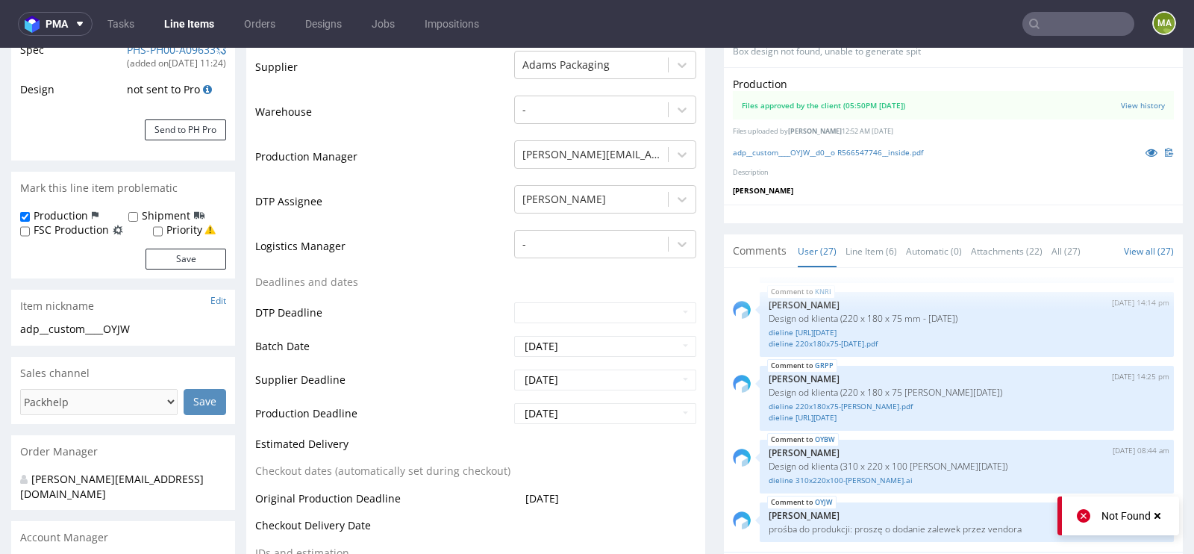
scroll to position [360, 0]
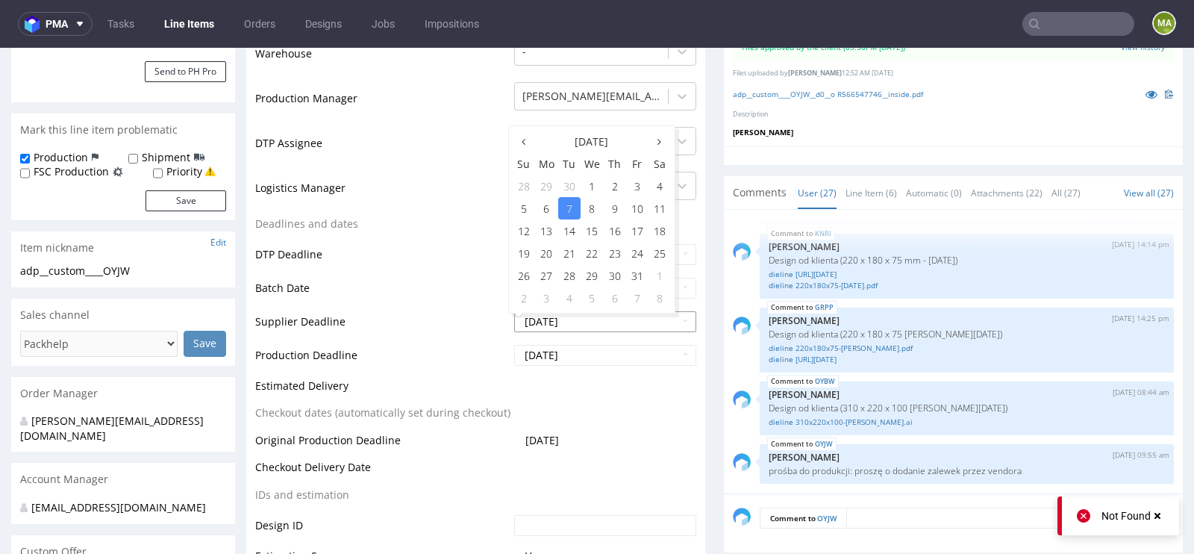
click at [622, 319] on input "2025-10-07" at bounding box center [605, 321] width 182 height 21
click at [354, 287] on td "Batch Date" at bounding box center [382, 293] width 255 height 34
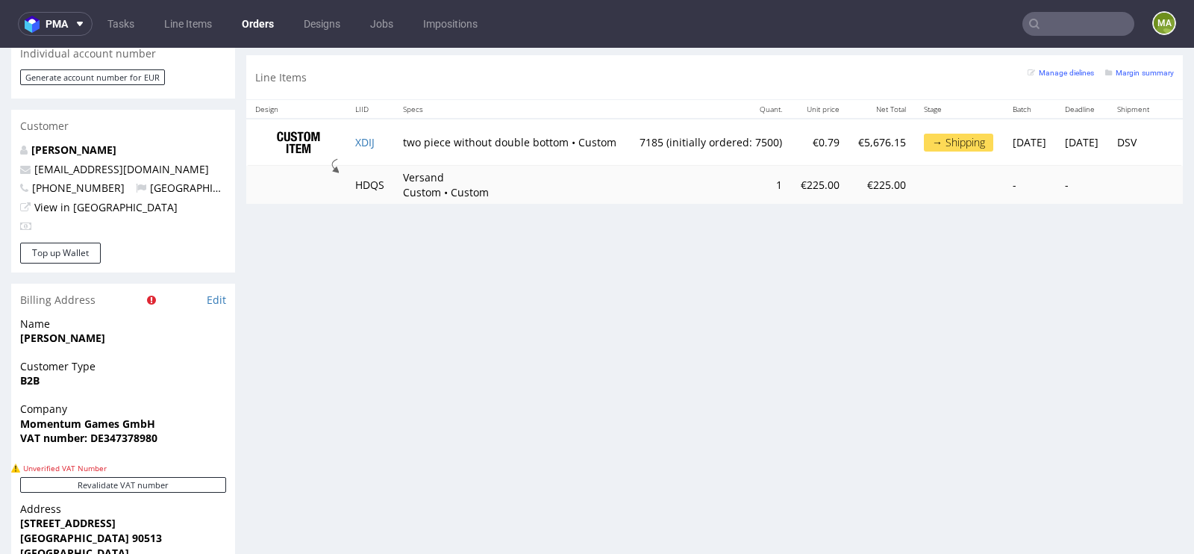
scroll to position [759, 0]
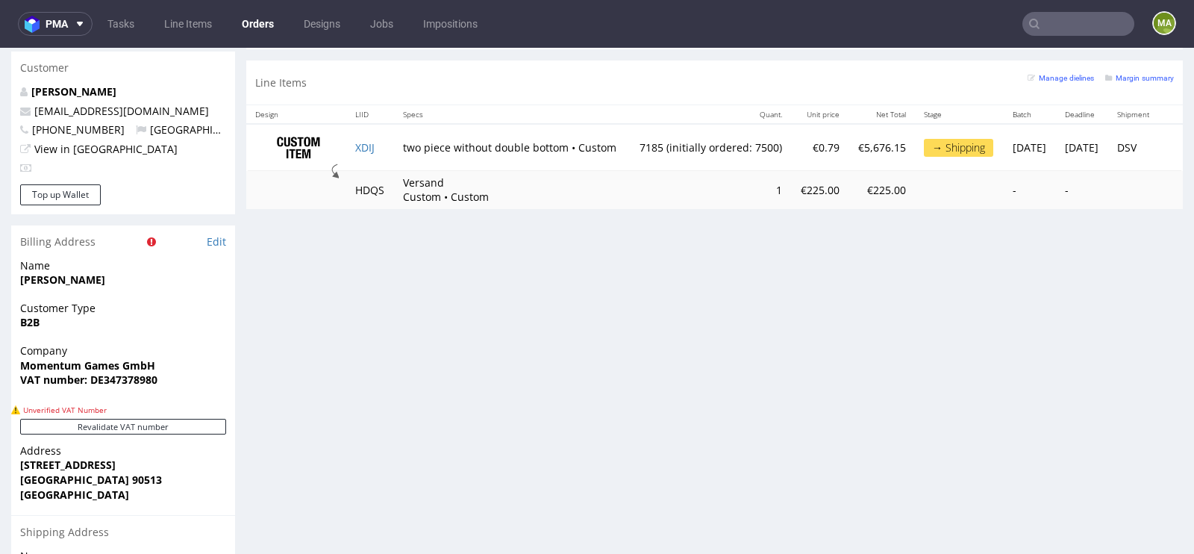
scroll to position [809, 0]
